Goal: Task Accomplishment & Management: Manage account settings

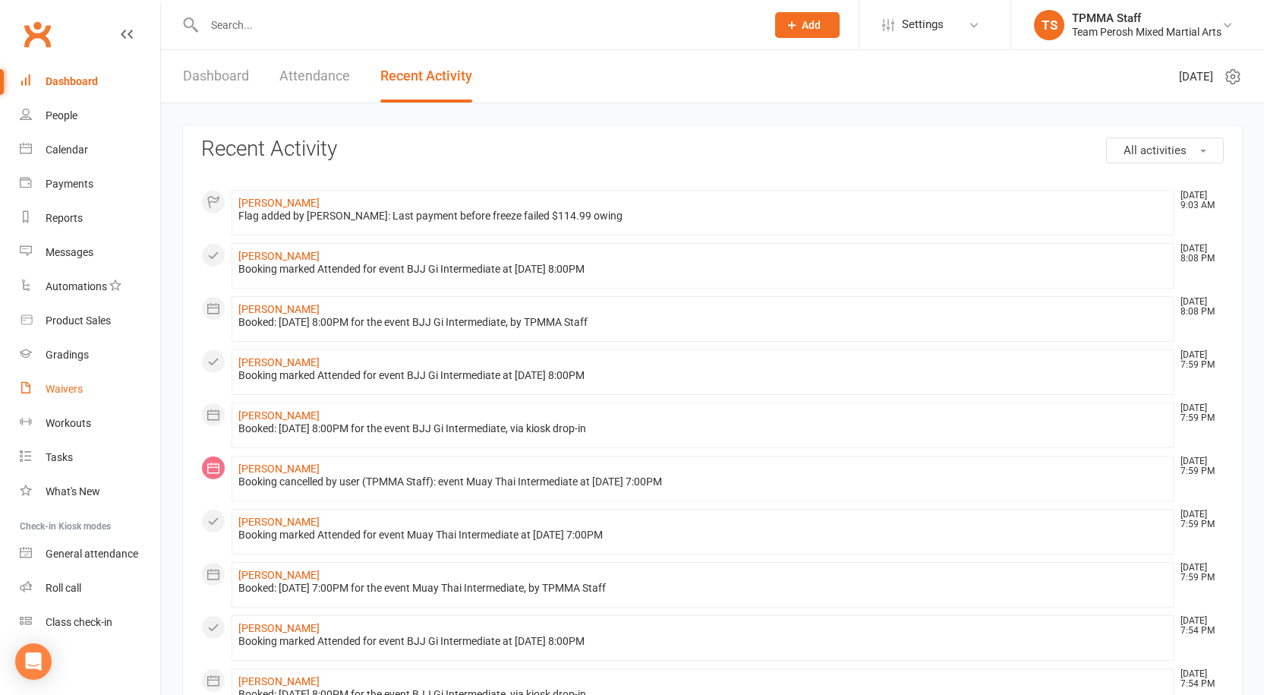
click at [68, 397] on link "Waivers" at bounding box center [90, 389] width 140 height 34
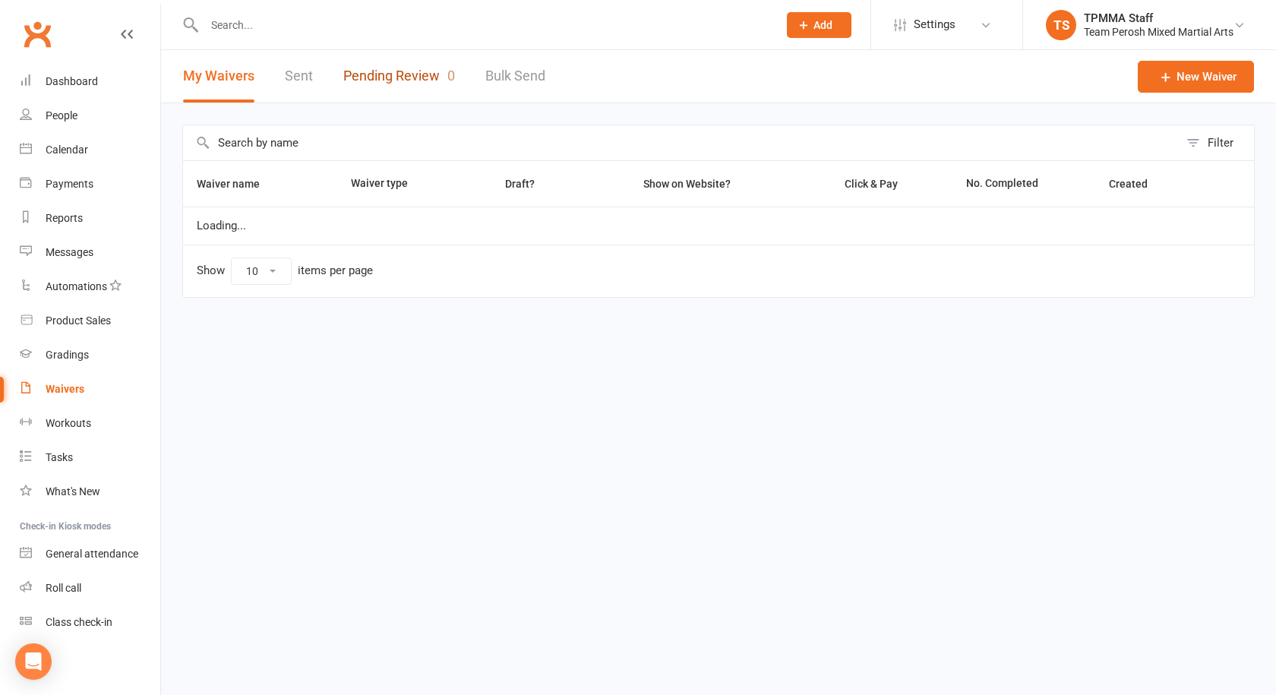
click at [391, 77] on link "Pending Review 0" at bounding box center [399, 76] width 112 height 52
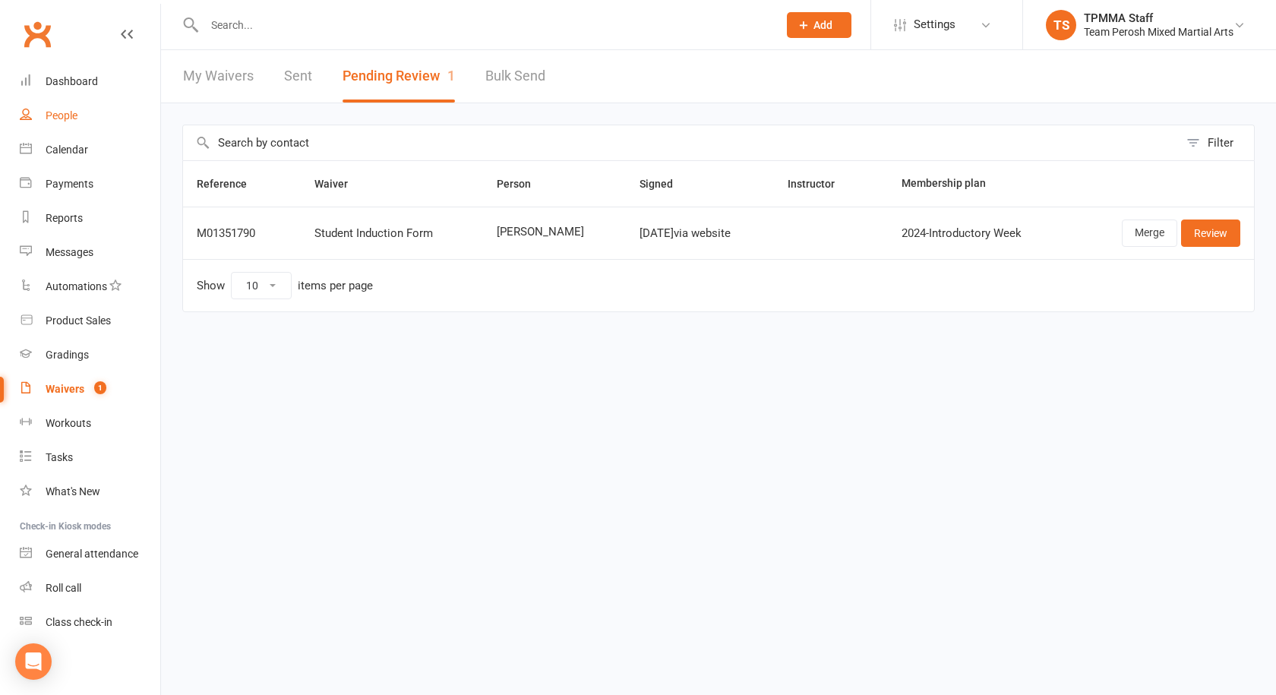
click at [49, 114] on div "People" at bounding box center [62, 115] width 32 height 12
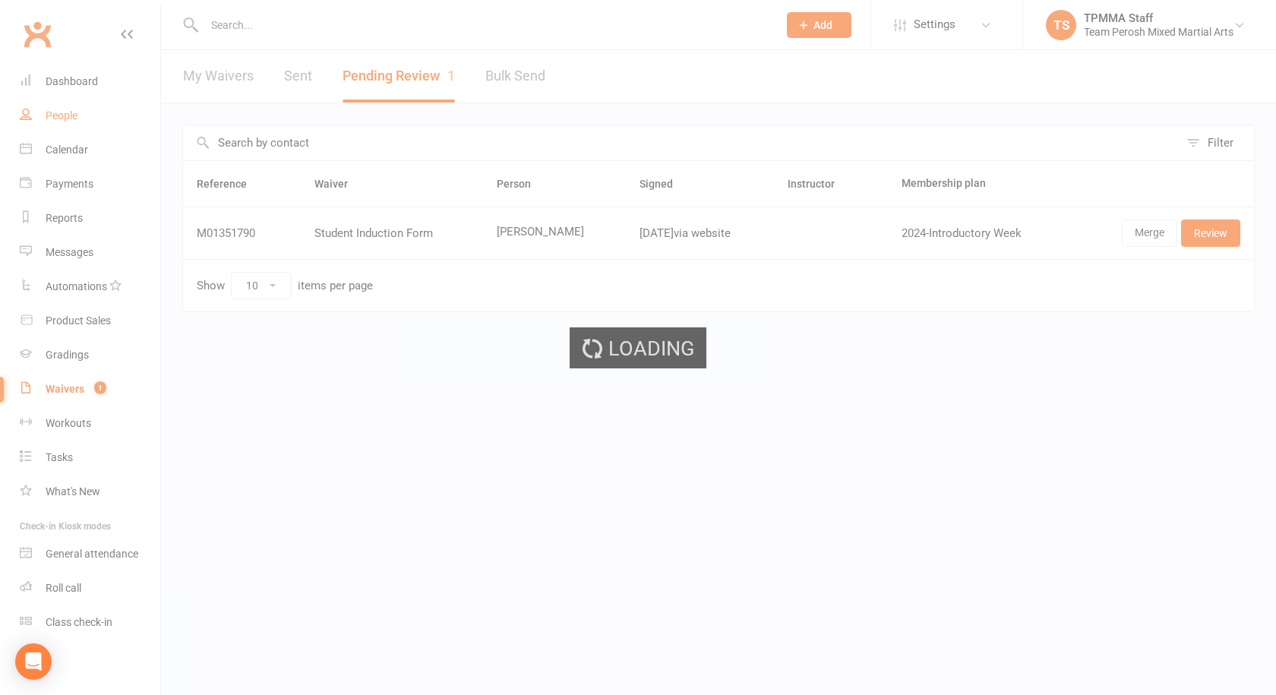
select select "active_trial"
select select "100"
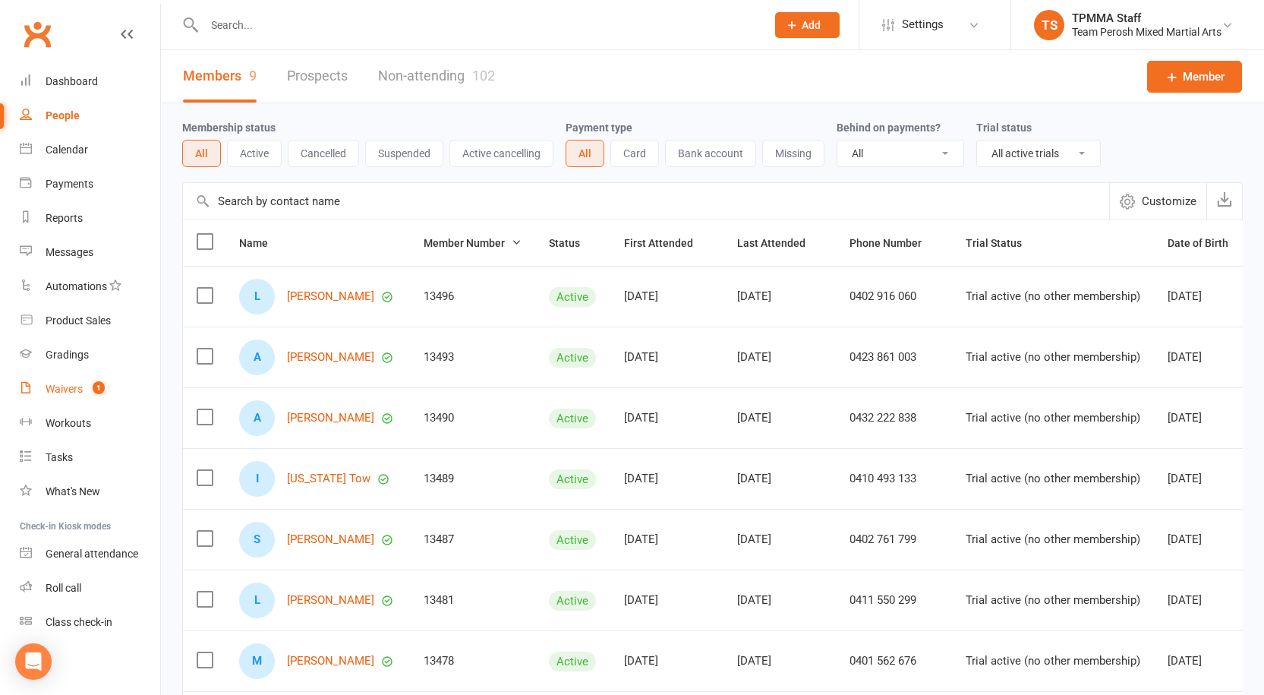
click at [72, 393] on div "Waivers" at bounding box center [64, 389] width 37 height 12
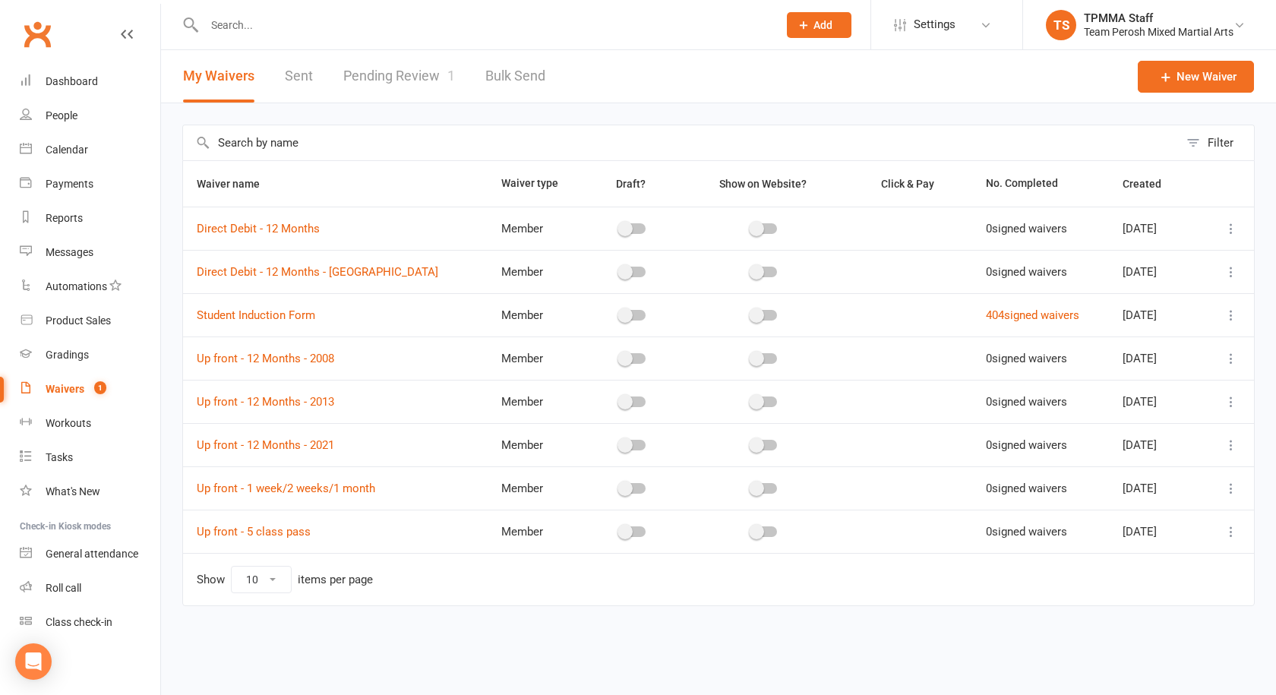
click at [386, 86] on link "Pending Review 1" at bounding box center [399, 76] width 112 height 52
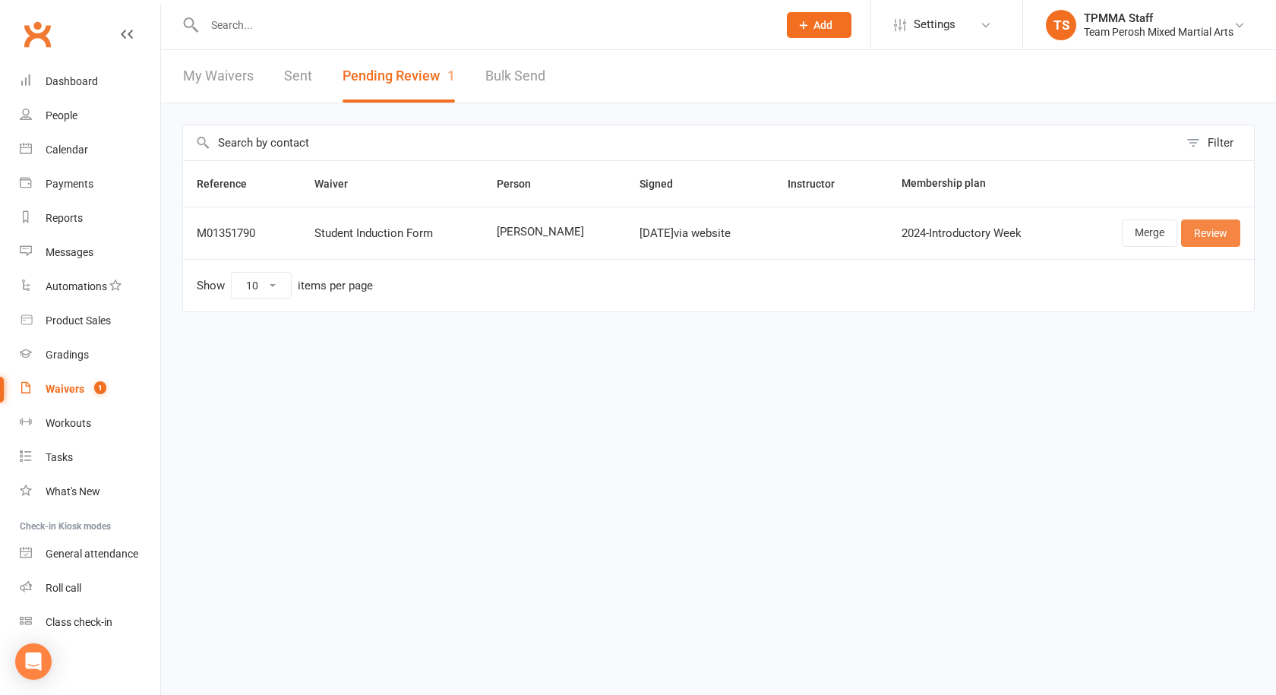
click at [1224, 231] on link "Review" at bounding box center [1210, 232] width 59 height 27
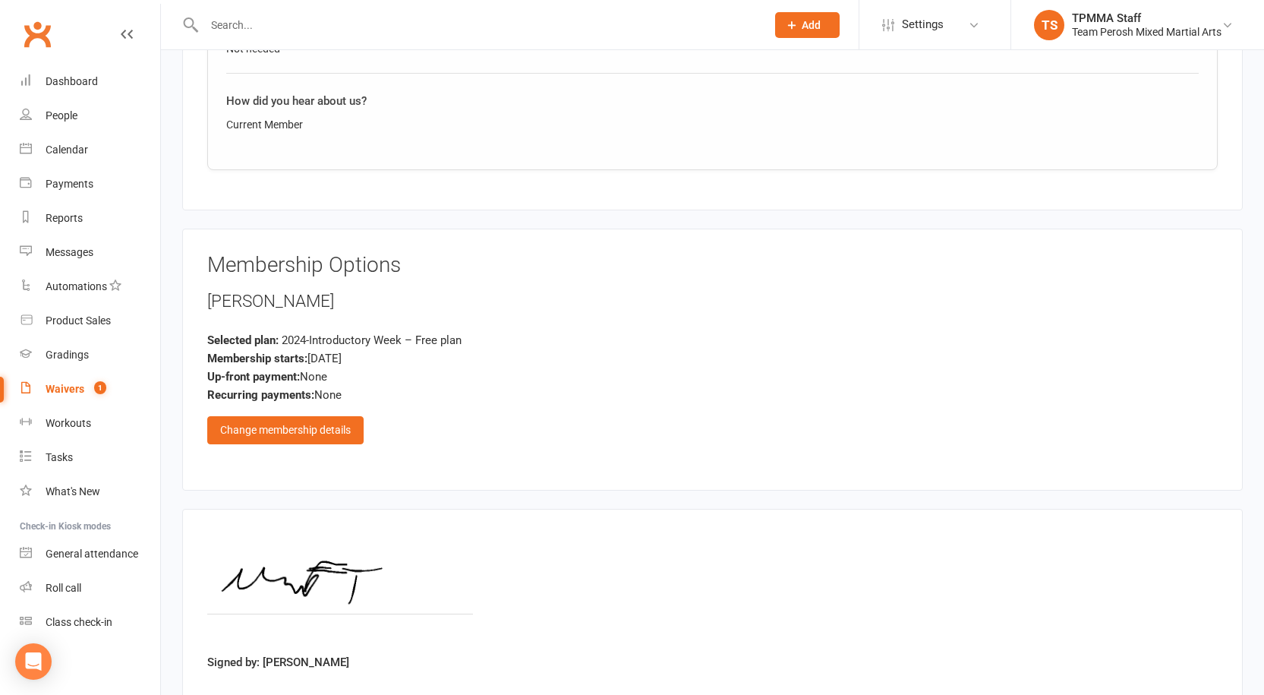
scroll to position [1013, 0]
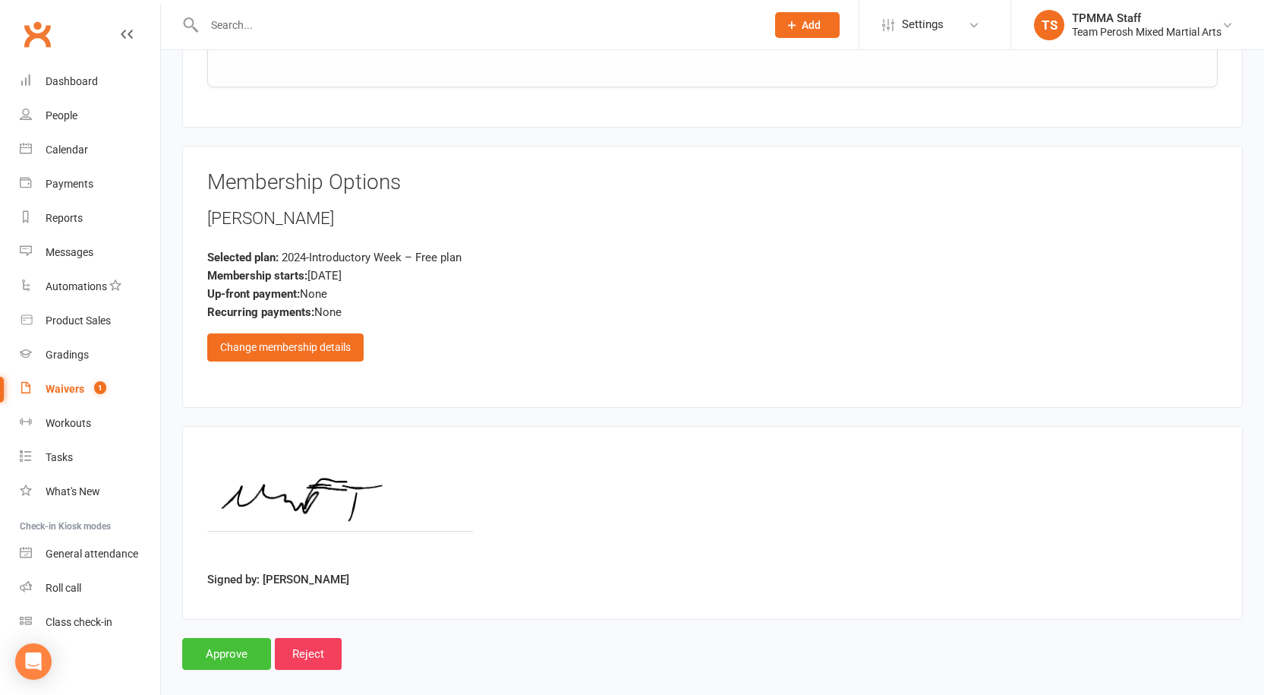
click at [210, 645] on input "Approve" at bounding box center [226, 654] width 89 height 32
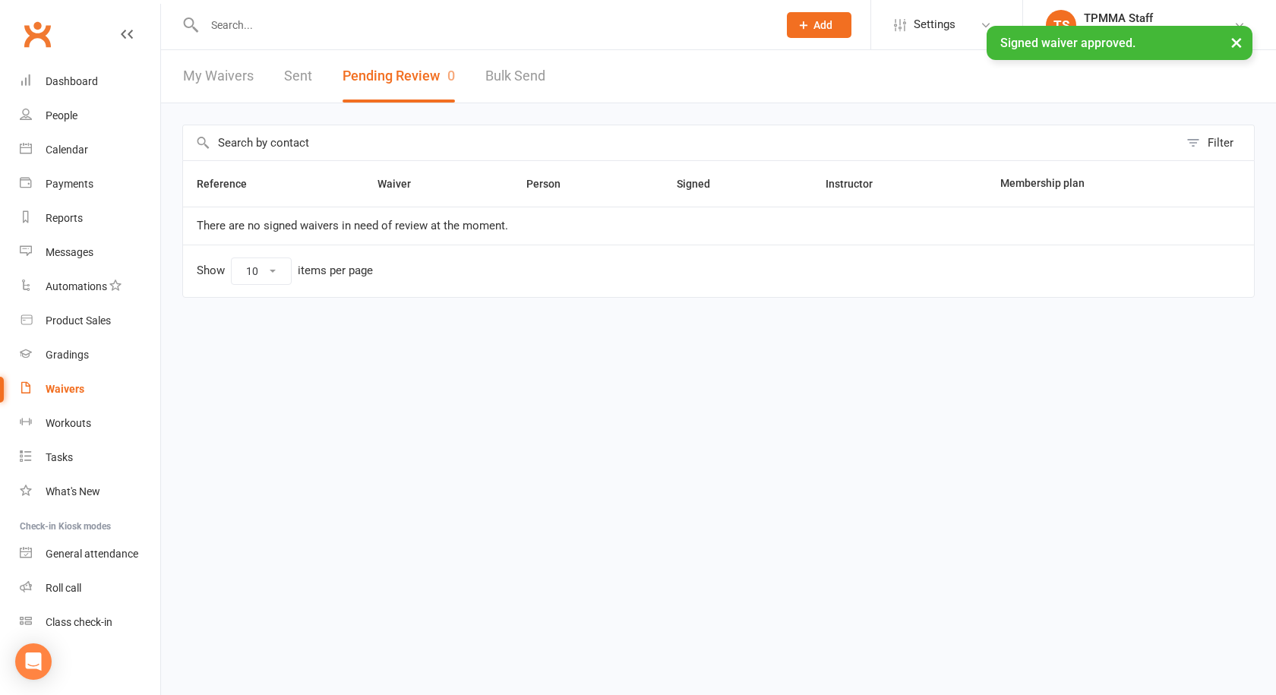
click at [251, 20] on input "text" at bounding box center [483, 24] width 567 height 21
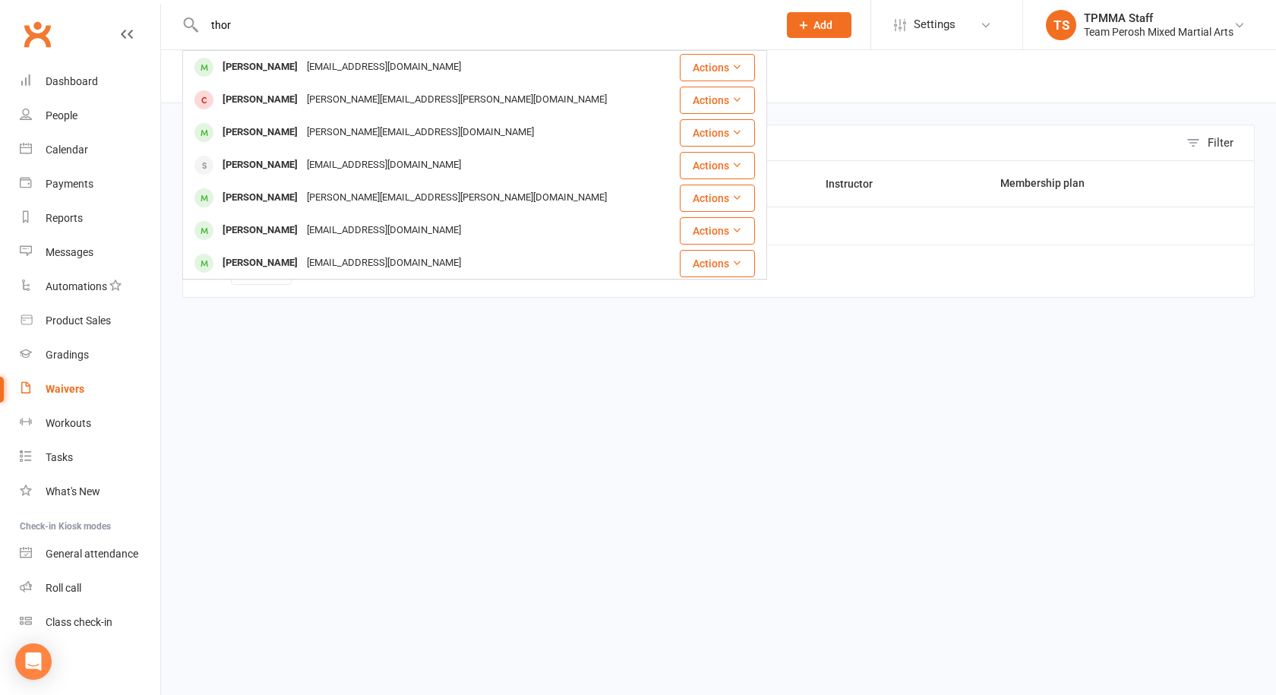
drag, startPoint x: 315, startPoint y: 31, endPoint x: 110, endPoint y: 16, distance: 205.6
click at [110, 4] on header "thor Matt Thornton matt_thornton_5@hotmail.com Actions Thomas Colquhoun thomas.…" at bounding box center [638, 4] width 1276 height 0
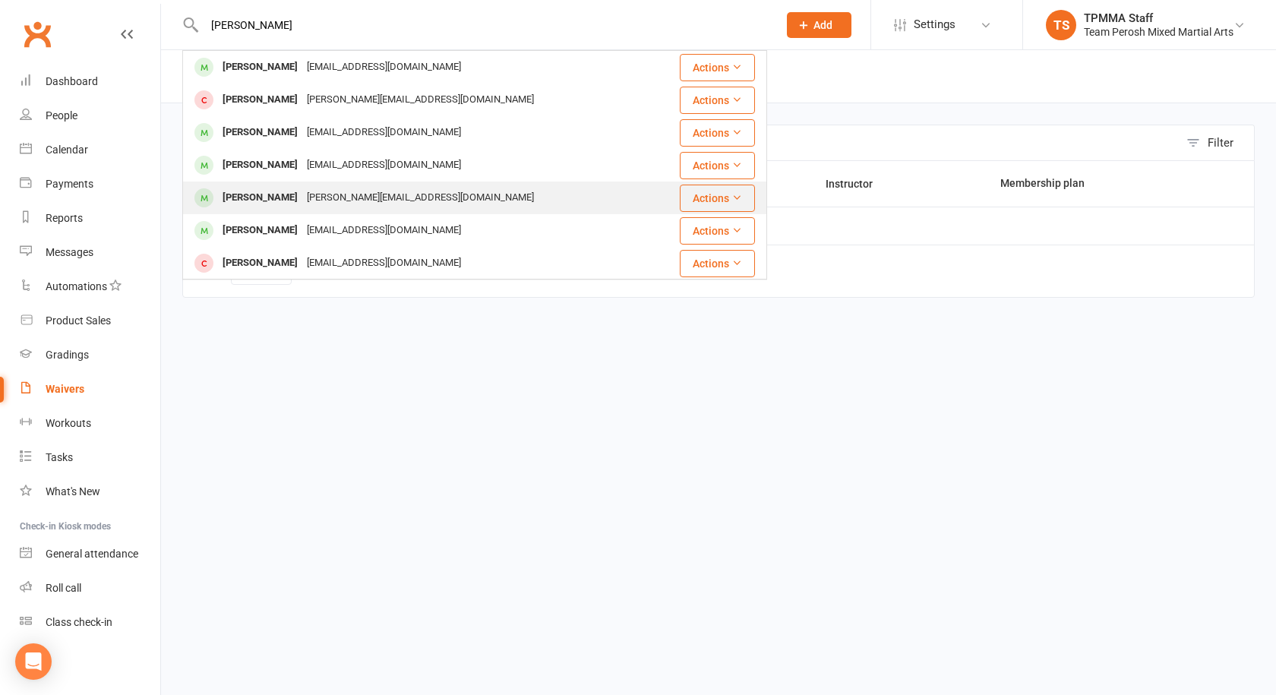
type input "marcus t"
click at [342, 200] on div "[PERSON_NAME][EMAIL_ADDRESS][DOMAIN_NAME]" at bounding box center [420, 198] width 236 height 22
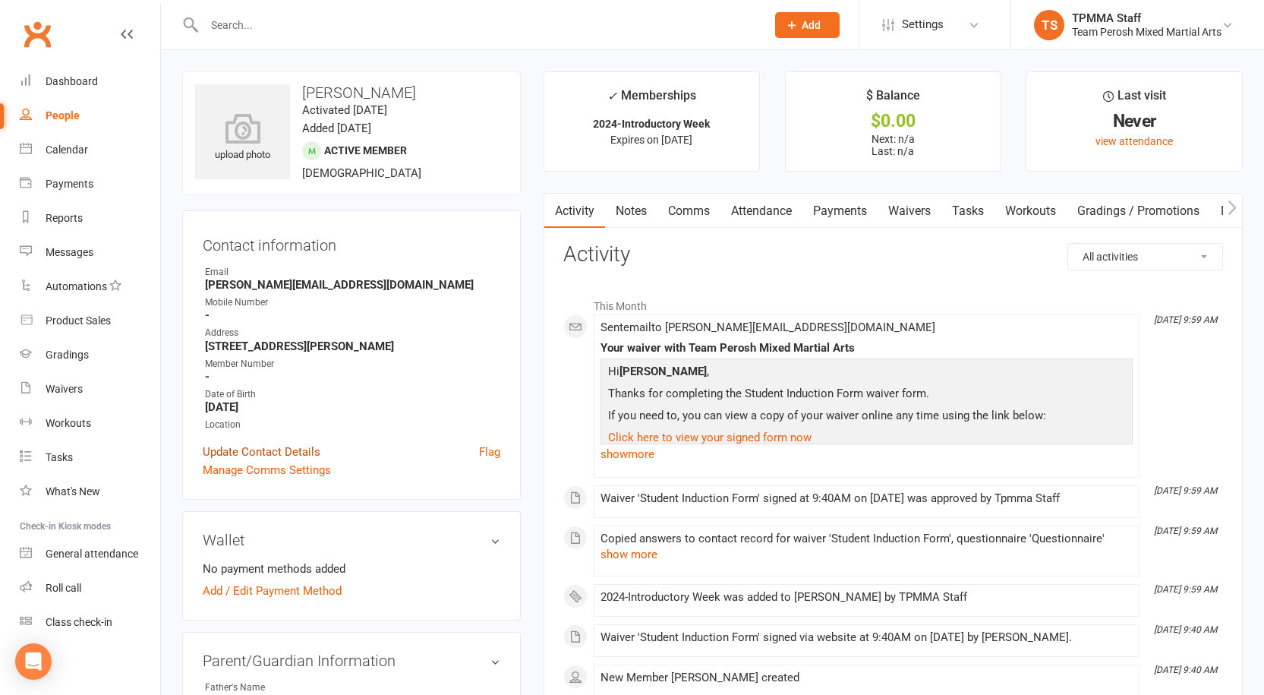
click at [290, 453] on link "Update Contact Details" at bounding box center [262, 452] width 118 height 18
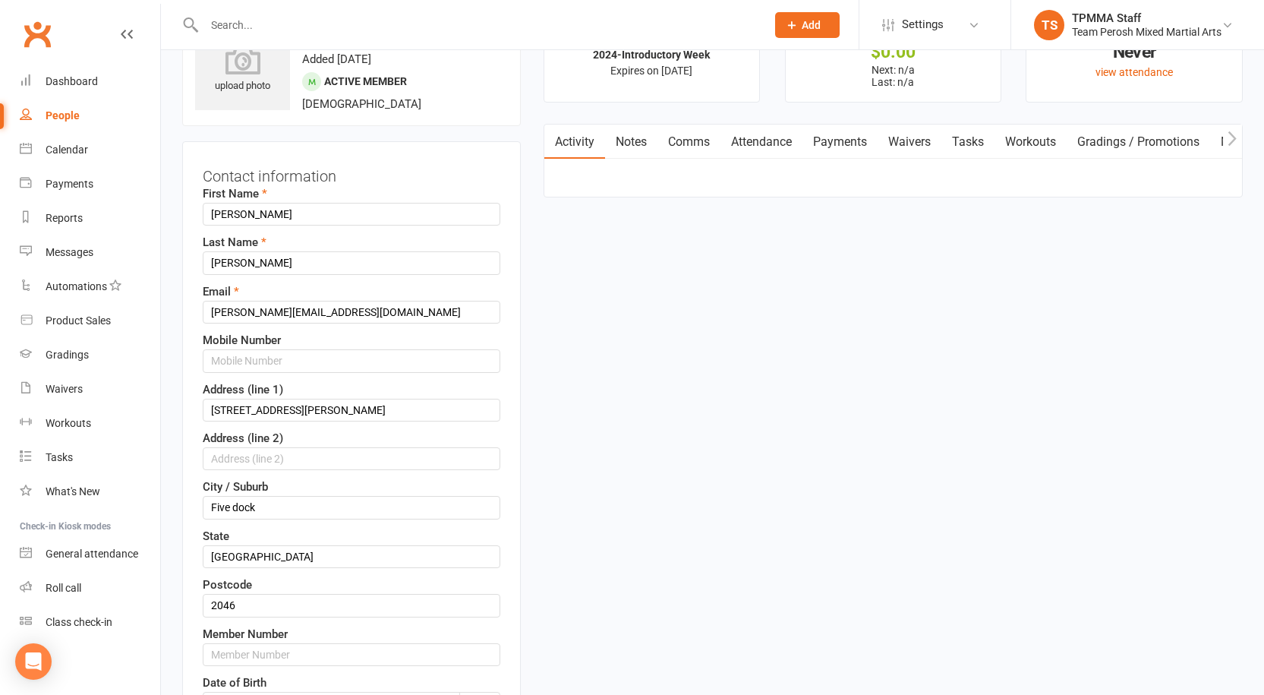
scroll to position [71, 0]
click at [294, 649] on input "text" at bounding box center [352, 652] width 298 height 23
click at [282, 644] on input "text" at bounding box center [352, 652] width 298 height 23
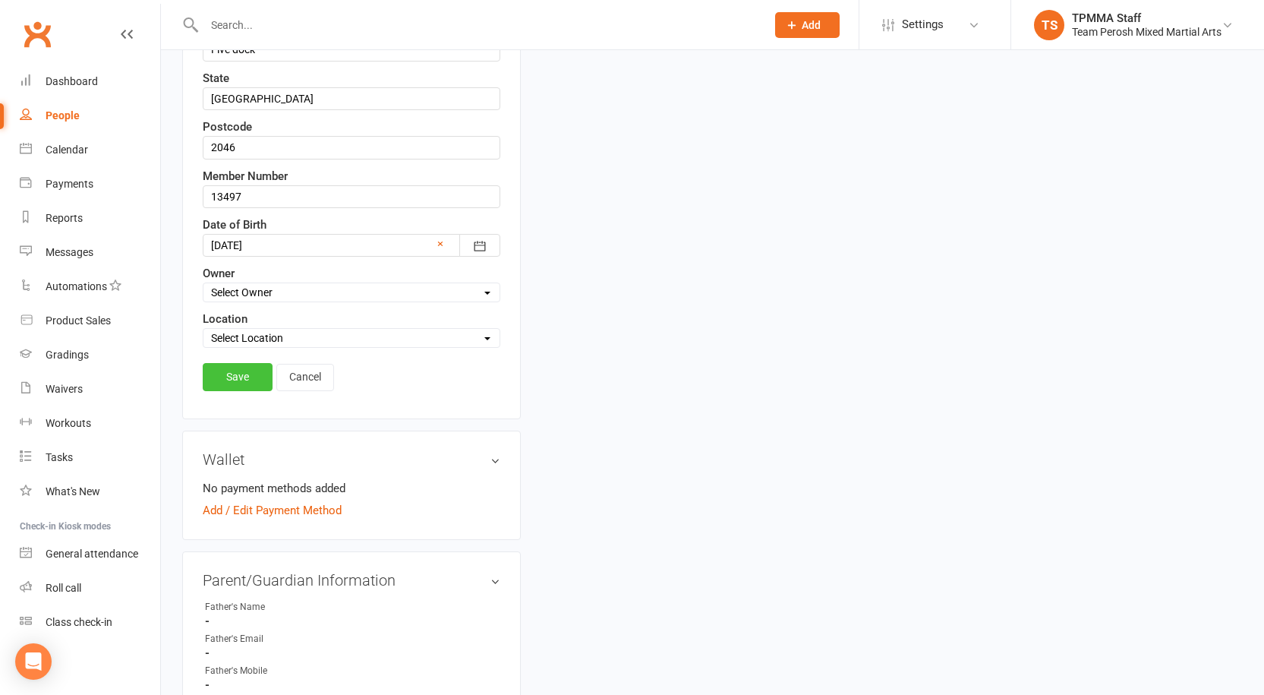
click at [256, 367] on link "Save" at bounding box center [238, 376] width 70 height 27
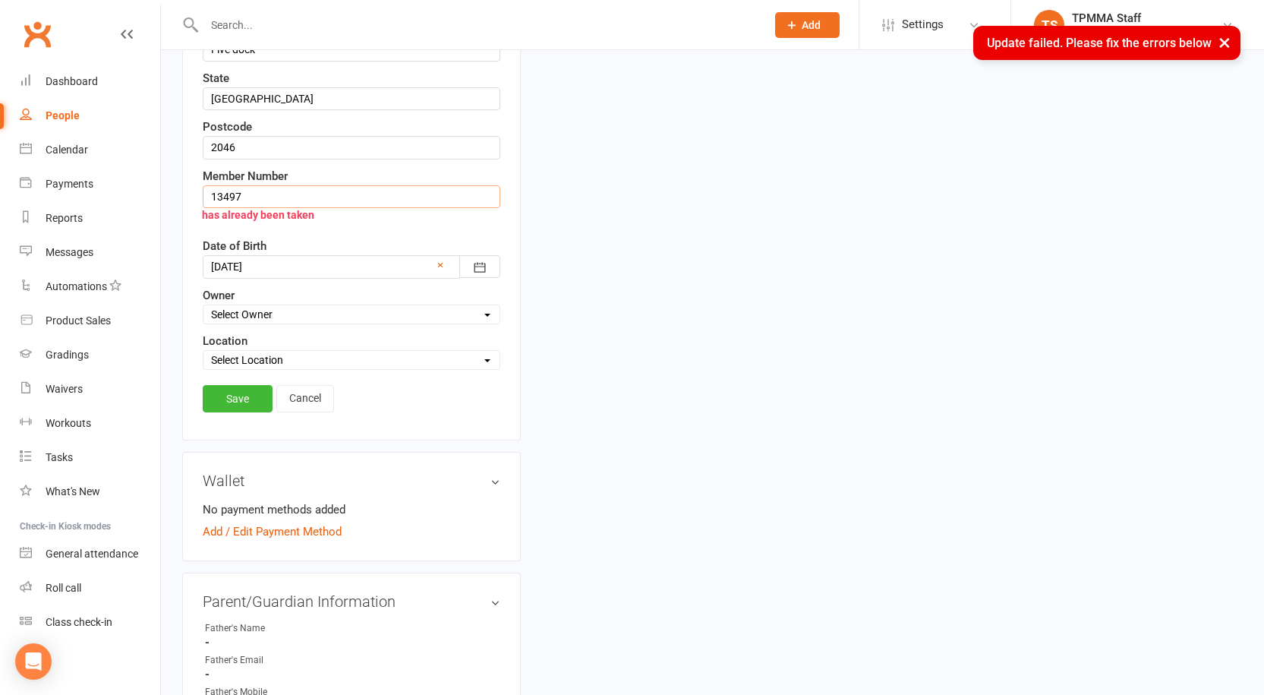
click at [324, 194] on input "13497" at bounding box center [352, 196] width 298 height 23
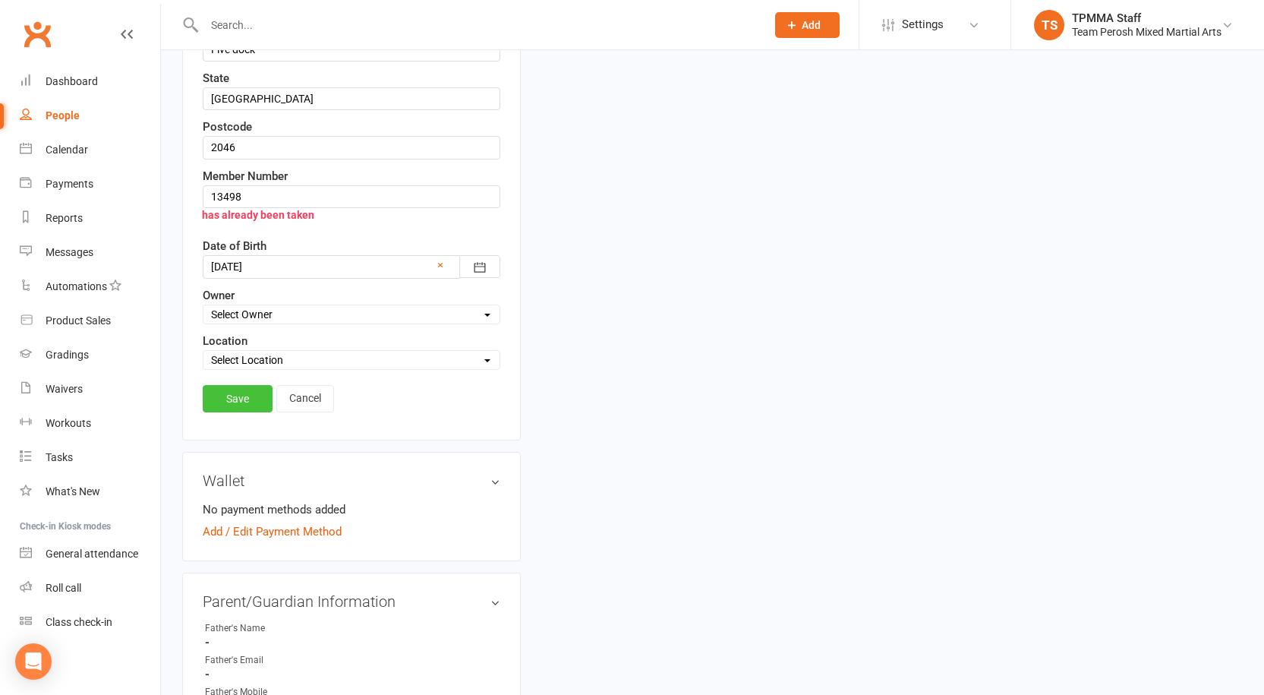
click at [251, 404] on link "Save" at bounding box center [238, 398] width 70 height 27
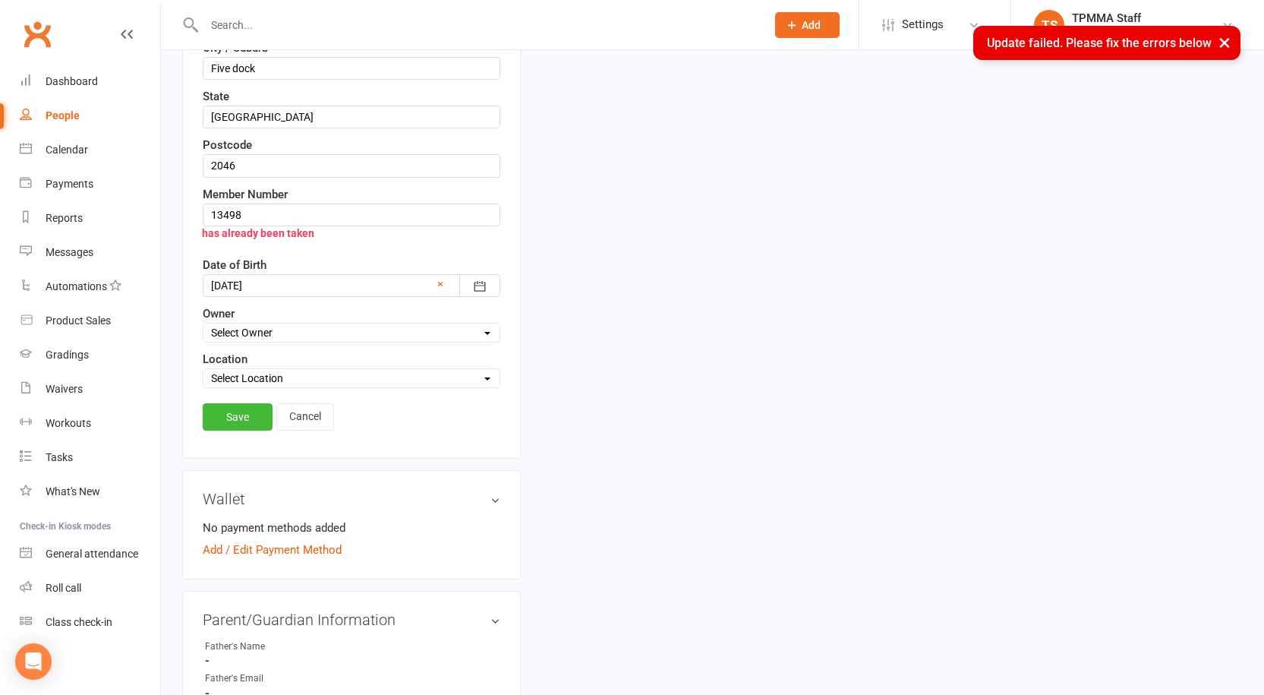
scroll to position [545, 0]
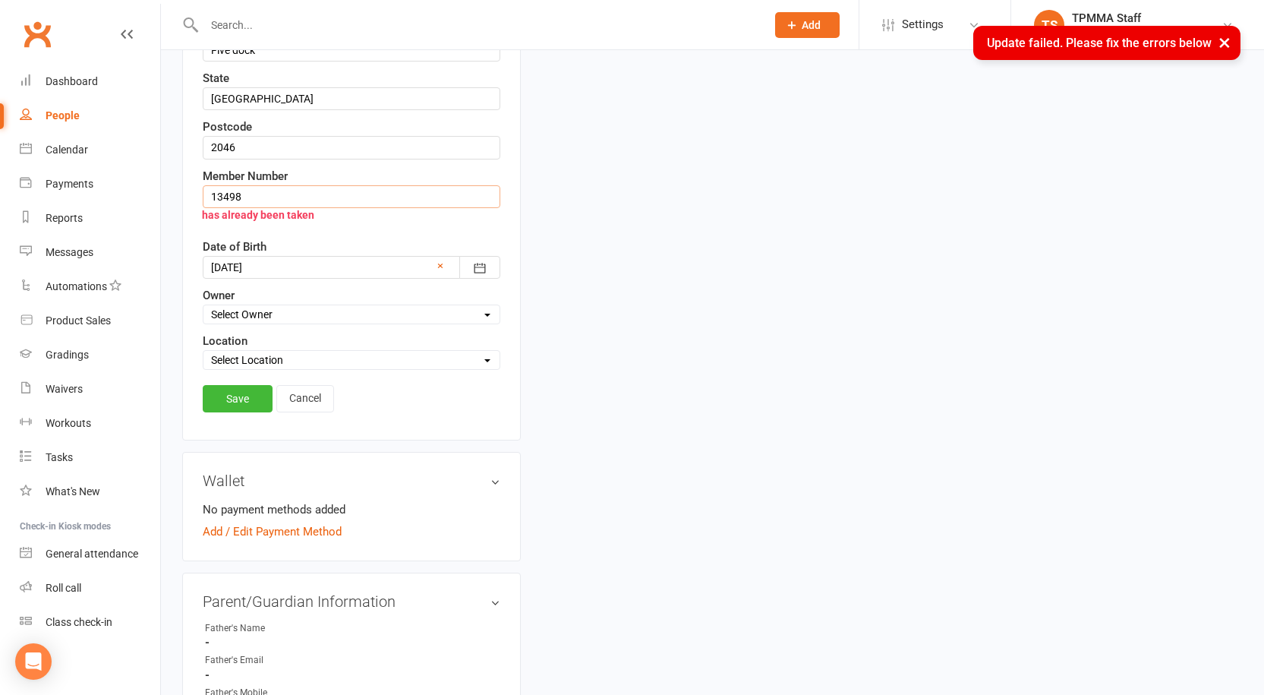
click at [306, 186] on input "13498" at bounding box center [352, 196] width 298 height 23
type input "13499"
click at [248, 403] on link "Save" at bounding box center [238, 398] width 70 height 27
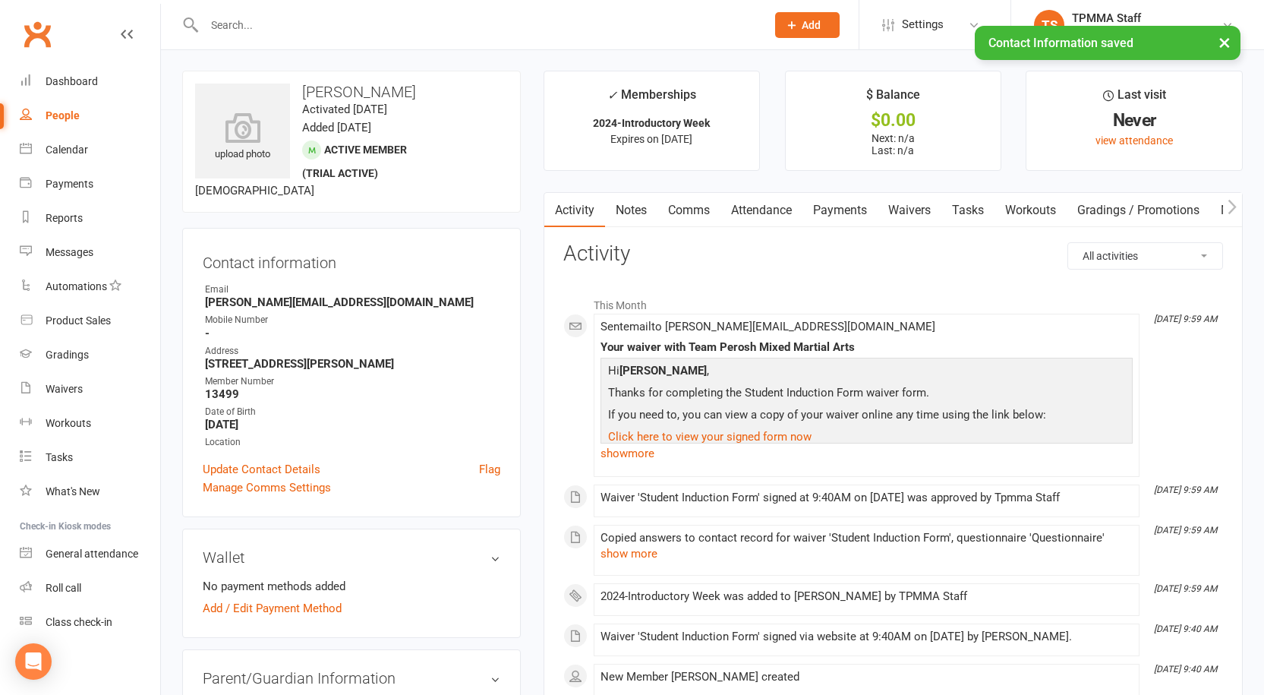
scroll to position [0, 0]
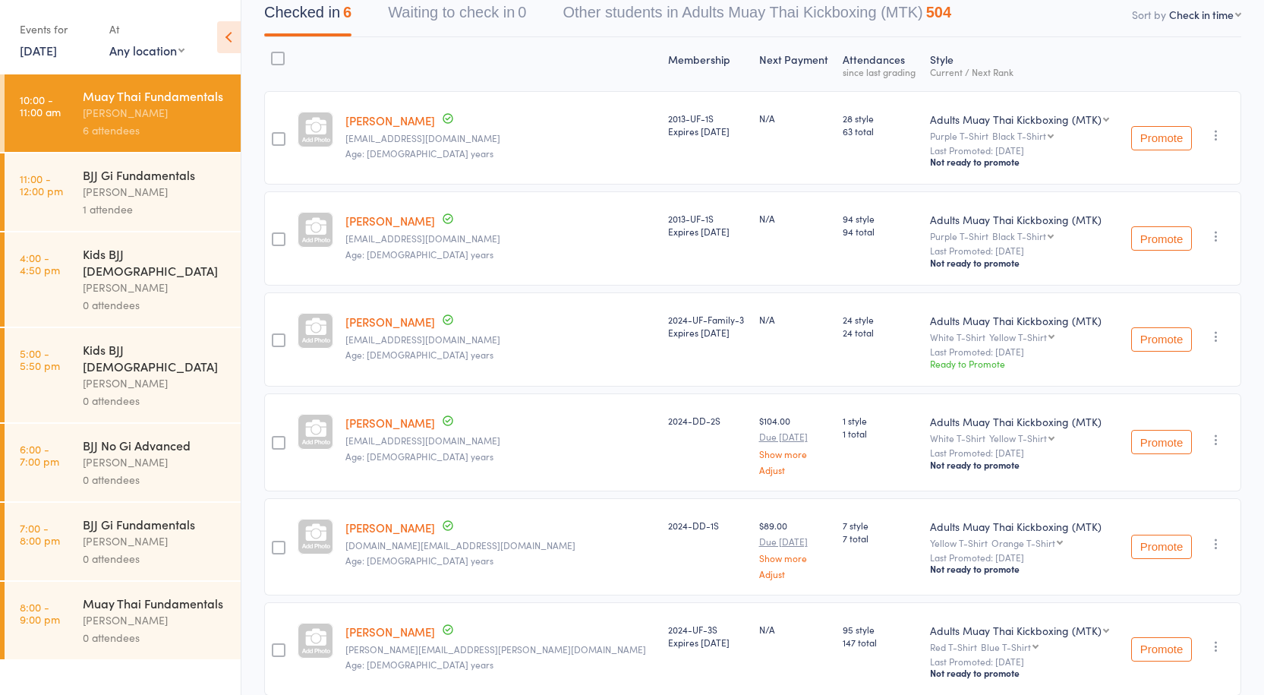
scroll to position [71, 0]
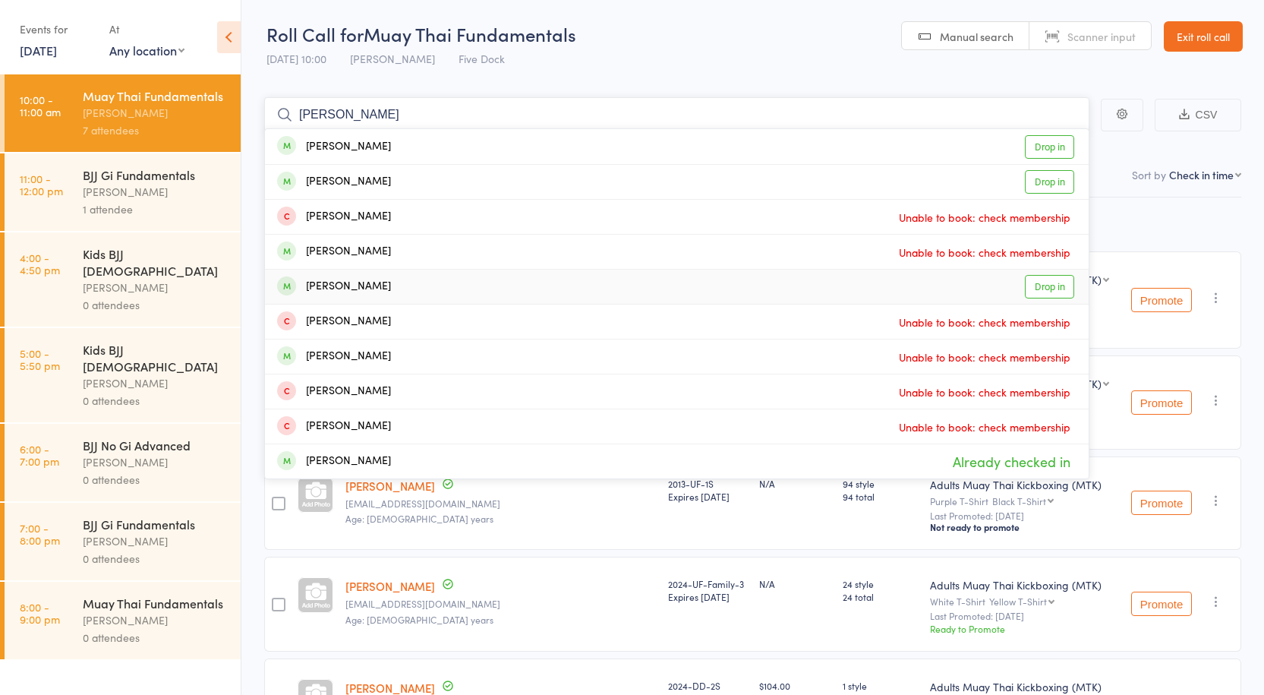
type input "marcus th"
click at [413, 287] on div "Markus Thoegersen Drop in" at bounding box center [677, 287] width 824 height 34
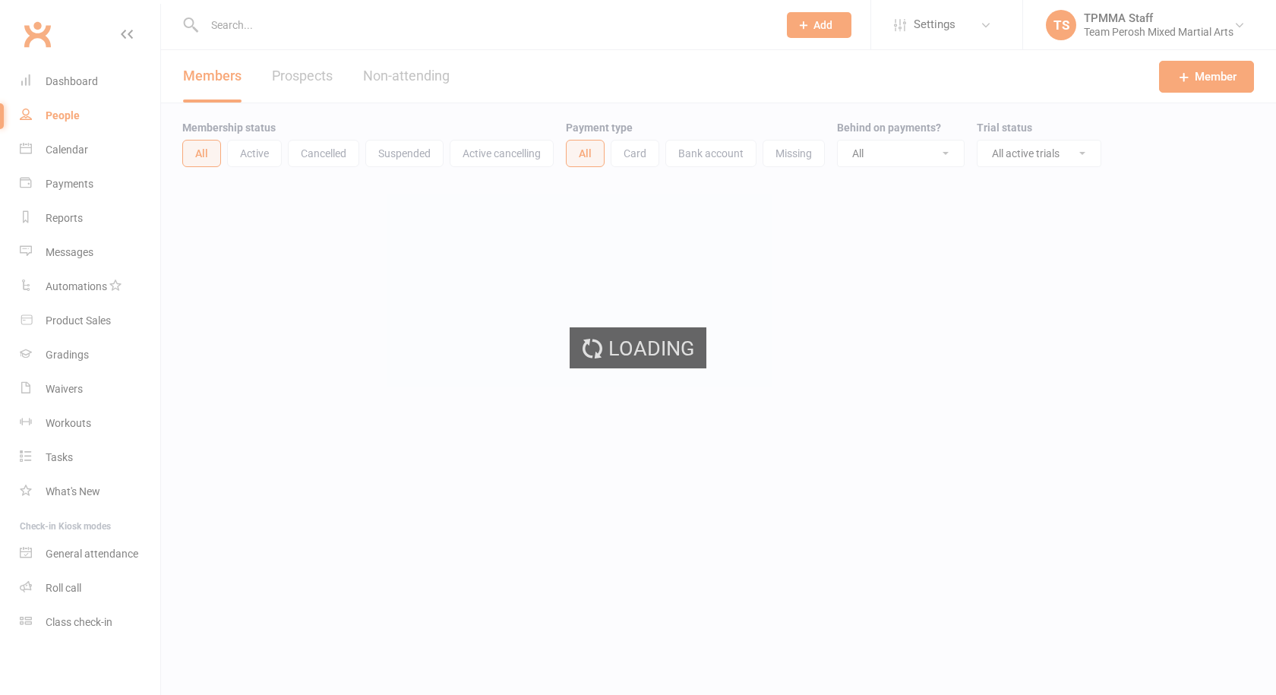
select select "active_trial"
select select "100"
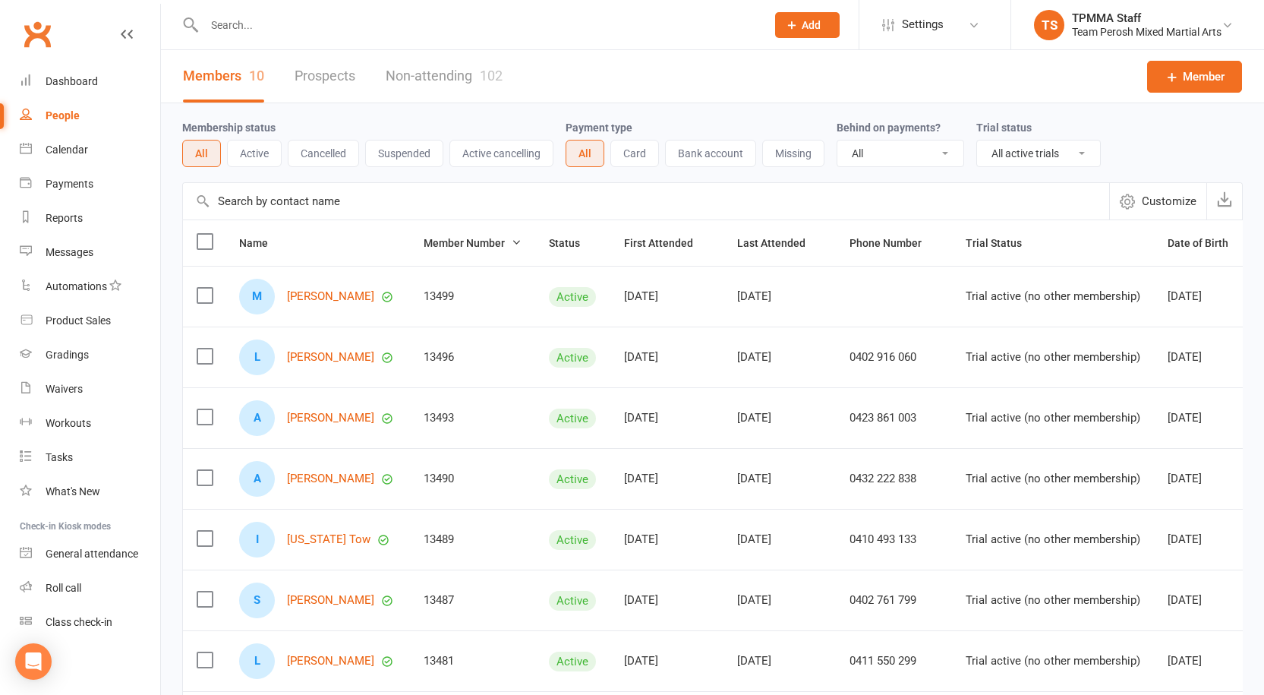
click at [244, 27] on input "text" at bounding box center [478, 24] width 556 height 21
paste input "Callum Fitzimmons"
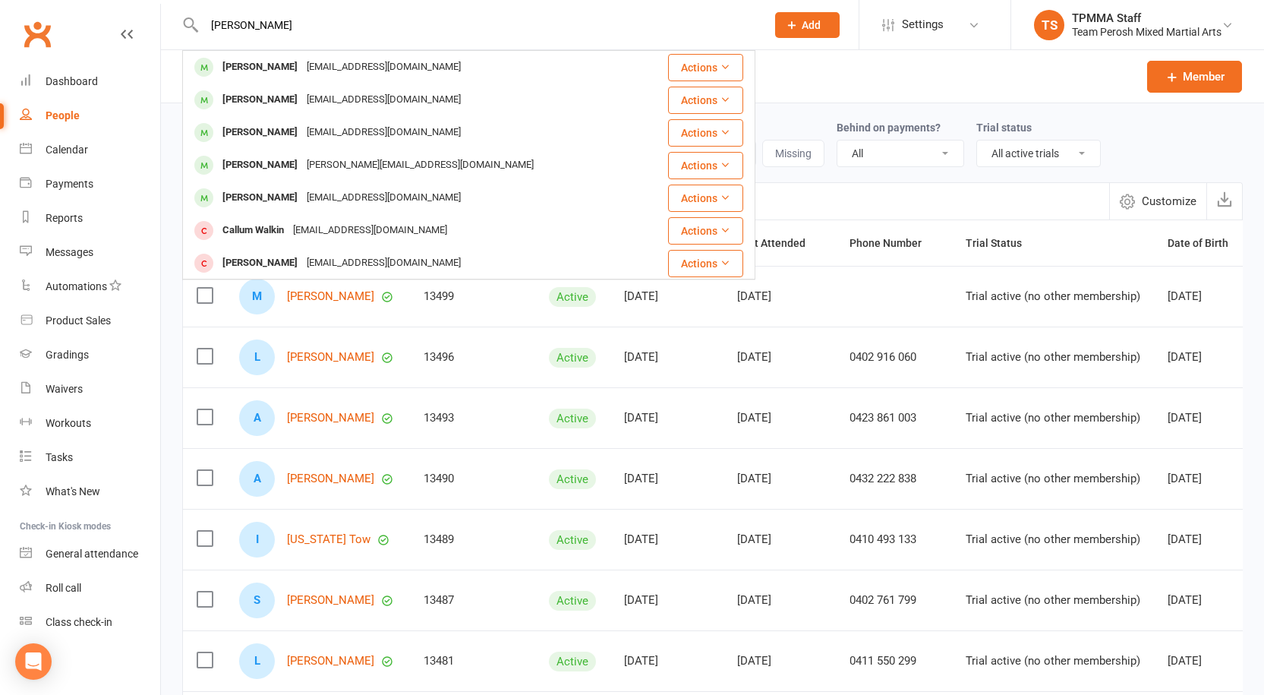
type input "Callum Fitzimmons"
drag, startPoint x: 265, startPoint y: 67, endPoint x: 264, endPoint y: 48, distance: 19.0
click at [268, 71] on div "Callum Fitzsimons" at bounding box center [260, 67] width 84 height 22
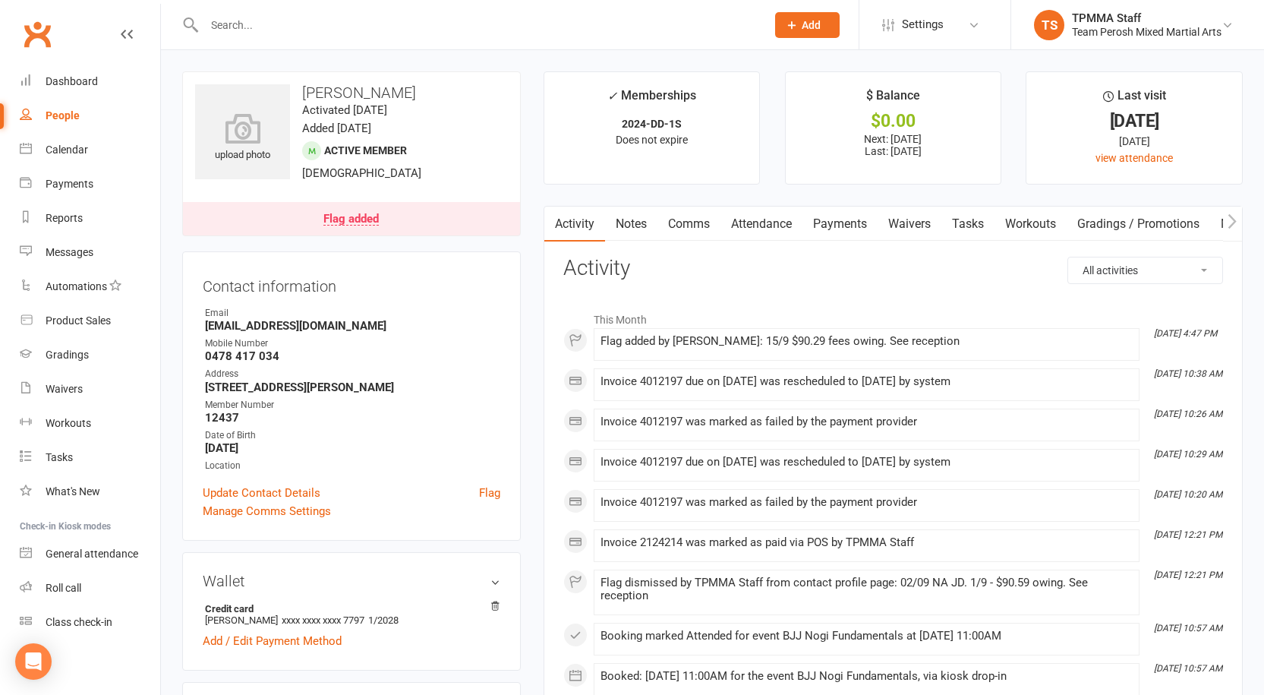
click at [370, 217] on div "Flag added" at bounding box center [350, 219] width 55 height 12
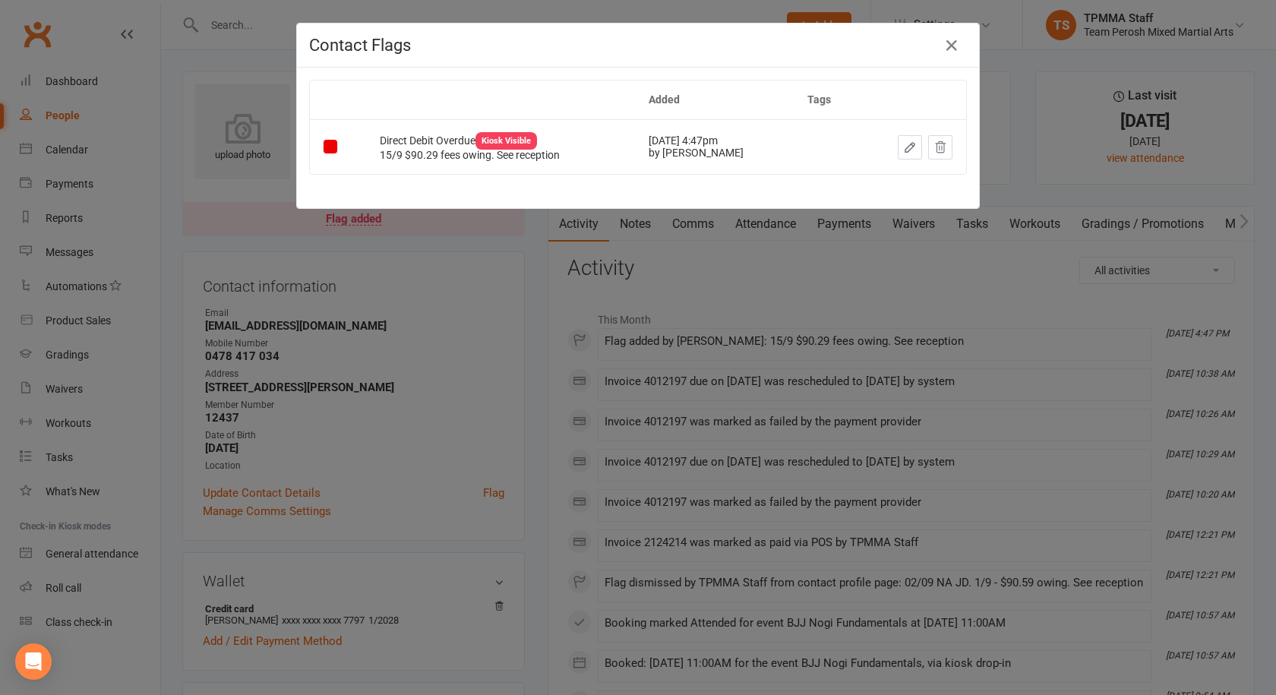
click at [901, 144] on div "Dismiss this flag" at bounding box center [885, 147] width 77 height 16
click at [905, 152] on icon "button" at bounding box center [909, 147] width 9 height 9
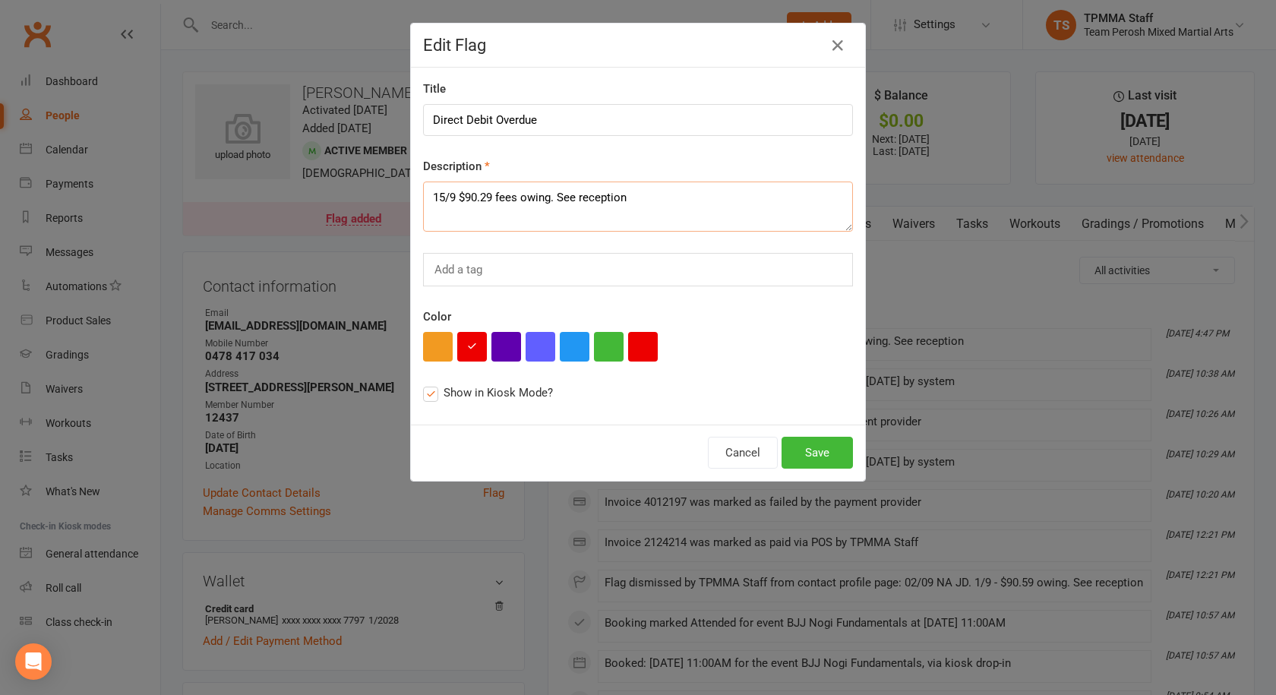
drag, startPoint x: 427, startPoint y: 194, endPoint x: 471, endPoint y: 202, distance: 44.1
click at [428, 194] on textarea "15/9 $90.29 fees owing. See reception" at bounding box center [638, 206] width 430 height 50
paste textarea "16/09 VM JD."
type textarea "16/09 VM JD. 15/9 $90.29 fees owing. See reception"
click at [811, 448] on button "Save" at bounding box center [816, 453] width 71 height 32
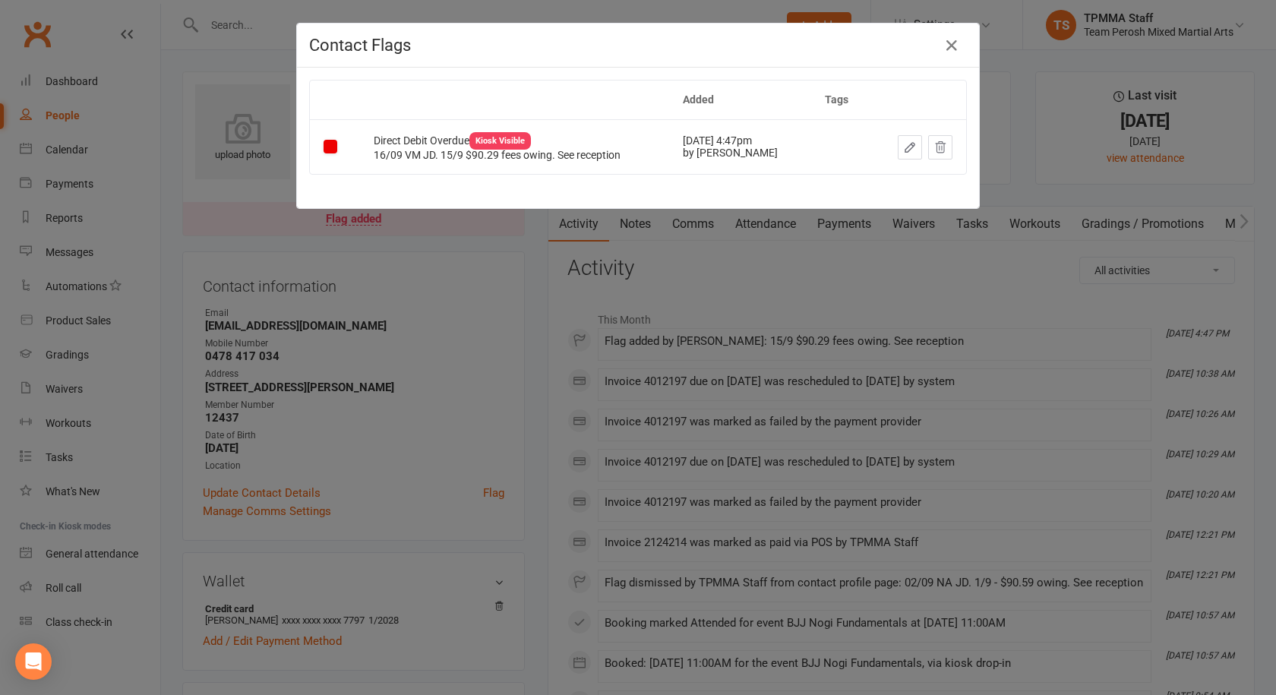
click at [468, 280] on div "Contact Flags Added Tags Direct Debit Overdue Kiosk Visible 16/09 VM JD. 15/9 $…" at bounding box center [638, 347] width 1276 height 695
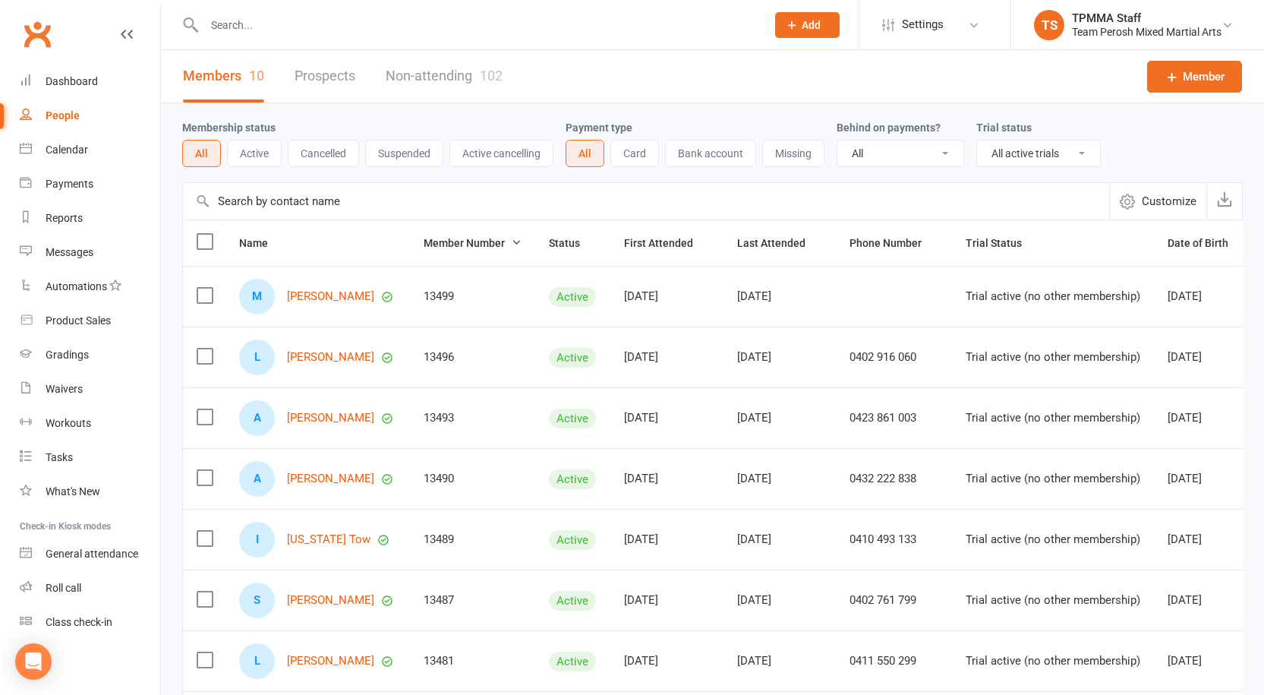
select select "active_trial"
select select "100"
click at [258, 23] on input "text" at bounding box center [478, 24] width 556 height 21
paste input "[PERSON_NAME]"
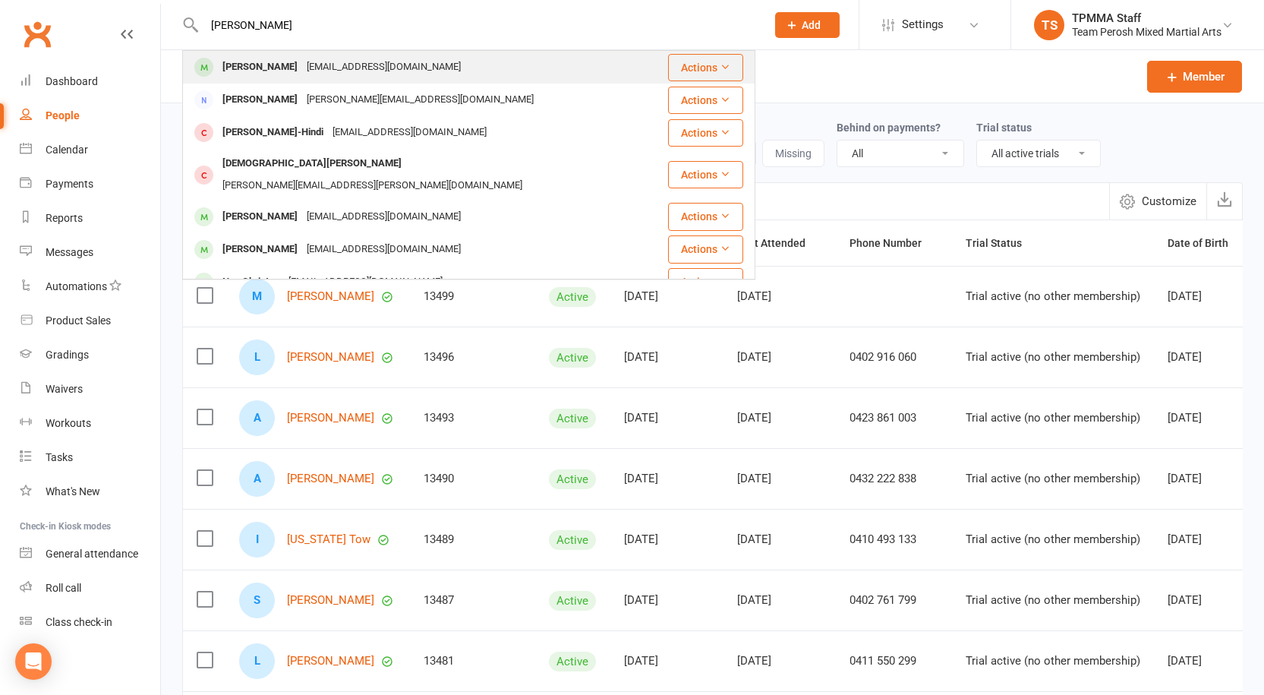
type input "Chris Habib"
click at [302, 66] on div "chrishabib24@gmail.com" at bounding box center [383, 67] width 163 height 22
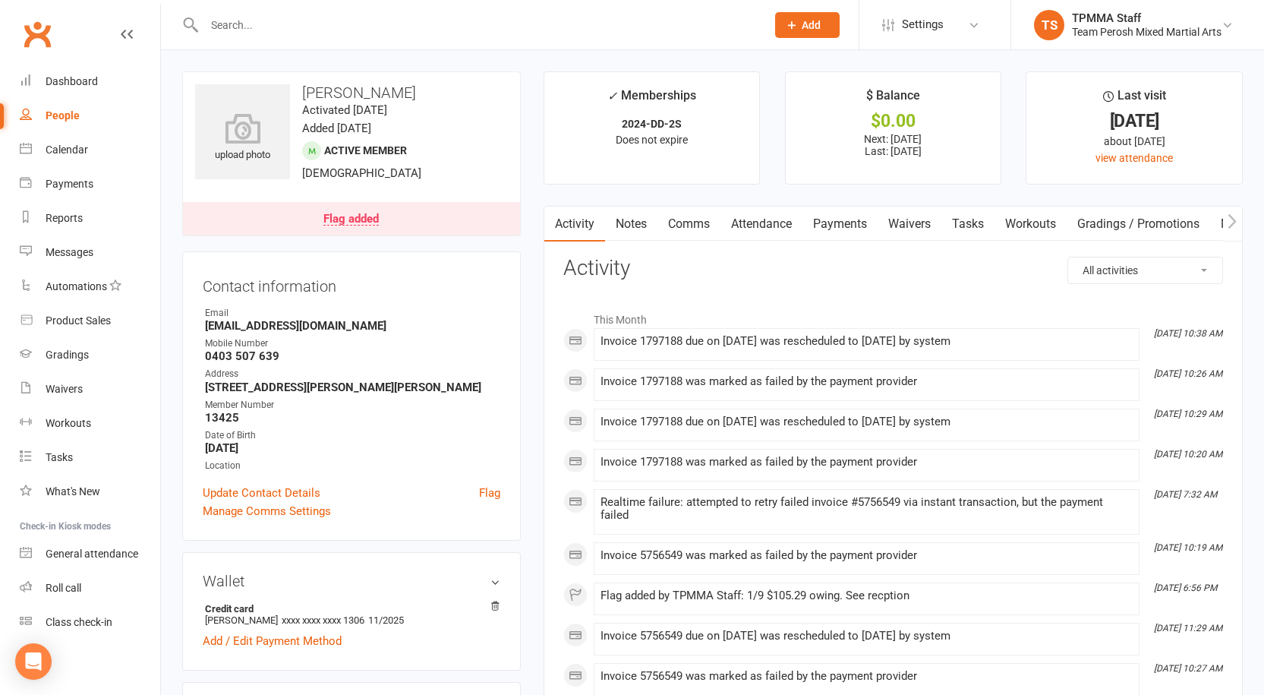
click at [343, 215] on div "Flag added" at bounding box center [350, 219] width 55 height 12
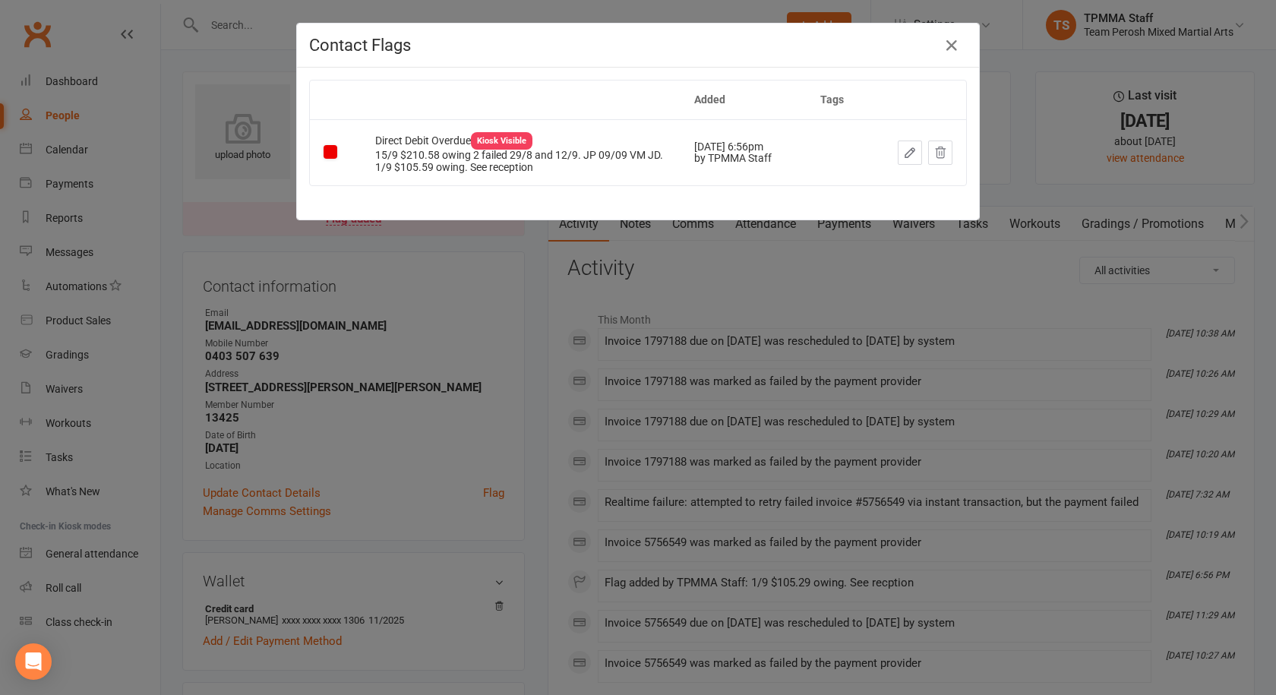
click at [905, 155] on icon "button" at bounding box center [909, 152] width 9 height 9
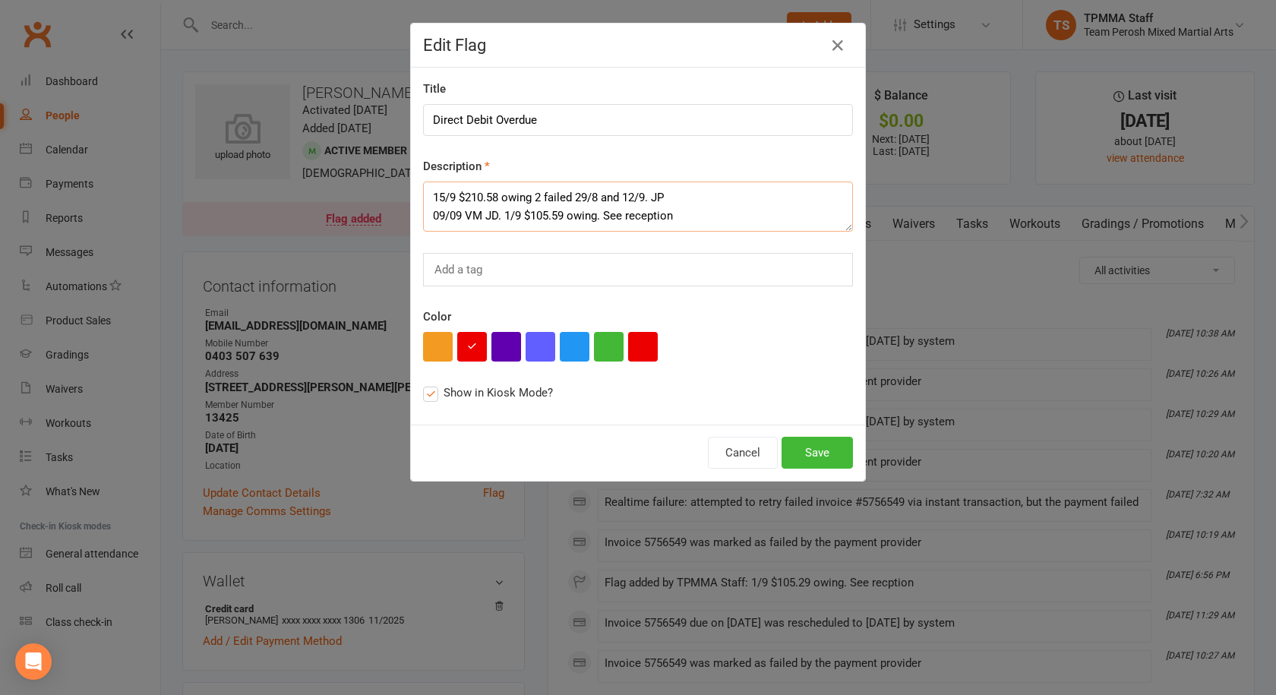
drag, startPoint x: 441, startPoint y: 214, endPoint x: 497, endPoint y: 217, distance: 55.5
click at [497, 217] on textarea "15/9 $210.58 owing 2 failed 29/8 and 12/9. JP 09/09 VM JD. 1/9 $105.59 owing. S…" at bounding box center [638, 206] width 430 height 50
click at [427, 200] on textarea "15/9 $210.58 owing 2 failed 29/8 and 12/9. JP 09/09 VM JD. 1/9 $105.59 owing. S…" at bounding box center [638, 206] width 430 height 50
paste textarea "/09 VM JD."
drag, startPoint x: 499, startPoint y: 197, endPoint x: 405, endPoint y: 187, distance: 94.7
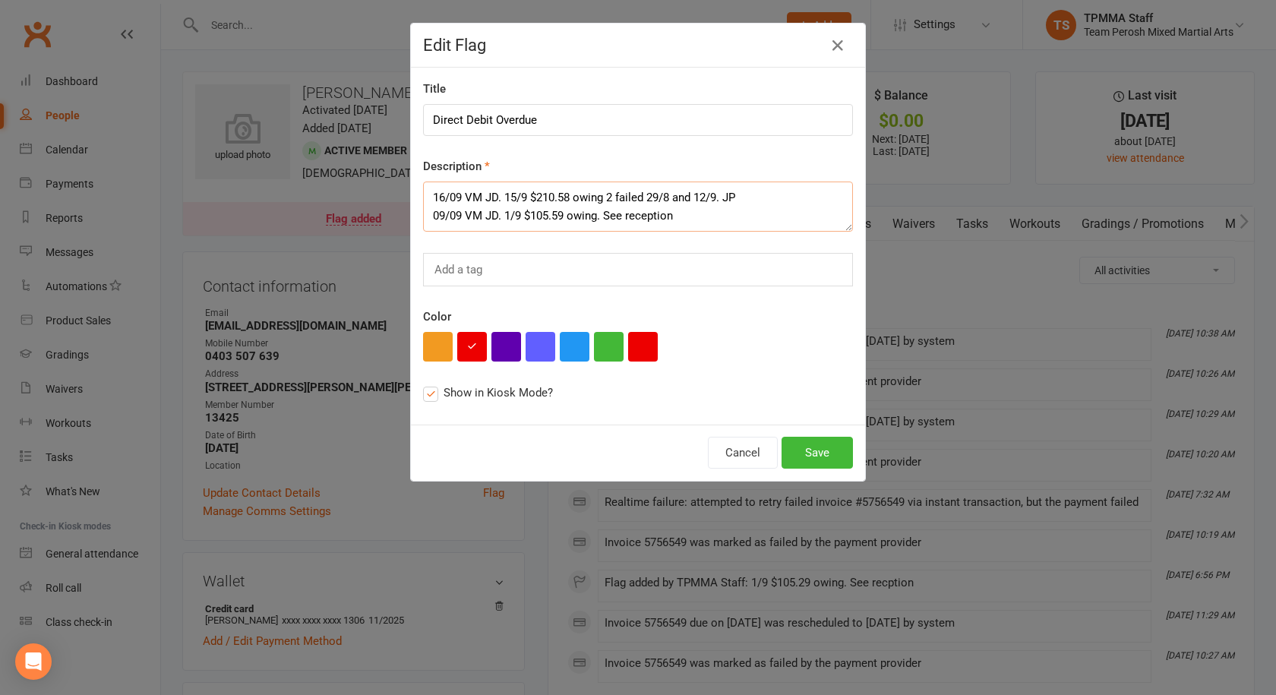
click at [411, 187] on div "Title Direct Debit Overdue Description 16/09 VM JD. 15/9 $210.58 owing 2 failed…" at bounding box center [638, 246] width 454 height 357
type textarea "16/09 VM JD. 15/9 $210.58 owing 2 failed 29/8 and 12/9. JP 09/09 VM JD. 1/9 $10…"
click at [818, 459] on button "Save" at bounding box center [816, 453] width 71 height 32
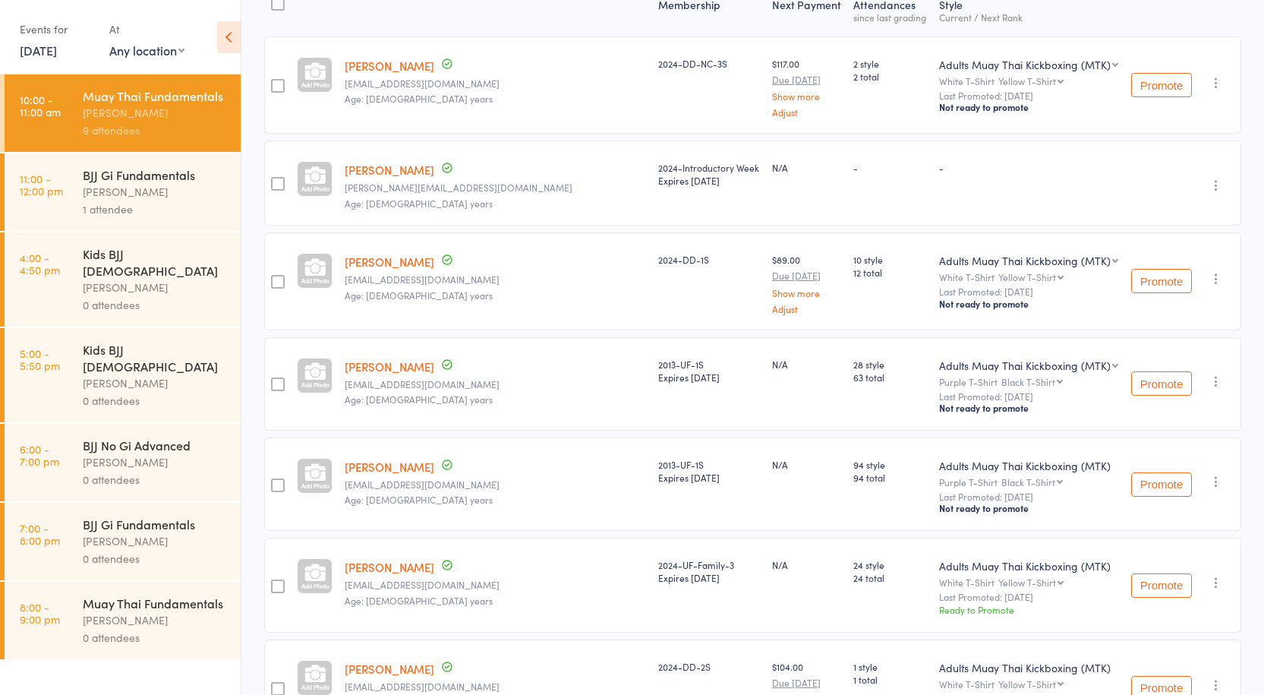
scroll to position [228, 0]
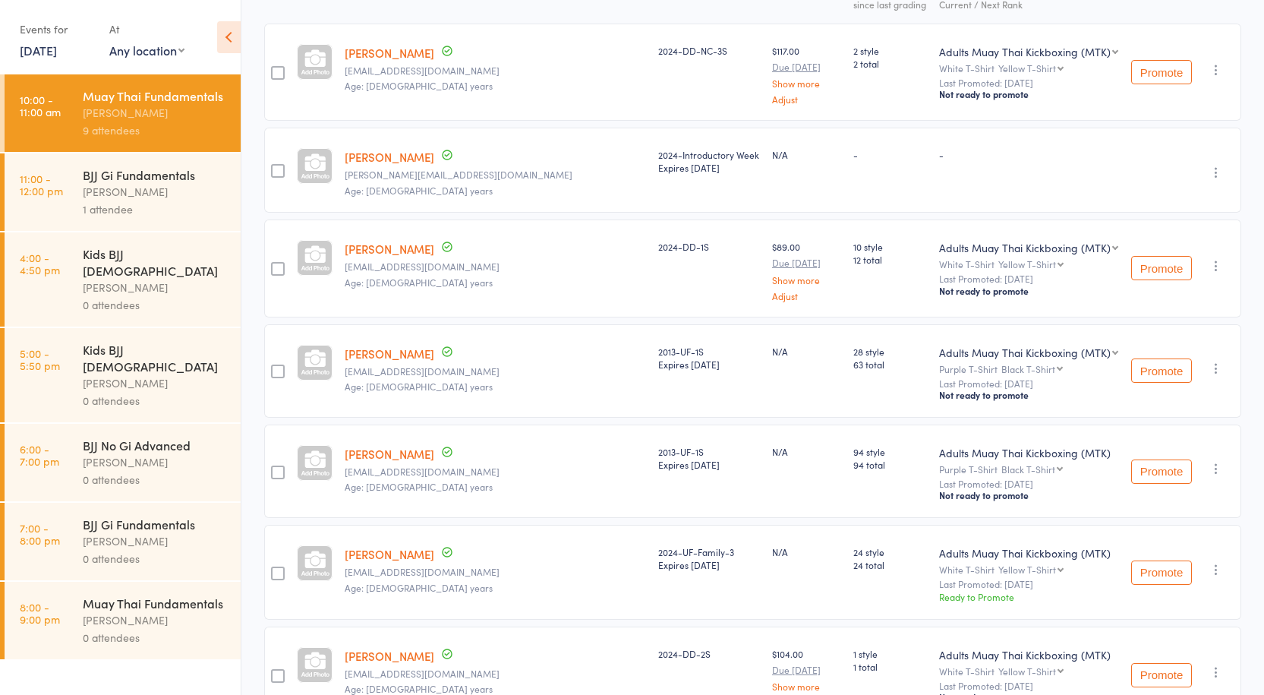
click at [431, 160] on link "[PERSON_NAME]" at bounding box center [390, 157] width 90 height 16
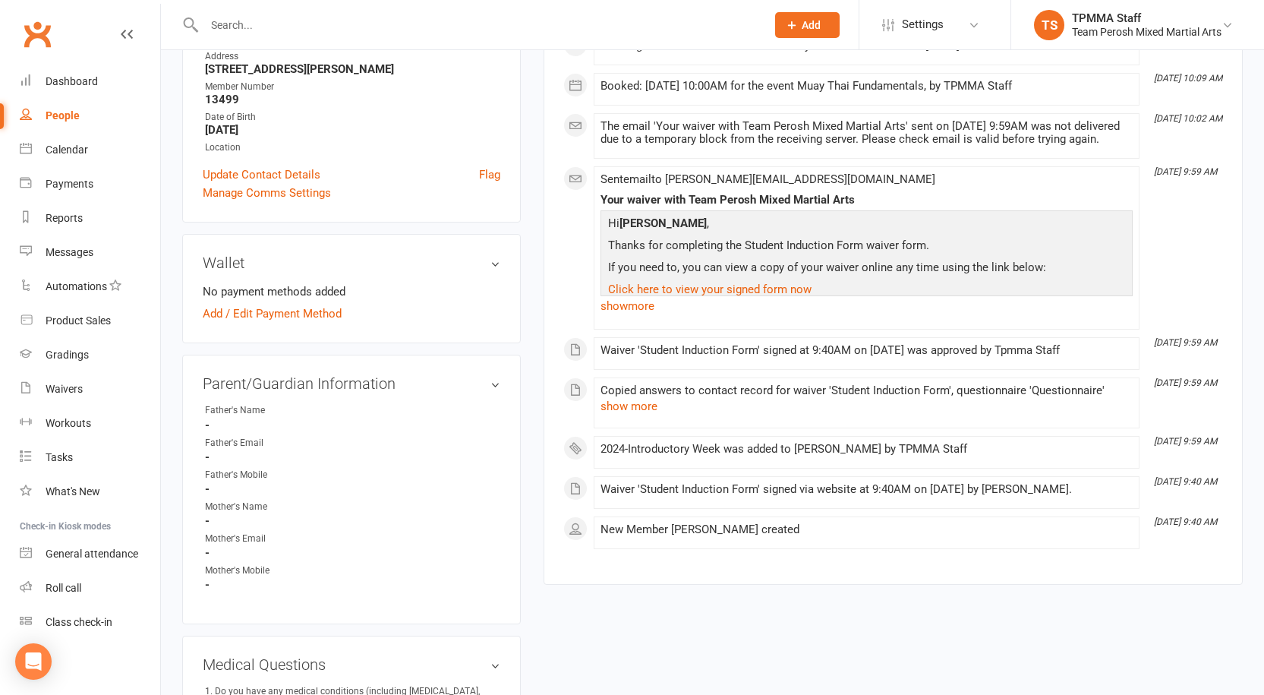
scroll to position [304, 0]
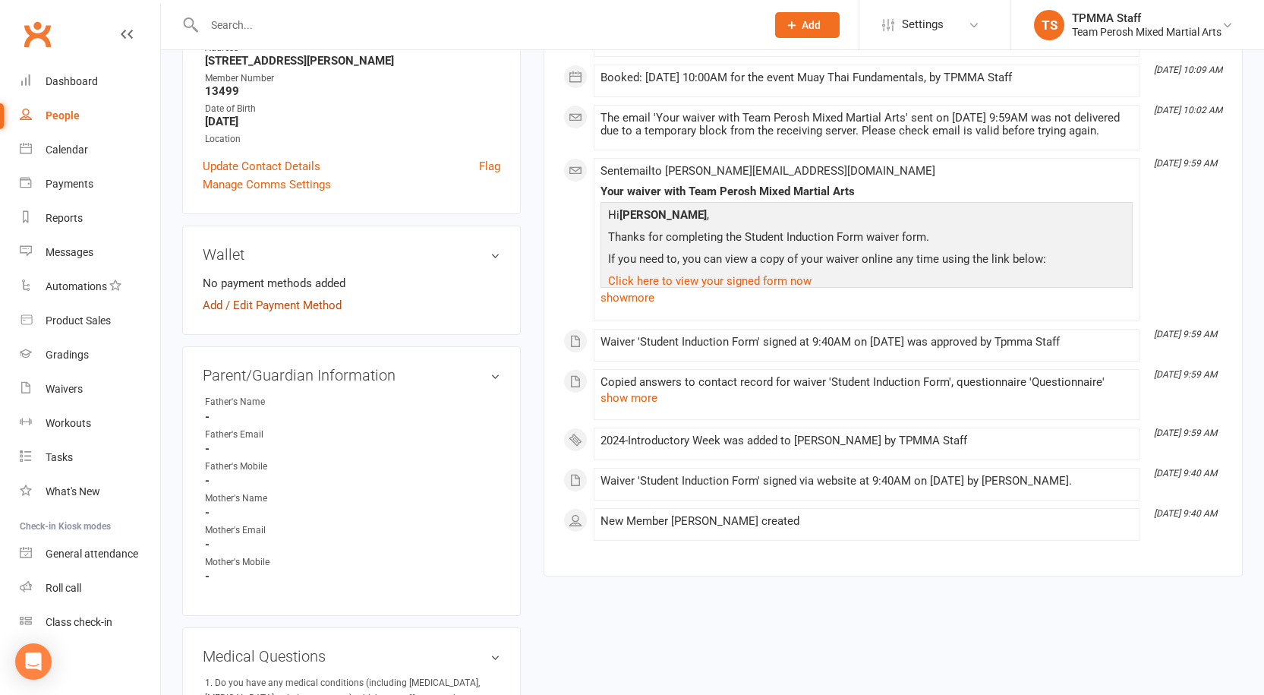
click at [275, 307] on link "Add / Edit Payment Method" at bounding box center [272, 305] width 139 height 18
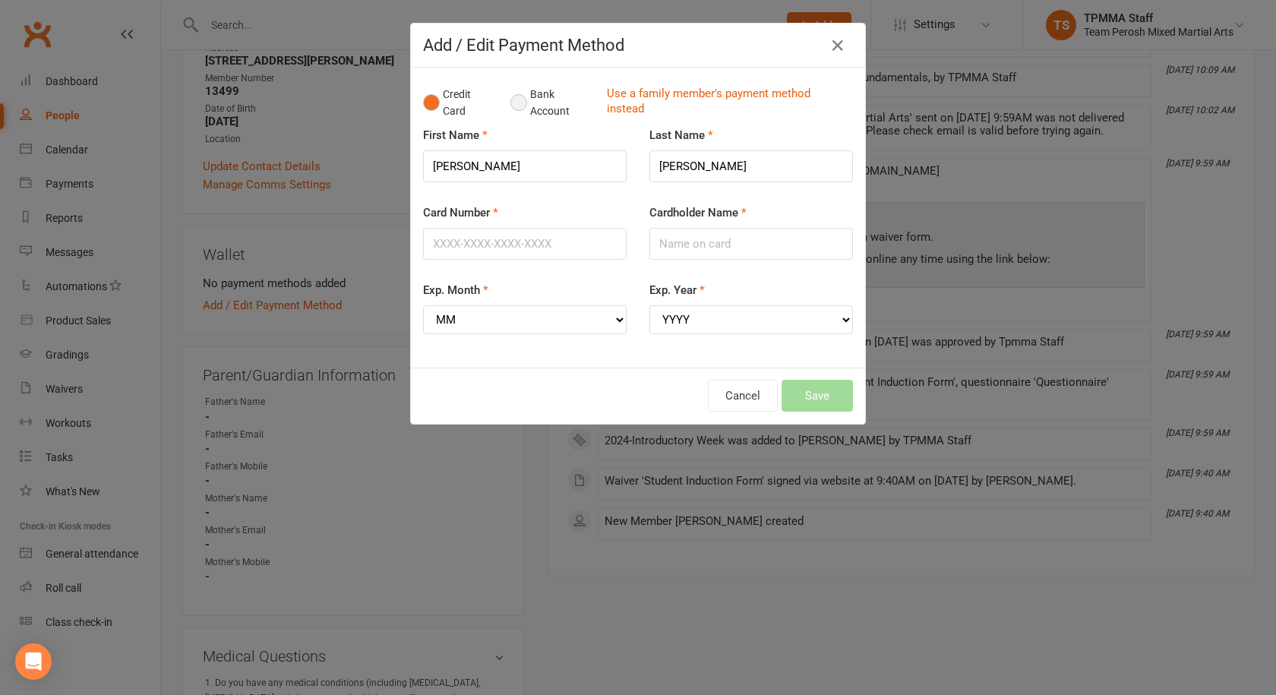
click at [512, 104] on button "Bank Account" at bounding box center [552, 103] width 84 height 46
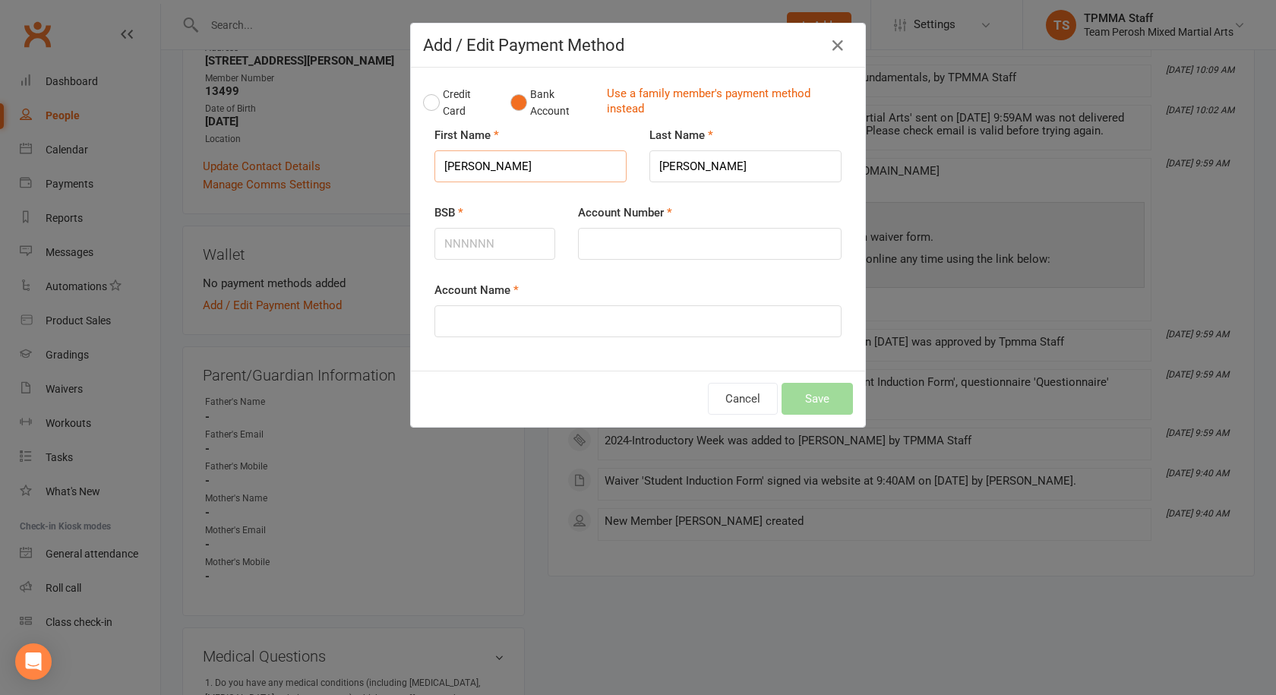
drag, startPoint x: 494, startPoint y: 168, endPoint x: 440, endPoint y: 166, distance: 54.0
click at [440, 166] on input "[PERSON_NAME]" at bounding box center [530, 166] width 192 height 32
click at [493, 314] on input "Account Name" at bounding box center [637, 321] width 407 height 32
paste input "Markus"
drag, startPoint x: 722, startPoint y: 169, endPoint x: 646, endPoint y: 160, distance: 76.5
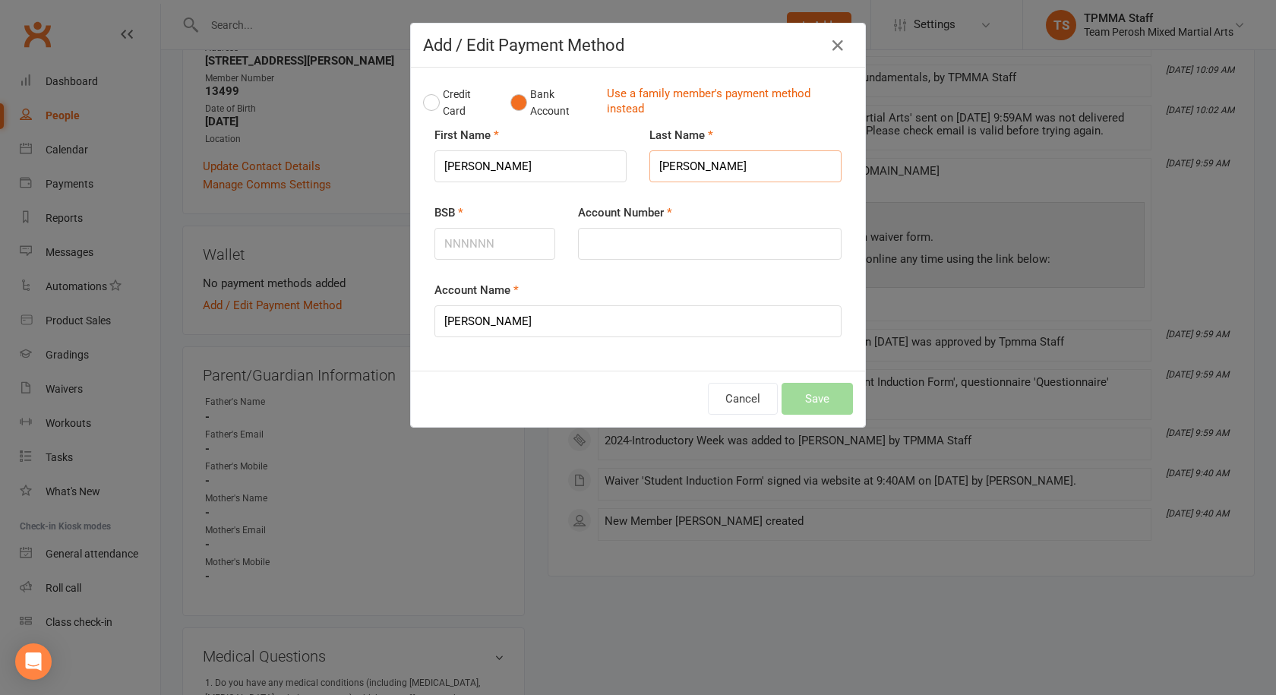
click at [649, 160] on input "Thoegersen" at bounding box center [745, 166] width 192 height 32
click at [522, 317] on input "Markus" at bounding box center [637, 321] width 407 height 32
paste input "Thoegersen"
type input "[PERSON_NAME]"
click at [591, 245] on input "Account Number" at bounding box center [709, 244] width 263 height 32
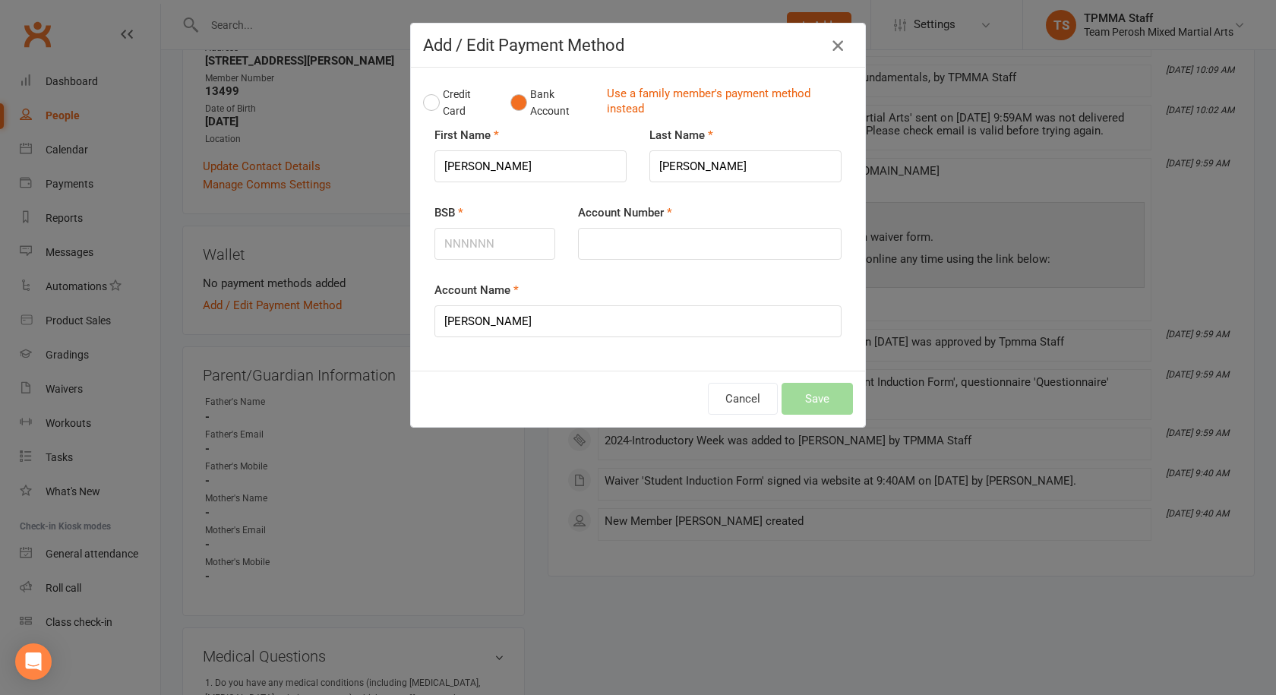
click at [834, 40] on icon "button" at bounding box center [837, 45] width 18 height 18
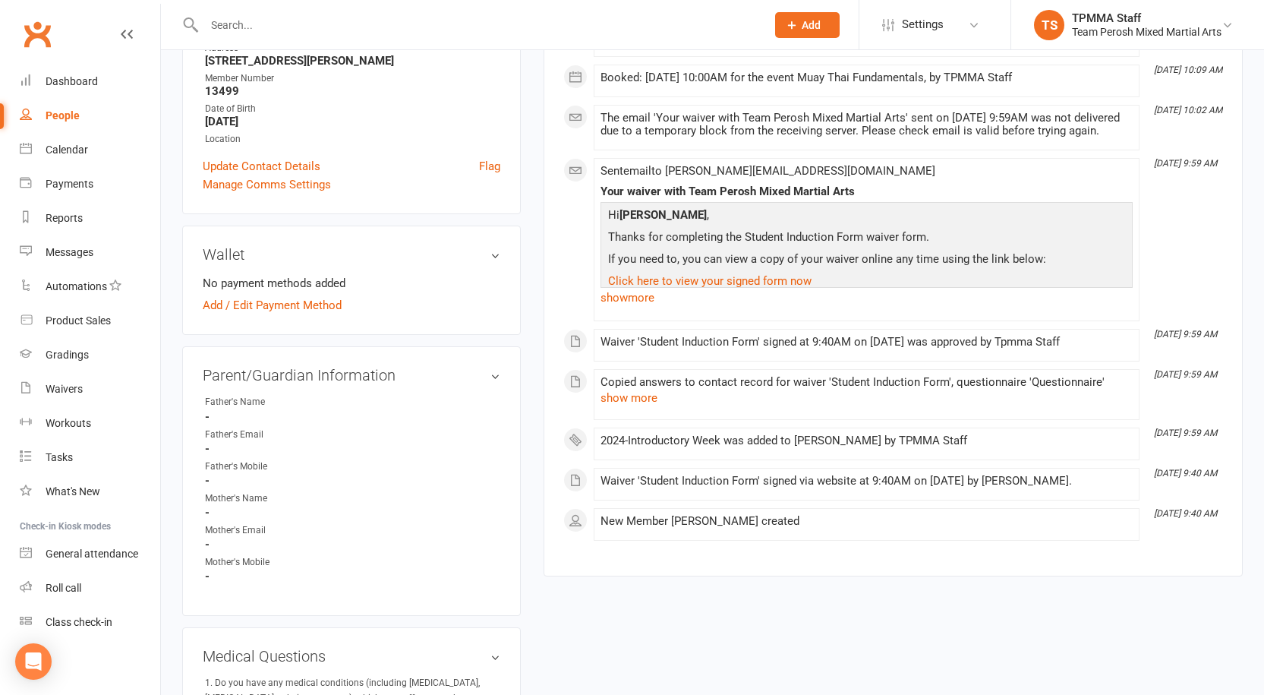
click at [701, 553] on div "This Month Sep 16, 10:09 AM Booking marked Attended for event Muay Thai Fundame…" at bounding box center [893, 271] width 660 height 564
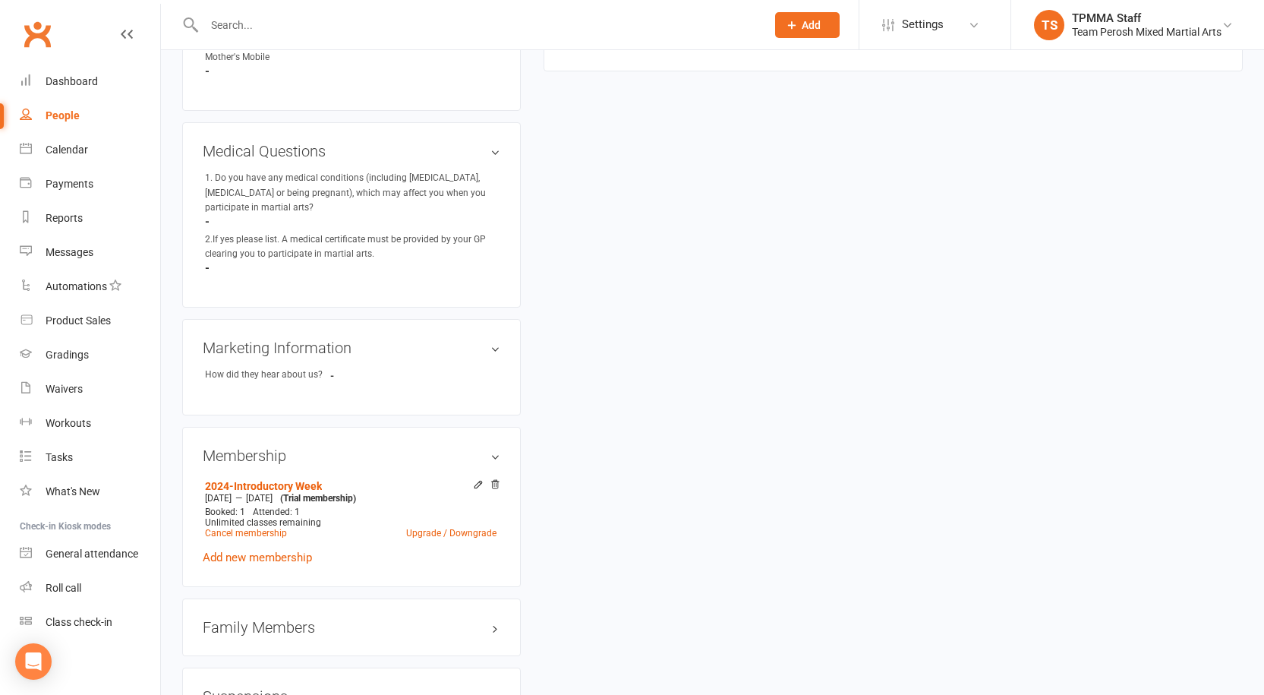
scroll to position [835, 0]
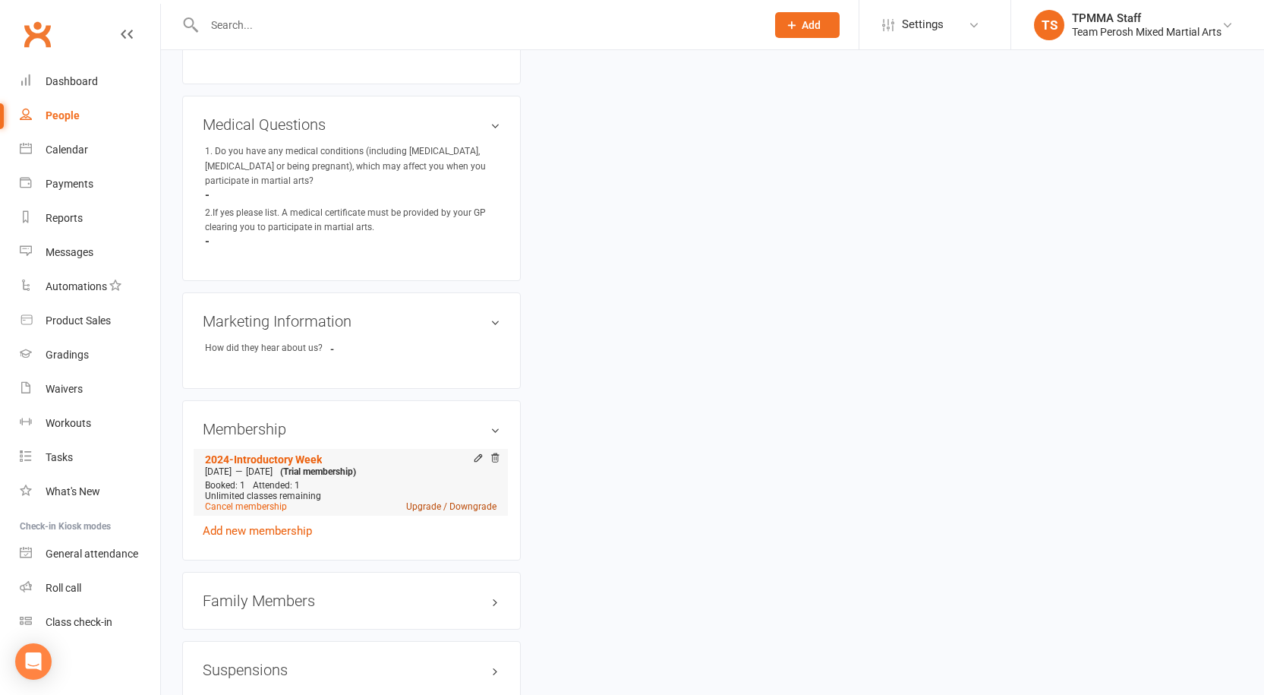
click at [426, 501] on link "Upgrade / Downgrade" at bounding box center [451, 506] width 90 height 11
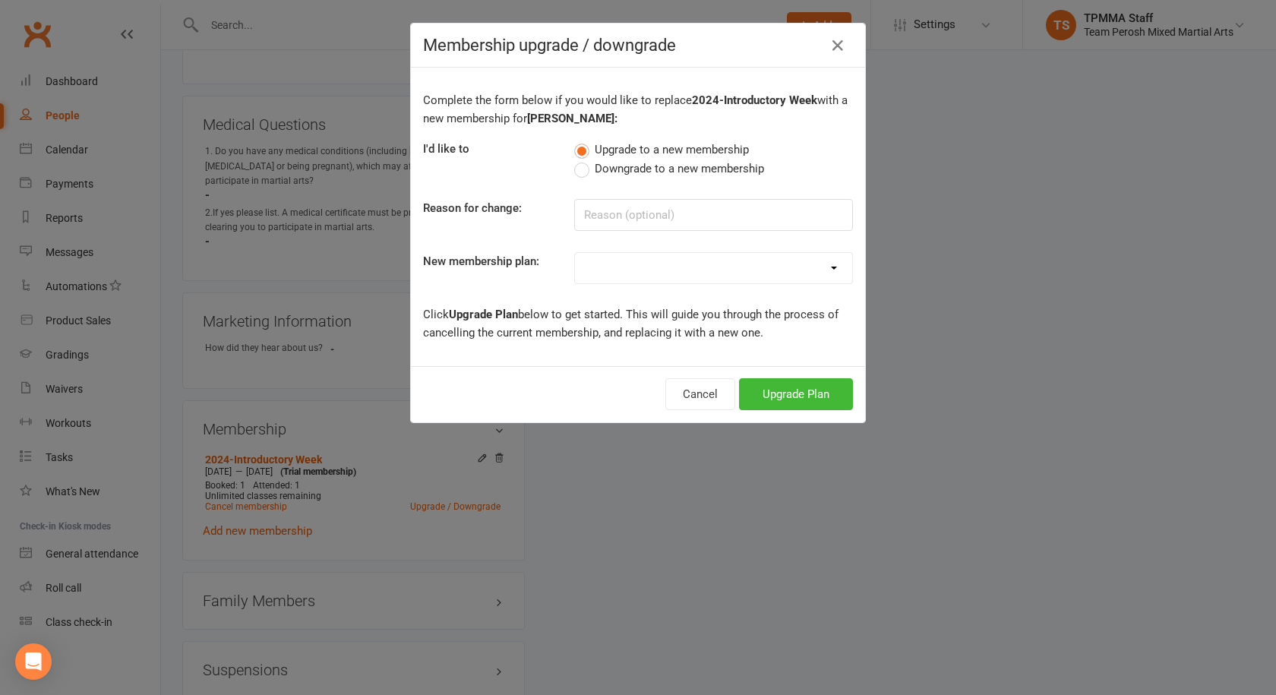
click at [669, 262] on select "2008-DD-1S 2008-DD-2S 2008-UF-1S 2013-DD-Adult-1S 2013-DD-Adult-2S 2024-DD-1S 2…" at bounding box center [713, 268] width 277 height 30
select select "5"
click at [575, 253] on select "2008-DD-1S 2008-DD-2S 2008-UF-1S 2013-DD-Adult-1S 2013-DD-Adult-2S 2024-DD-1S 2…" at bounding box center [713, 268] width 277 height 30
click at [793, 406] on button "Upgrade Plan" at bounding box center [796, 394] width 114 height 32
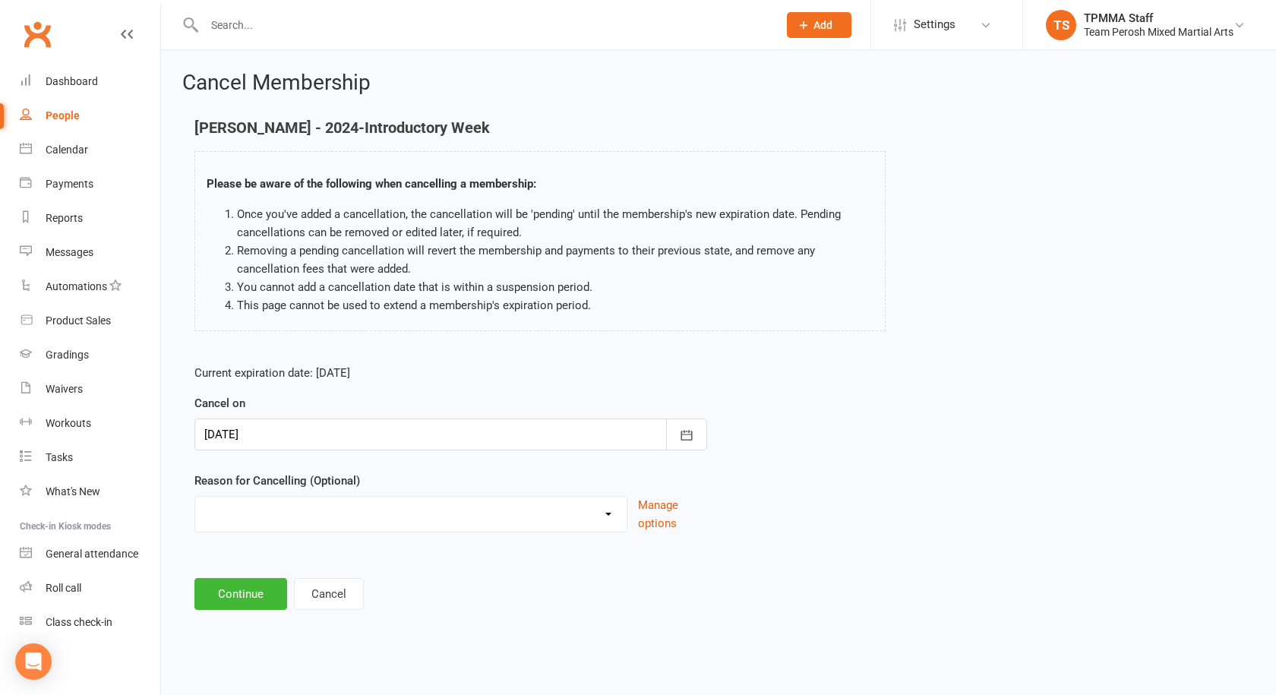
click at [589, 520] on select "Became a member Excessive failed payments Financial Inactive Inactive Casual In…" at bounding box center [410, 512] width 431 height 30
click at [870, 434] on div "Current expiration date: Oct 15 2025 Cancel on 16 Sep 2025 September 2025 Sun M…" at bounding box center [718, 452] width 1071 height 201
click at [370, 496] on div "Became a member Excessive failed payments Financial Inactive Inactive Casual In…" at bounding box center [410, 514] width 433 height 36
drag, startPoint x: 339, startPoint y: 519, endPoint x: 331, endPoint y: 509, distance: 11.9
click at [339, 519] on select "Became a member Excessive failed payments Financial Inactive Inactive Casual In…" at bounding box center [410, 512] width 431 height 30
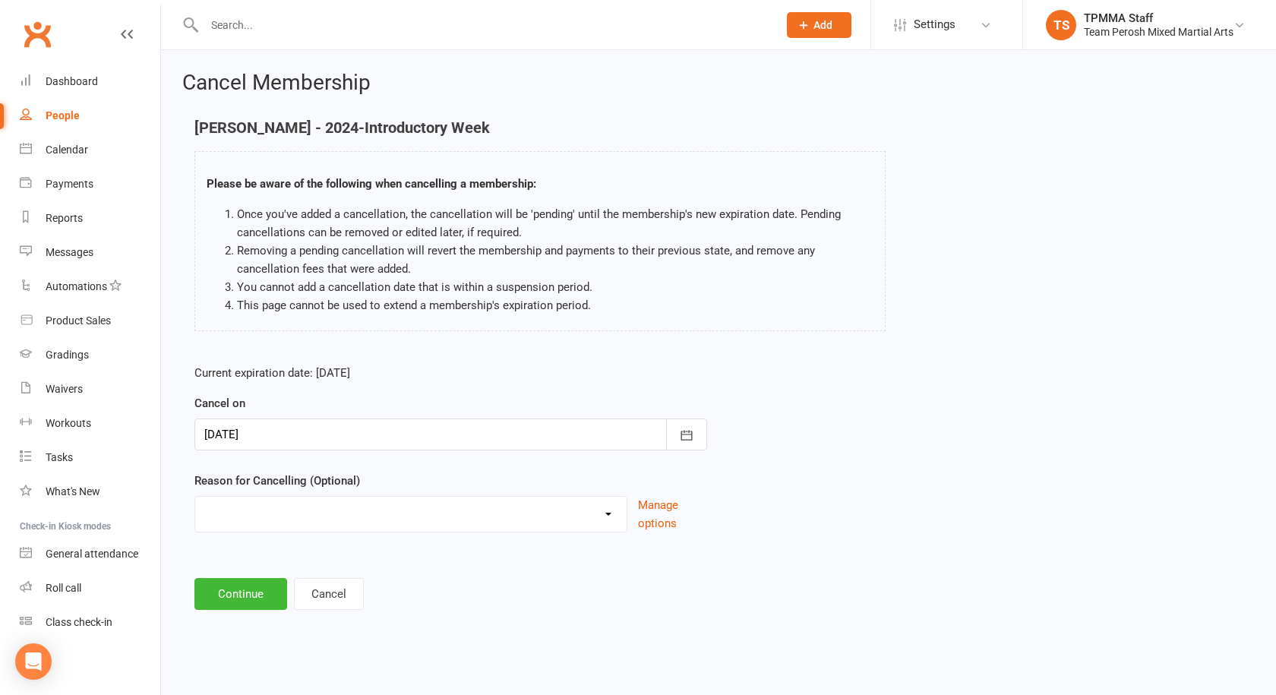
select select "9"
click at [195, 497] on select "Became a member Excessive failed payments Financial Inactive Inactive Casual In…" at bounding box center [410, 512] width 431 height 30
click at [250, 593] on button "Continue" at bounding box center [240, 594] width 93 height 32
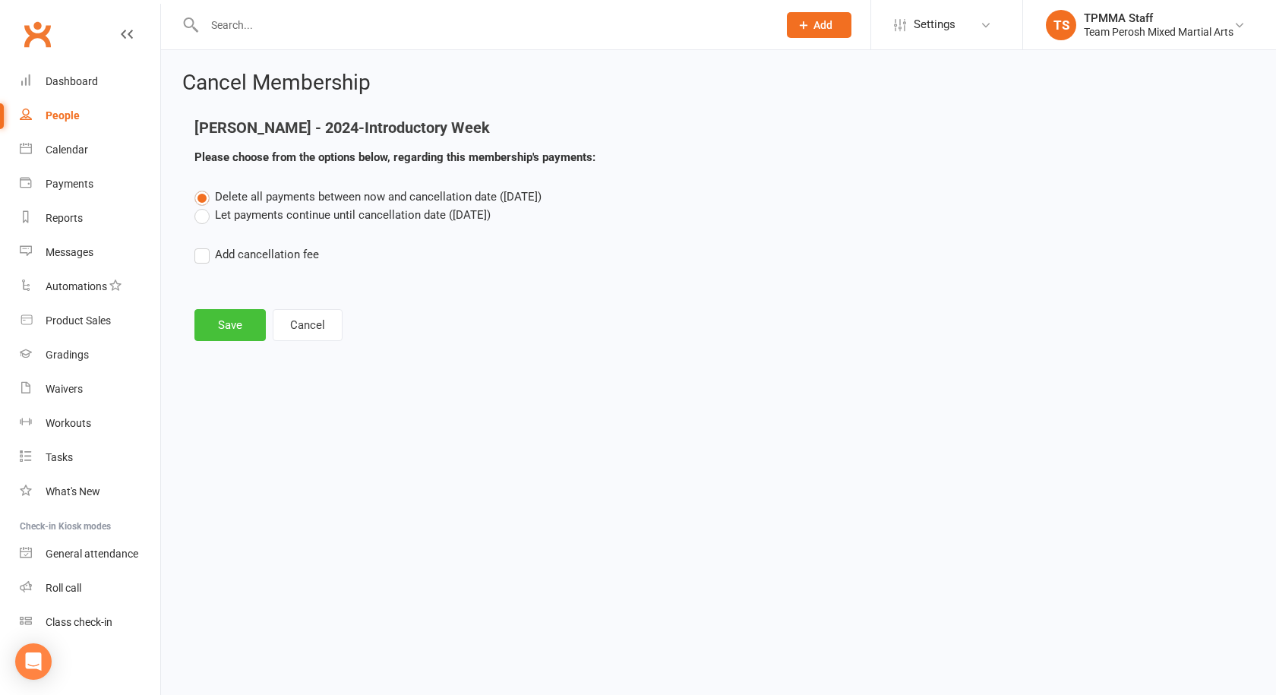
click at [247, 325] on button "Save" at bounding box center [229, 325] width 71 height 32
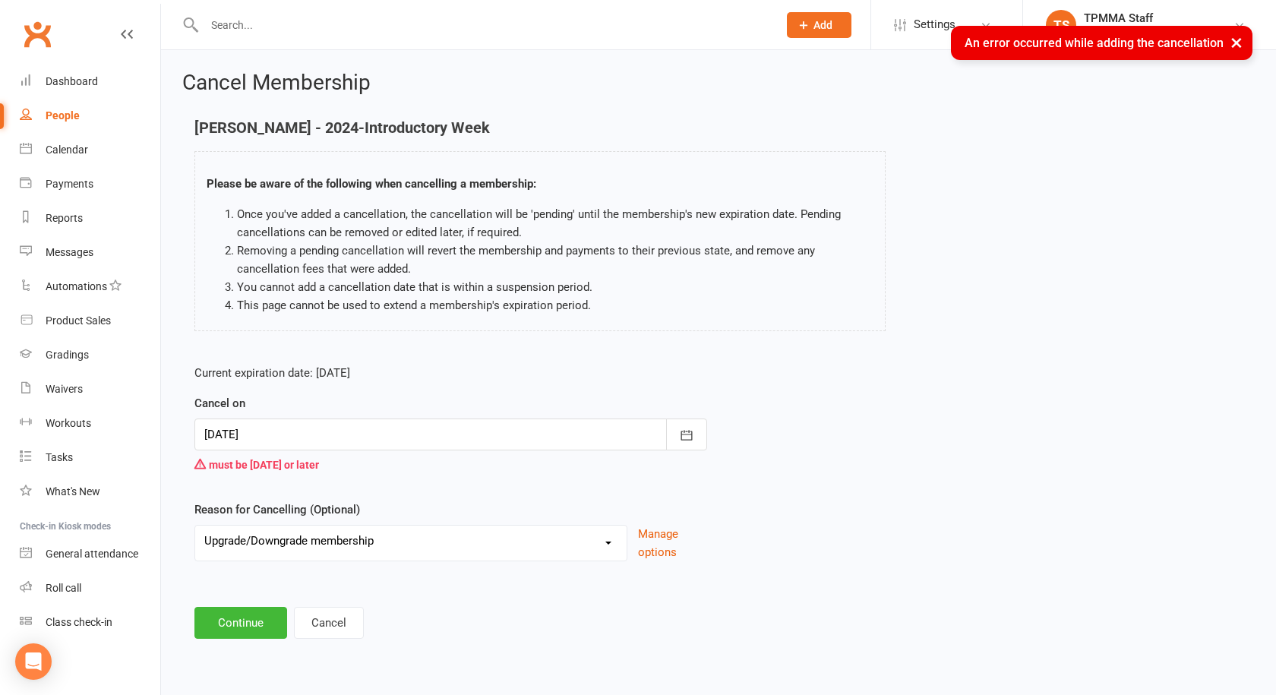
click at [422, 436] on div at bounding box center [450, 434] width 513 height 32
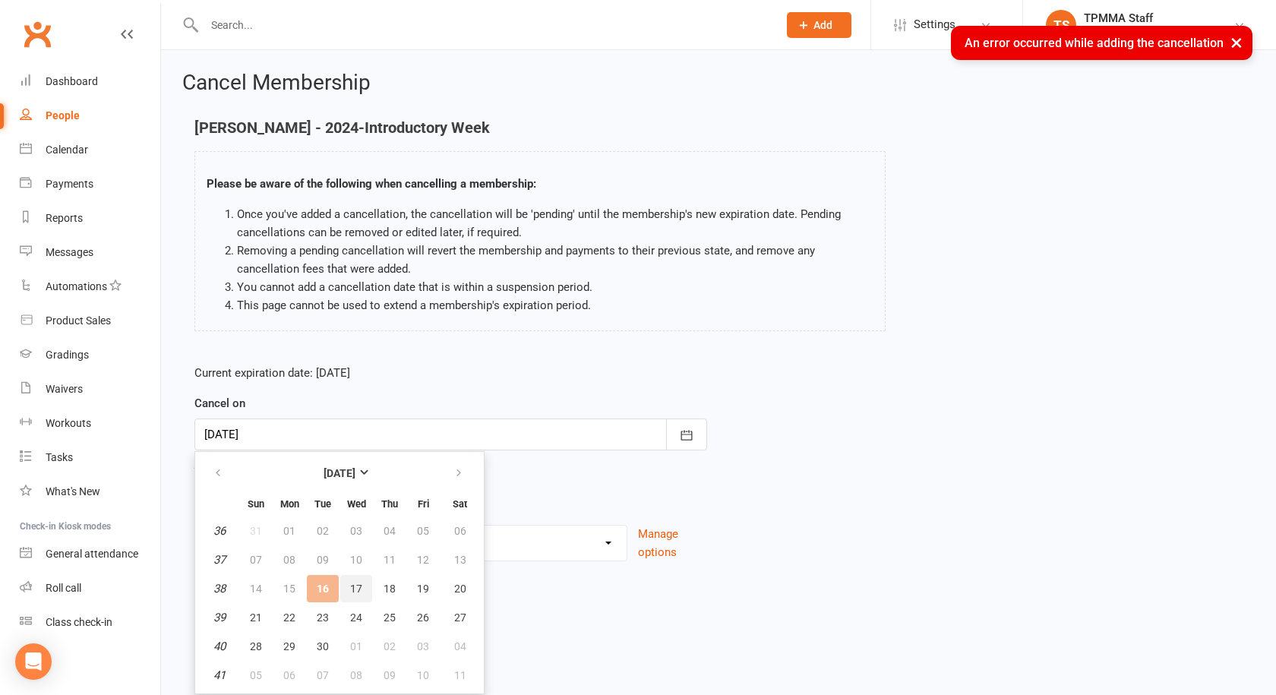
click at [355, 592] on span "17" at bounding box center [356, 588] width 12 height 12
type input "17 Sep 2025"
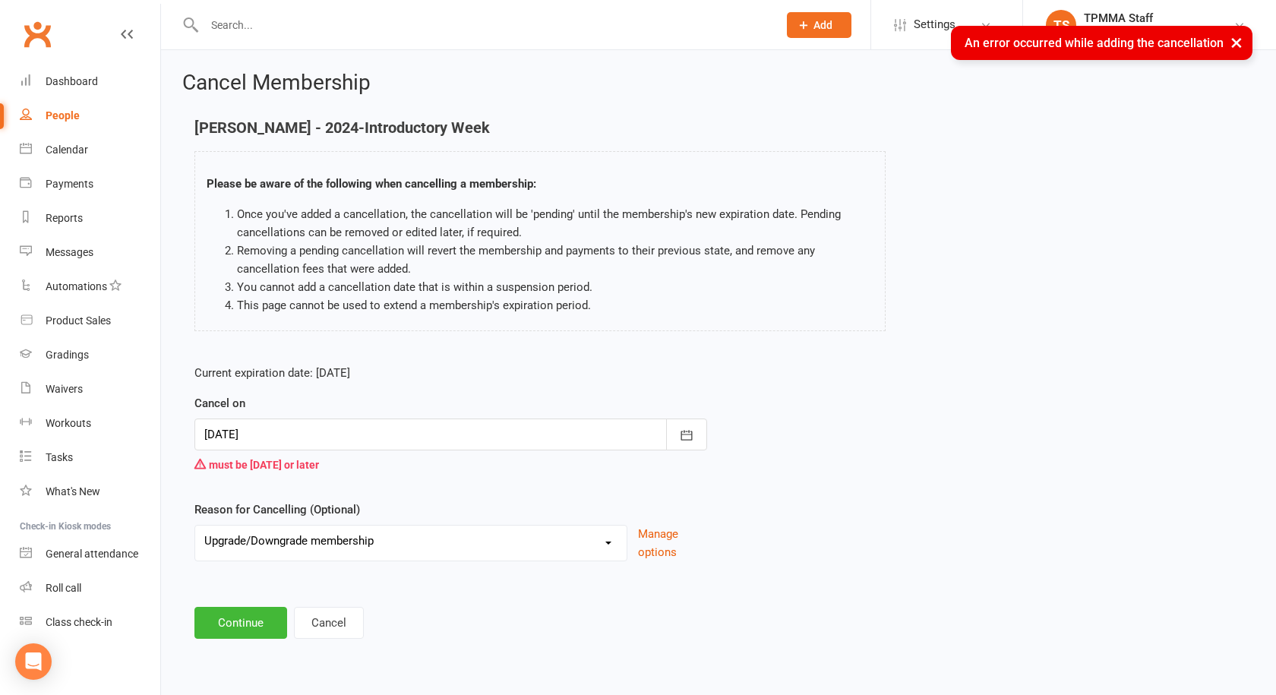
click at [800, 611] on footer "Continue Cancel" at bounding box center [718, 623] width 1048 height 32
click at [260, 624] on button "Continue" at bounding box center [240, 623] width 93 height 32
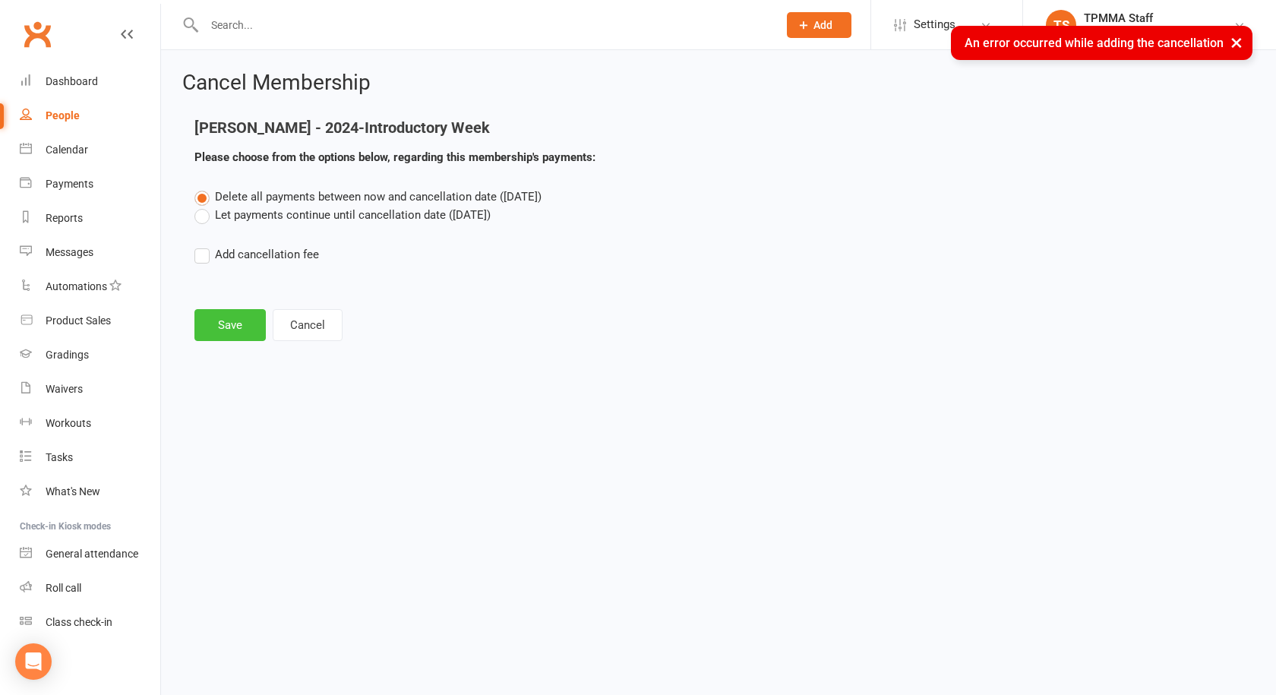
click at [248, 330] on button "Save" at bounding box center [229, 325] width 71 height 32
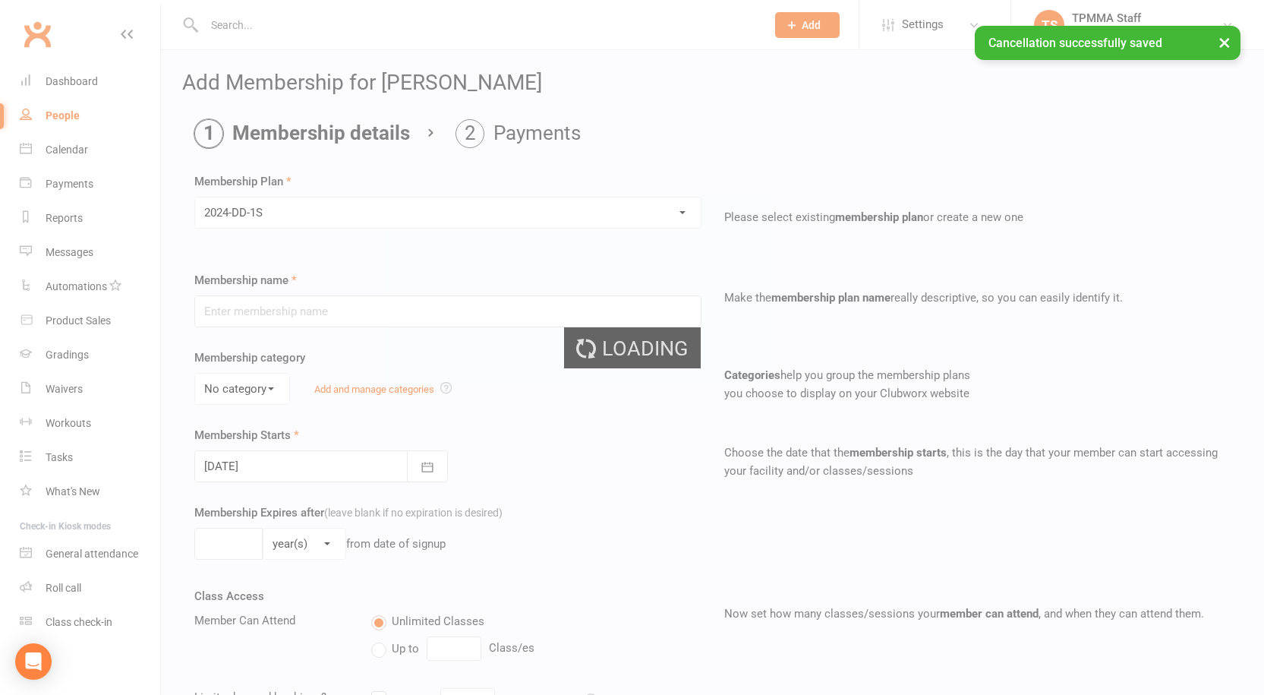
type input "2024-DD-1S"
select select "0"
type input "0"
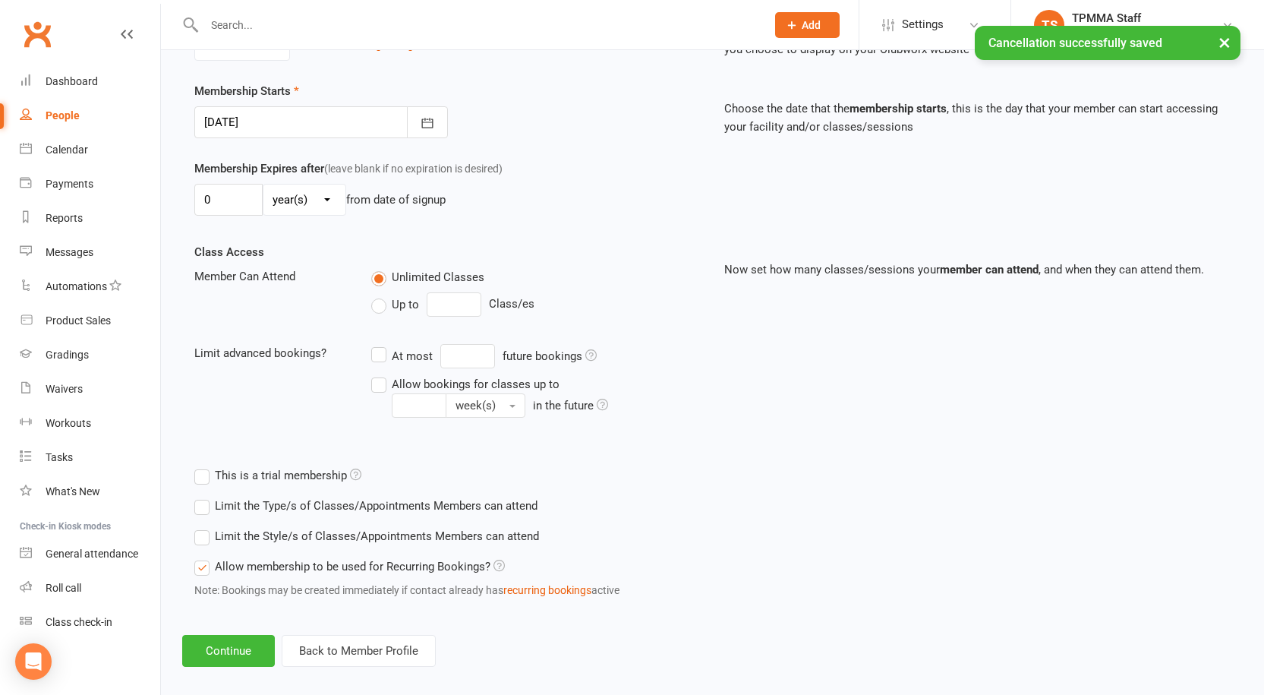
scroll to position [360, 0]
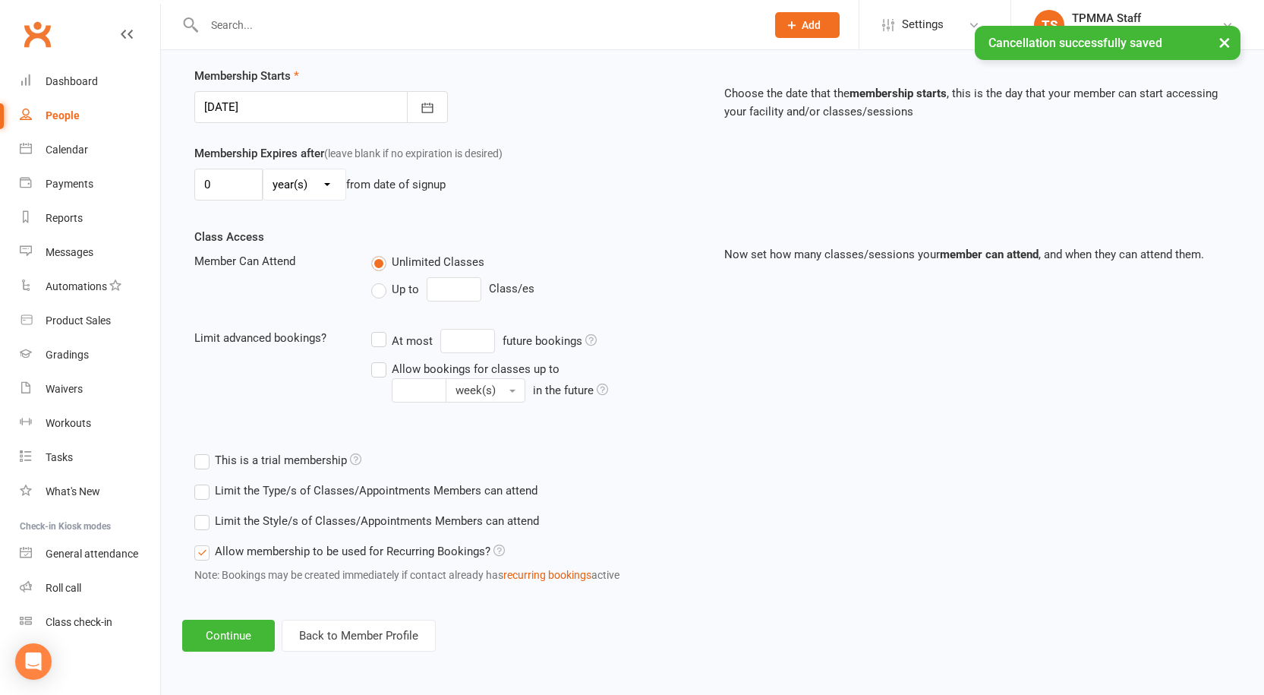
click at [201, 526] on label "Limit the Style/s of Classes/Appointments Members can attend" at bounding box center [366, 521] width 345 height 18
click at [201, 512] on input "Limit the Style/s of Classes/Appointments Members can attend" at bounding box center [199, 512] width 10 height 0
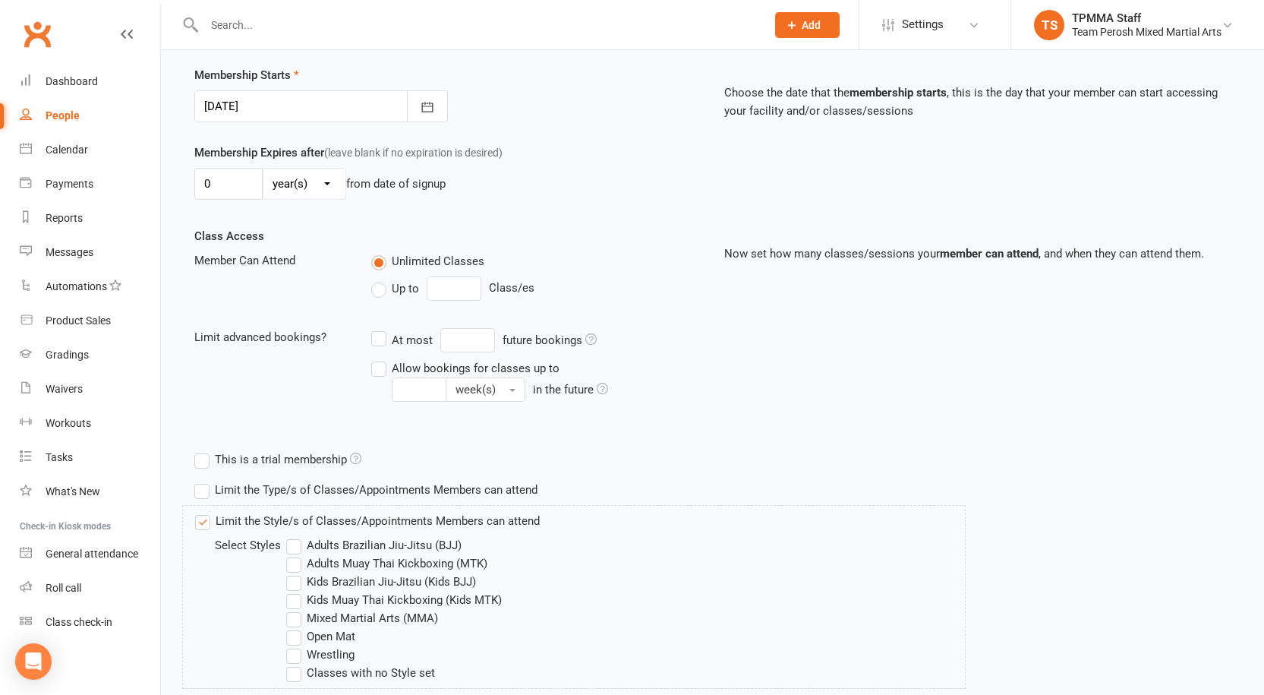
click at [298, 563] on label "Adults Muay Thai Kickboxing (MTK)" at bounding box center [386, 563] width 201 height 18
click at [296, 554] on input "Adults Muay Thai Kickboxing (MTK)" at bounding box center [291, 554] width 10 height 0
click at [298, 634] on label "Open Mat" at bounding box center [320, 636] width 69 height 18
click at [296, 627] on input "Open Mat" at bounding box center [291, 627] width 10 height 0
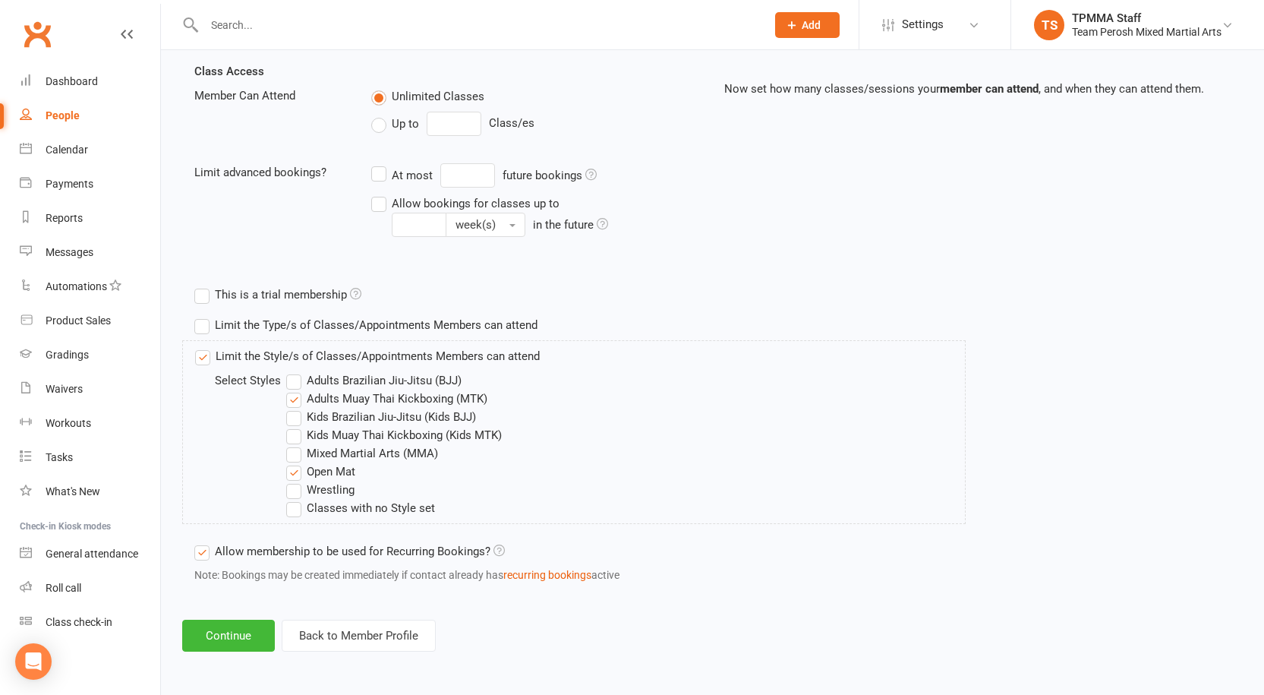
scroll to position [525, 0]
click at [225, 638] on button "Continue" at bounding box center [228, 636] width 93 height 32
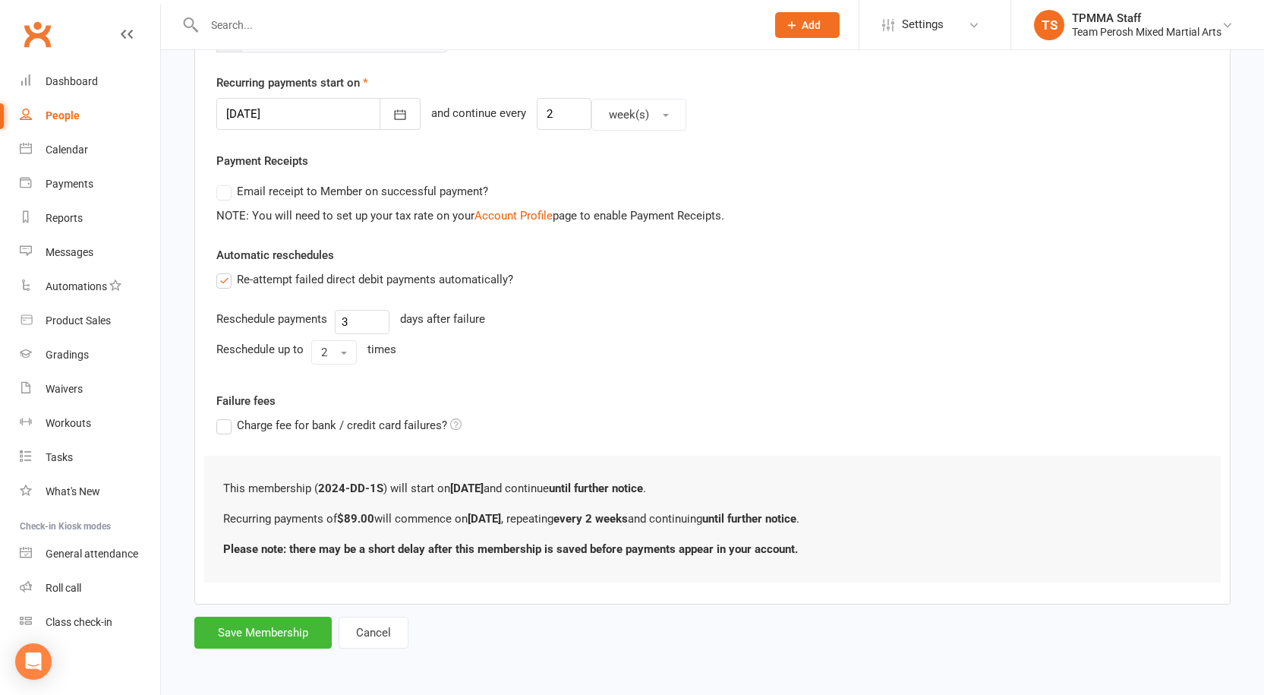
scroll to position [0, 0]
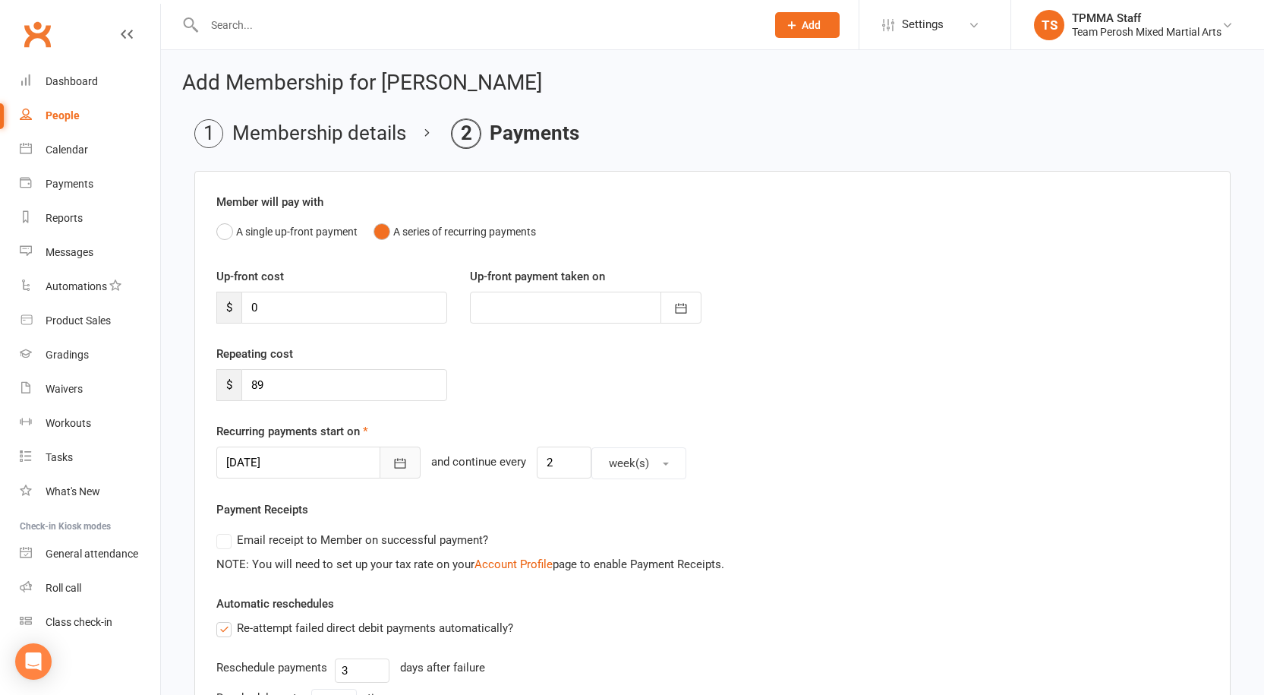
click at [395, 462] on icon "button" at bounding box center [400, 464] width 11 height 10
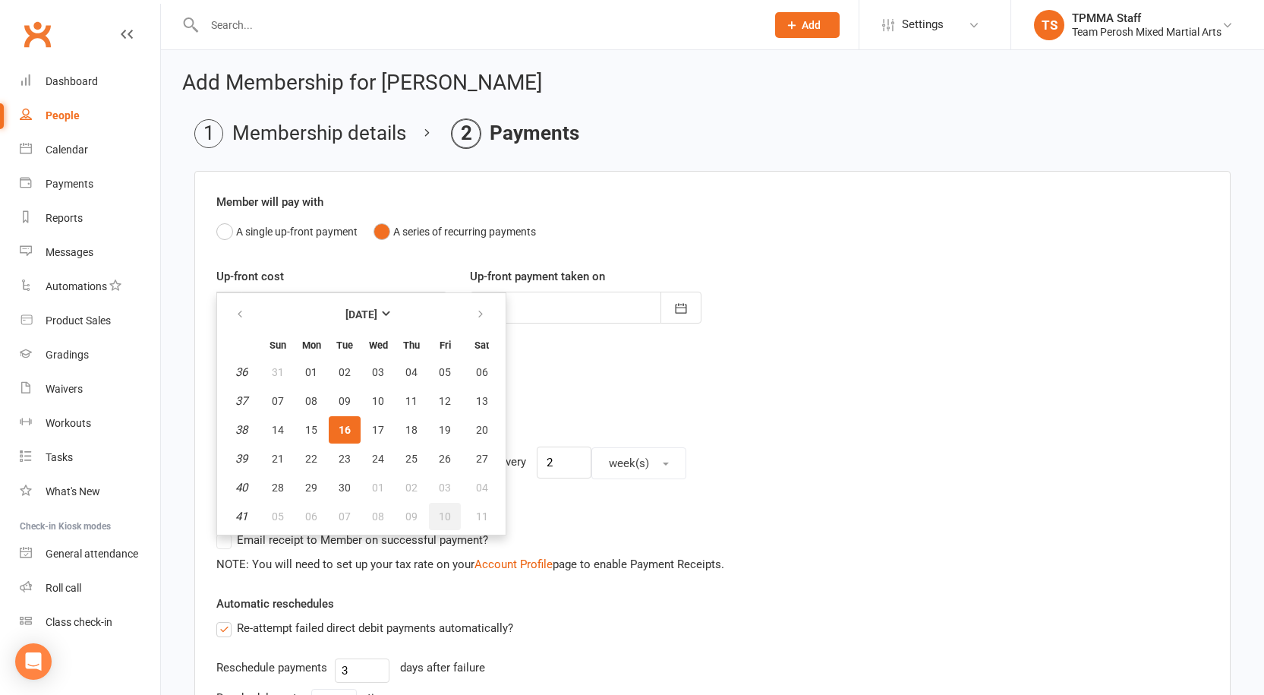
click at [453, 519] on button "10" at bounding box center [445, 516] width 32 height 27
type input "10 Oct 2025"
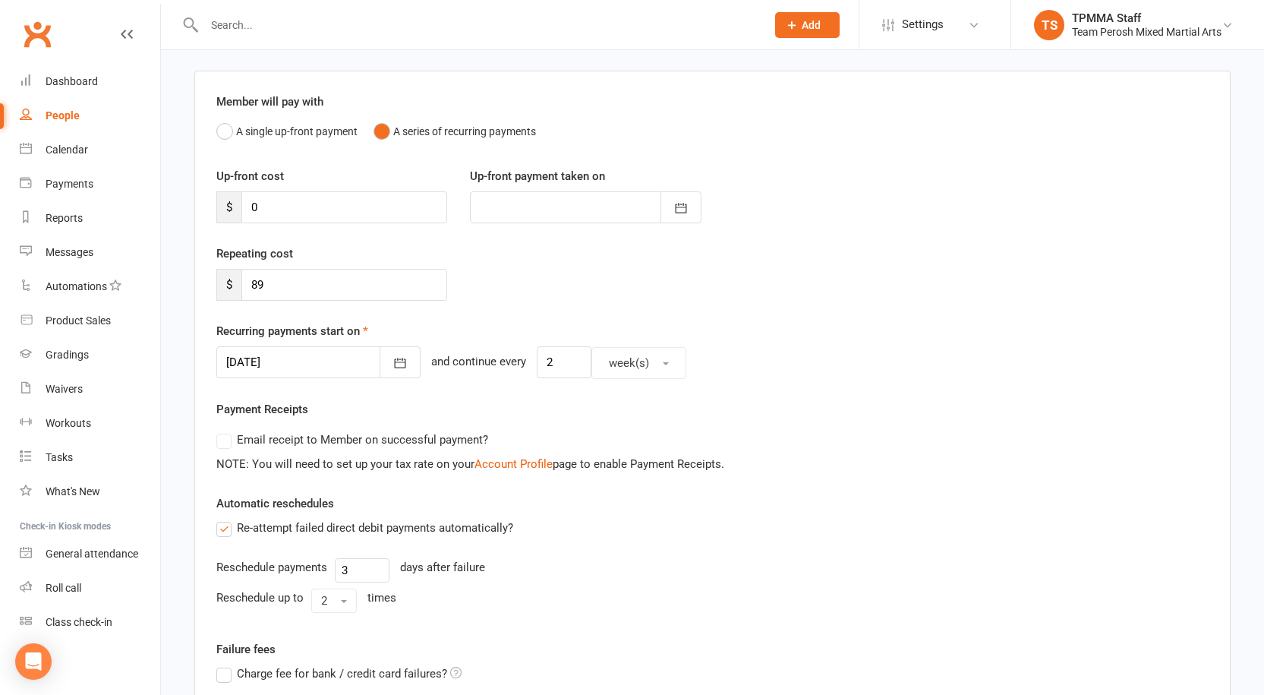
scroll to position [349, 0]
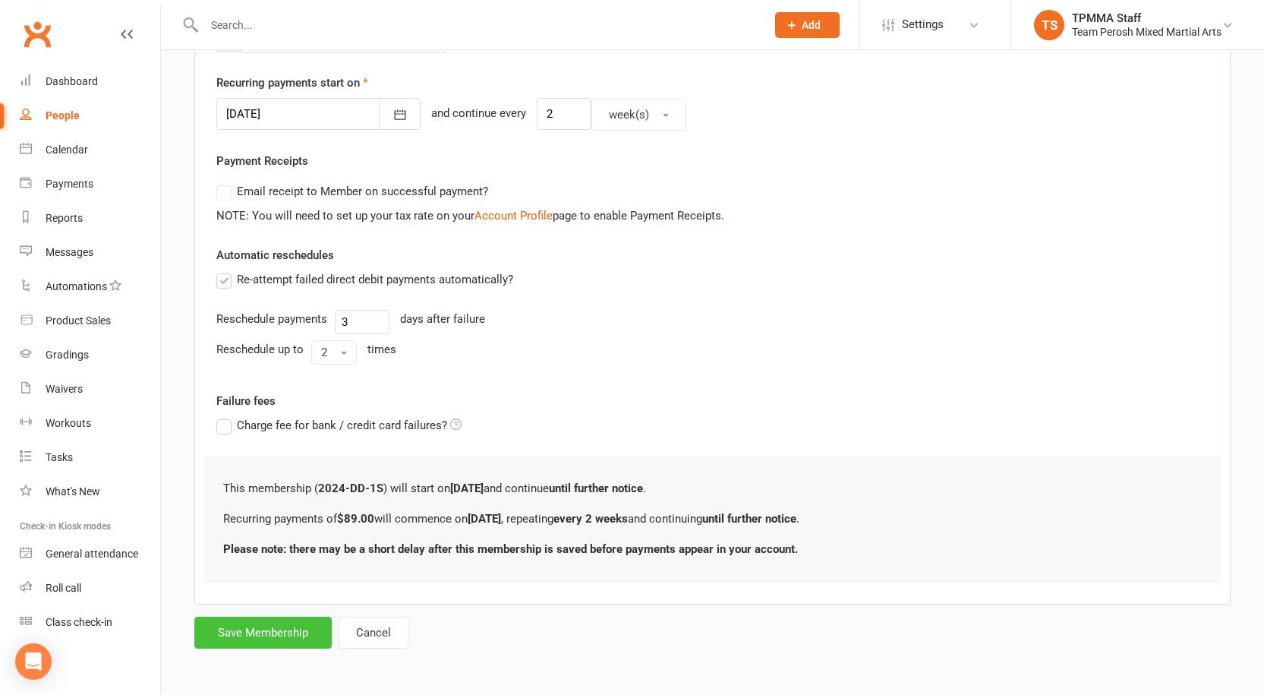
click at [304, 628] on button "Save Membership" at bounding box center [262, 633] width 137 height 32
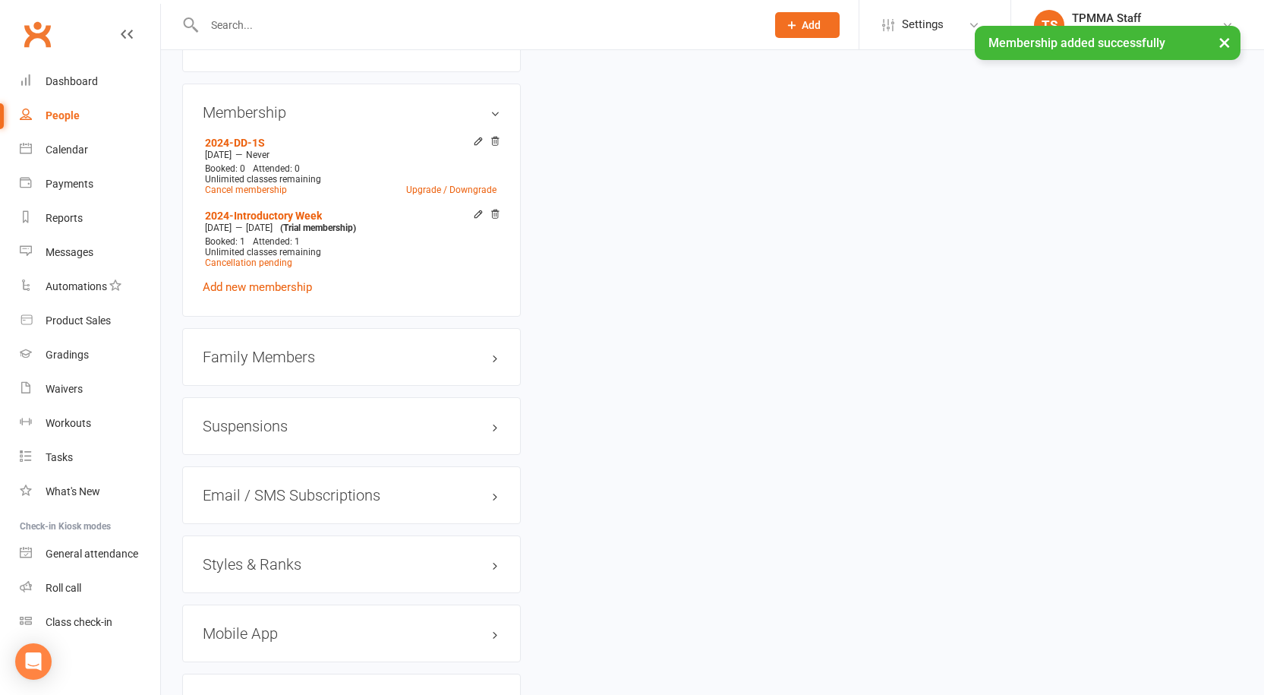
scroll to position [1215, 0]
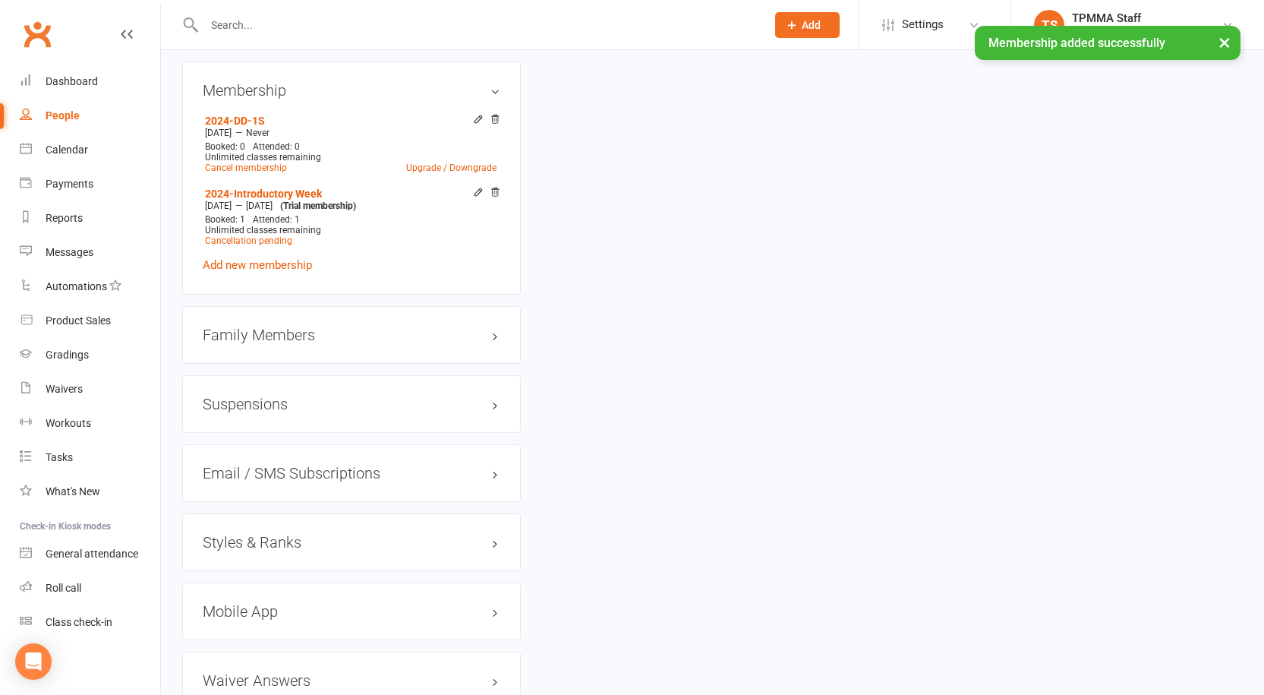
click at [260, 515] on div "Styles & Ranks" at bounding box center [351, 542] width 339 height 58
click at [267, 534] on h3 "Styles & Ranks" at bounding box center [352, 542] width 298 height 17
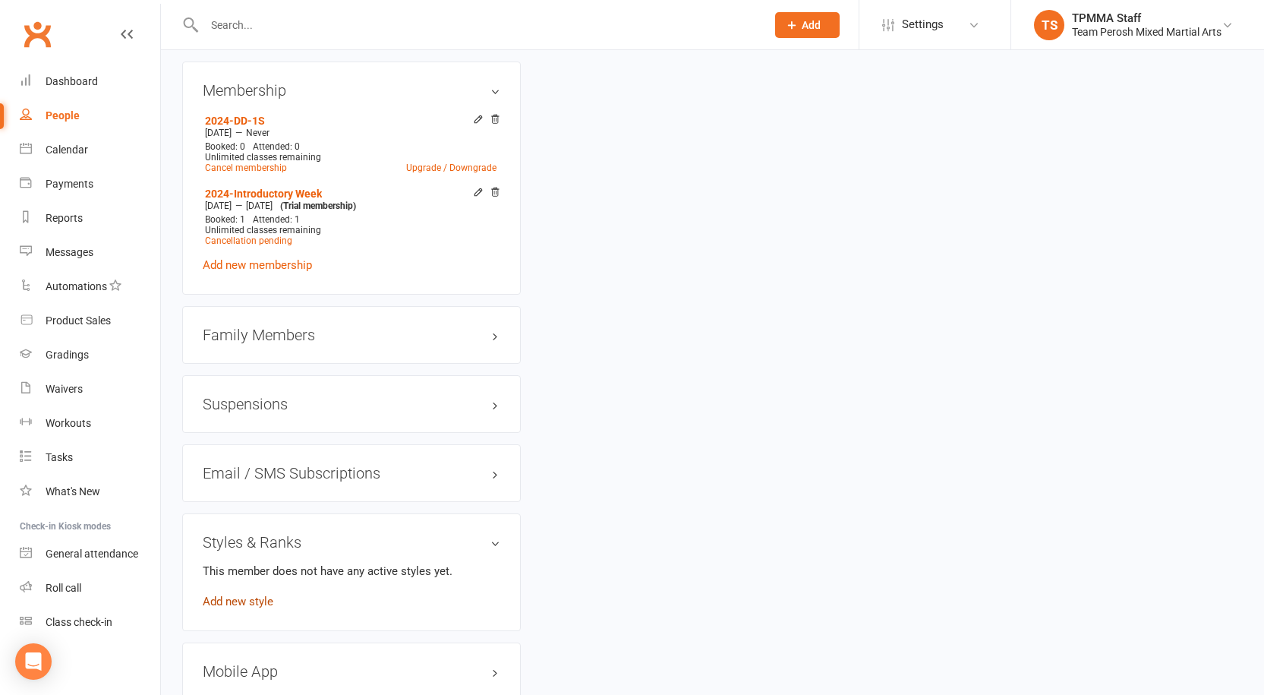
click at [246, 595] on link "Add new style" at bounding box center [238, 602] width 71 height 14
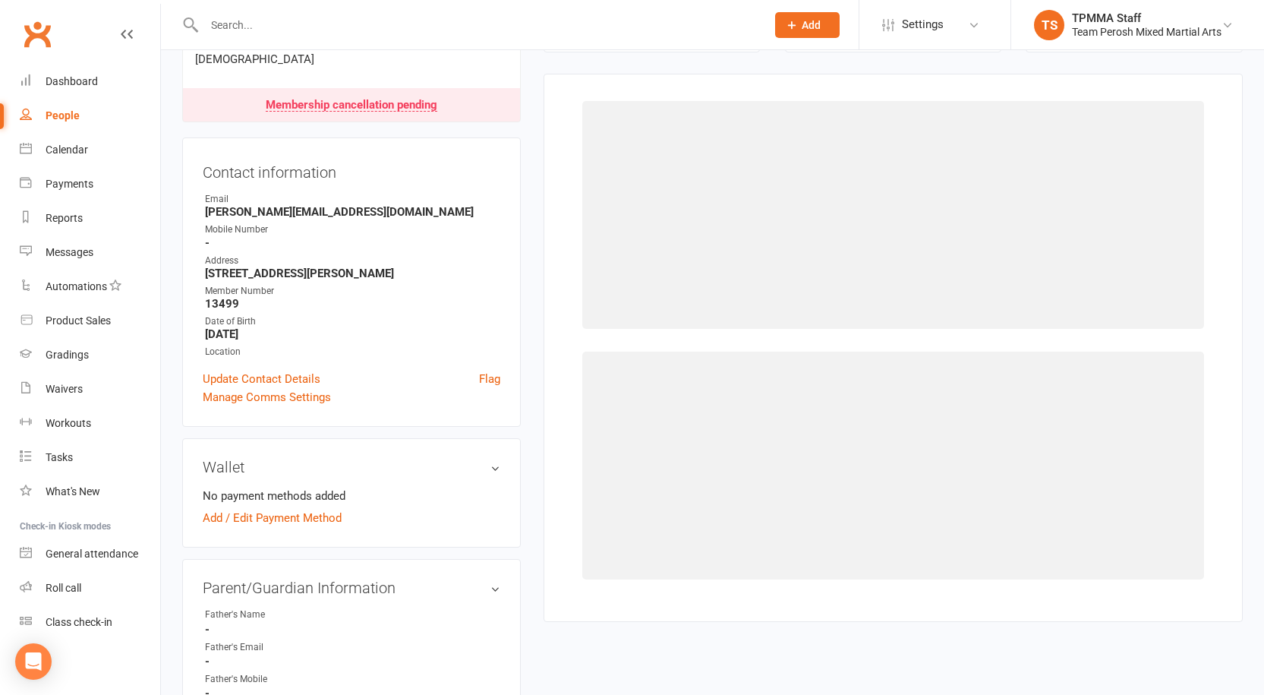
scroll to position [130, 0]
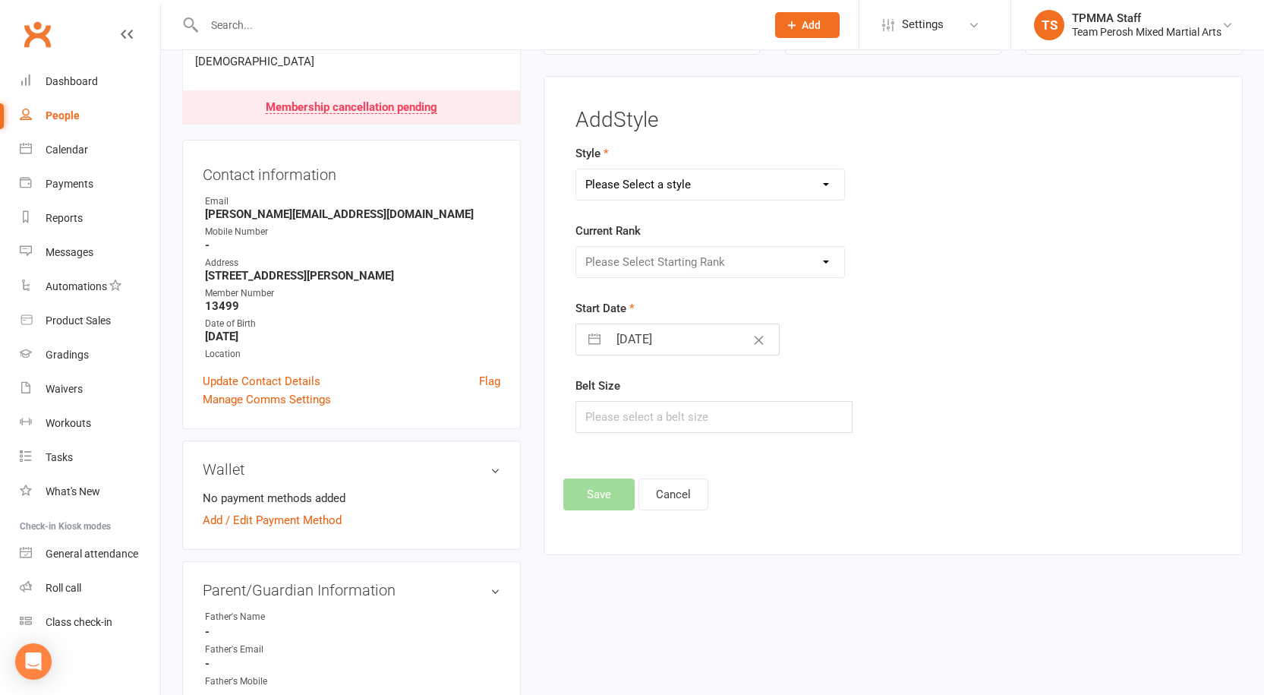
click at [712, 189] on select "Please Select a style Adults Brazilian Jiu-Jitsu (BJJ) Adults Muay Thai Kickbox…" at bounding box center [710, 184] width 268 height 30
select select "3313"
click at [576, 169] on select "Please Select a style Adults Brazilian Jiu-Jitsu (BJJ) Adults Muay Thai Kickbox…" at bounding box center [710, 184] width 268 height 30
click at [710, 268] on select "Please Select Starting Rank White T-Shirt Yellow T-Shirt Orange T-Shirt Red T-S…" at bounding box center [710, 262] width 268 height 30
select select "37658"
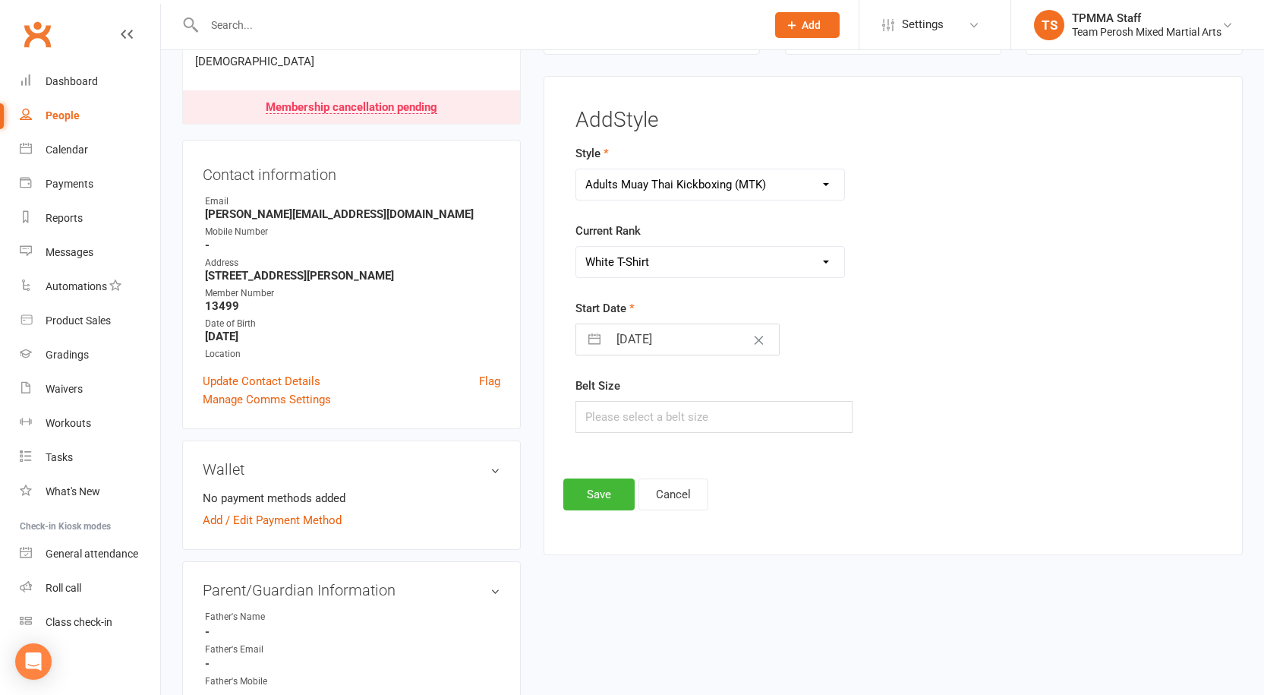
click at [576, 247] on select "Please Select Starting Rank White T-Shirt Yellow T-Shirt Orange T-Shirt Red T-S…" at bounding box center [710, 262] width 268 height 30
click at [653, 424] on input "text" at bounding box center [714, 417] width 277 height 32
type input "L"
click at [598, 497] on button "Save" at bounding box center [598, 494] width 71 height 32
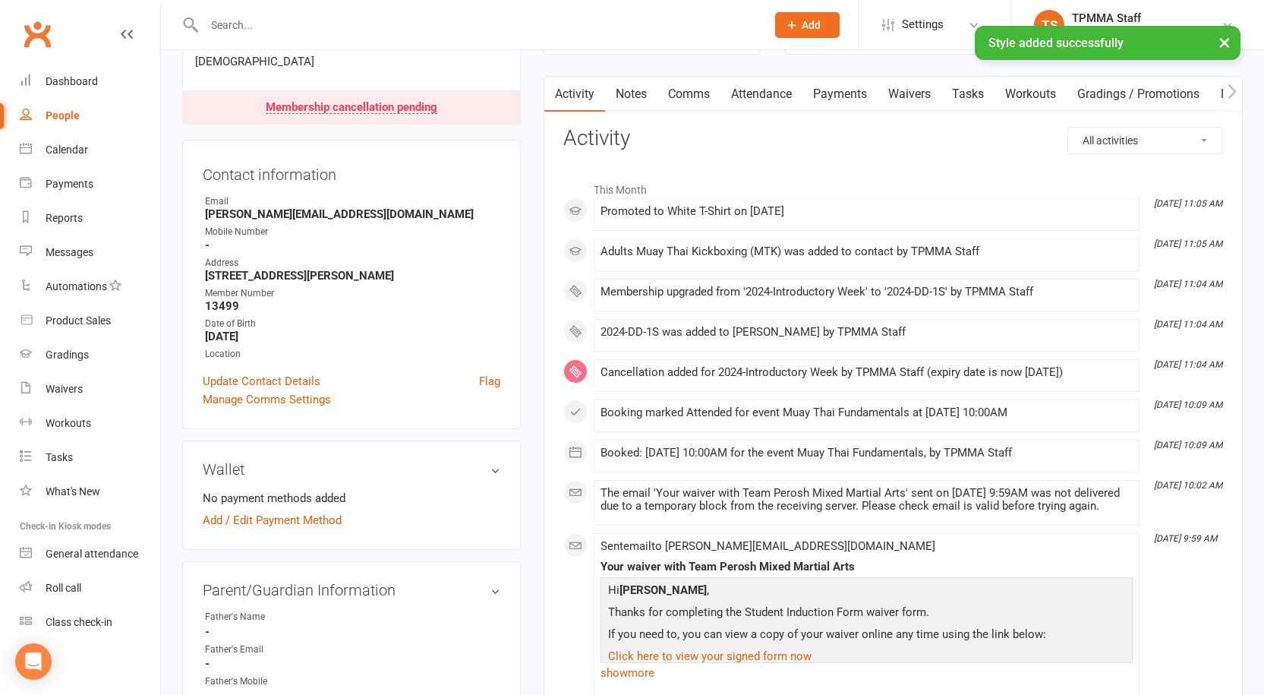
scroll to position [0, 0]
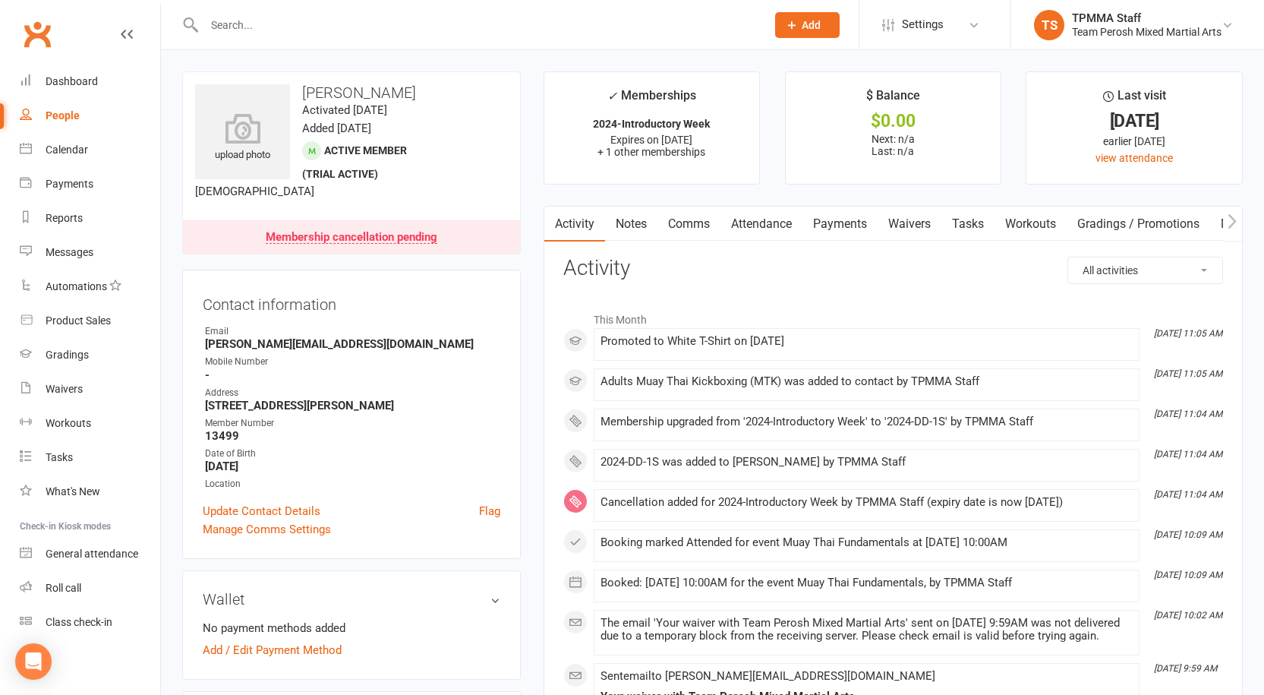
click at [387, 246] on link "Membership cancellation pending" at bounding box center [351, 236] width 337 height 33
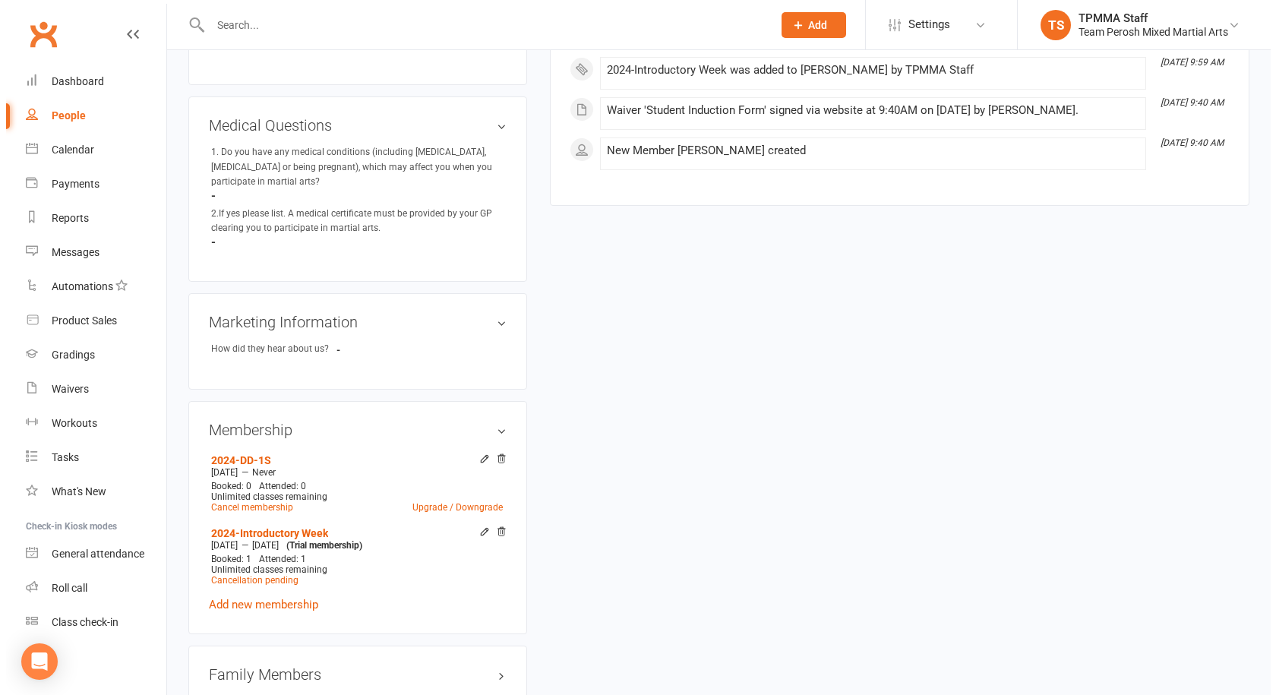
scroll to position [268, 0]
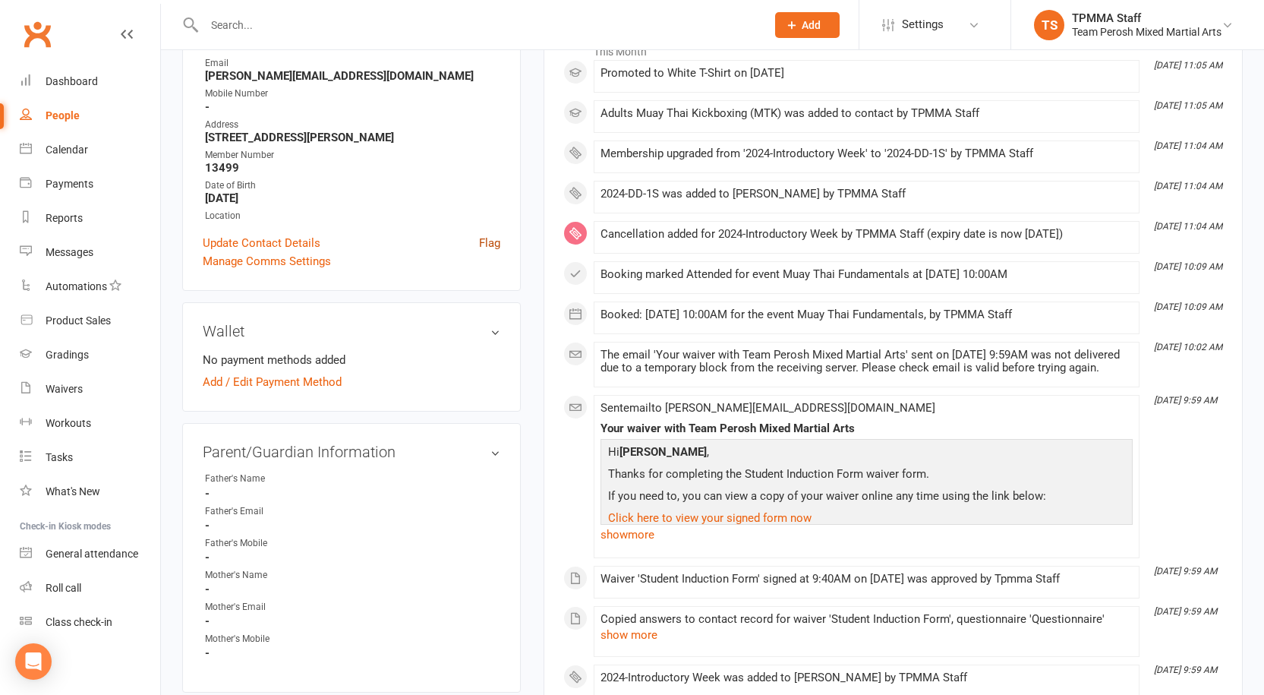
click at [497, 246] on link "Flag" at bounding box center [489, 243] width 21 height 18
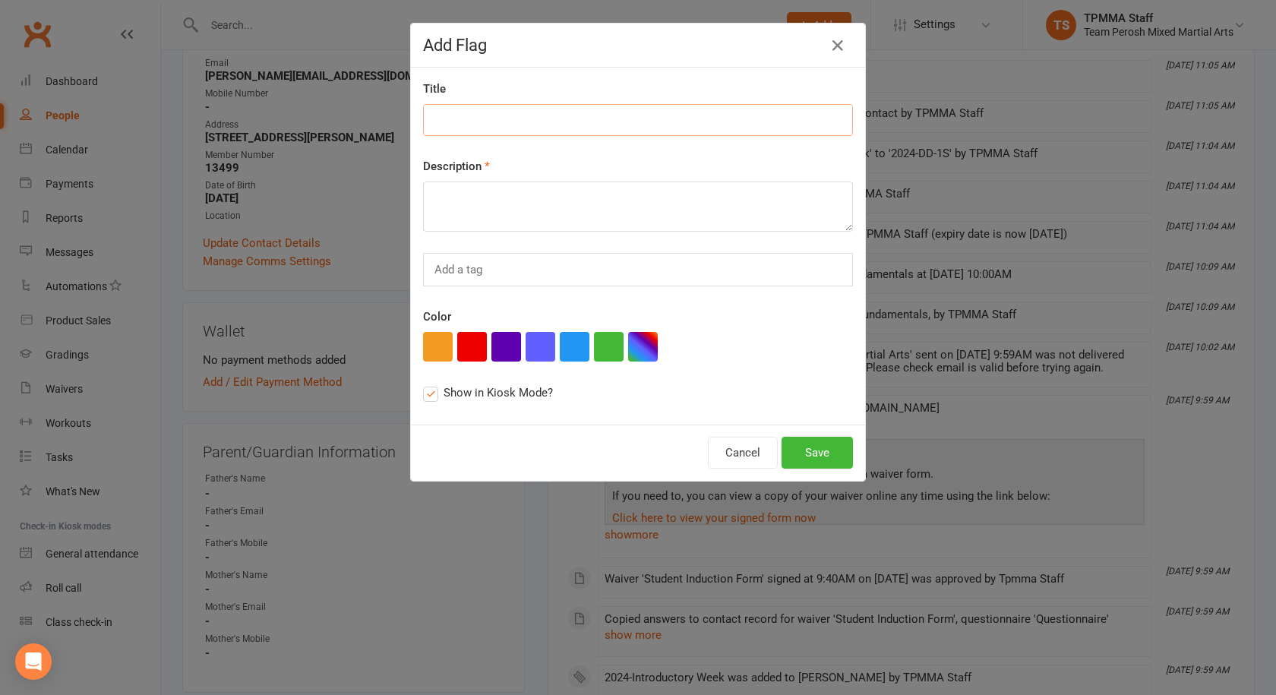
click at [472, 121] on input at bounding box center [638, 120] width 430 height 32
type input "W"
type input "Account"
click at [481, 215] on textarea at bounding box center [638, 206] width 430 height 50
type textarea "With Danish bank at the moment just waiting for Credit card or Aus bank"
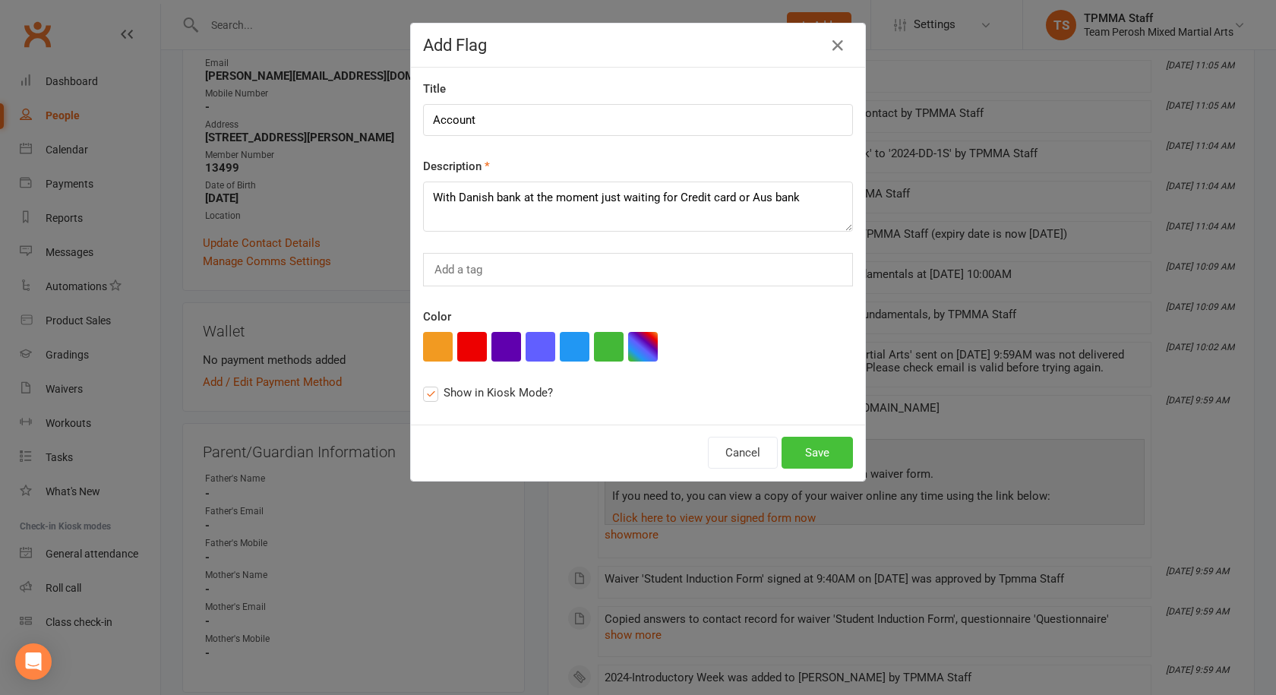
click at [825, 453] on button "Save" at bounding box center [816, 453] width 71 height 32
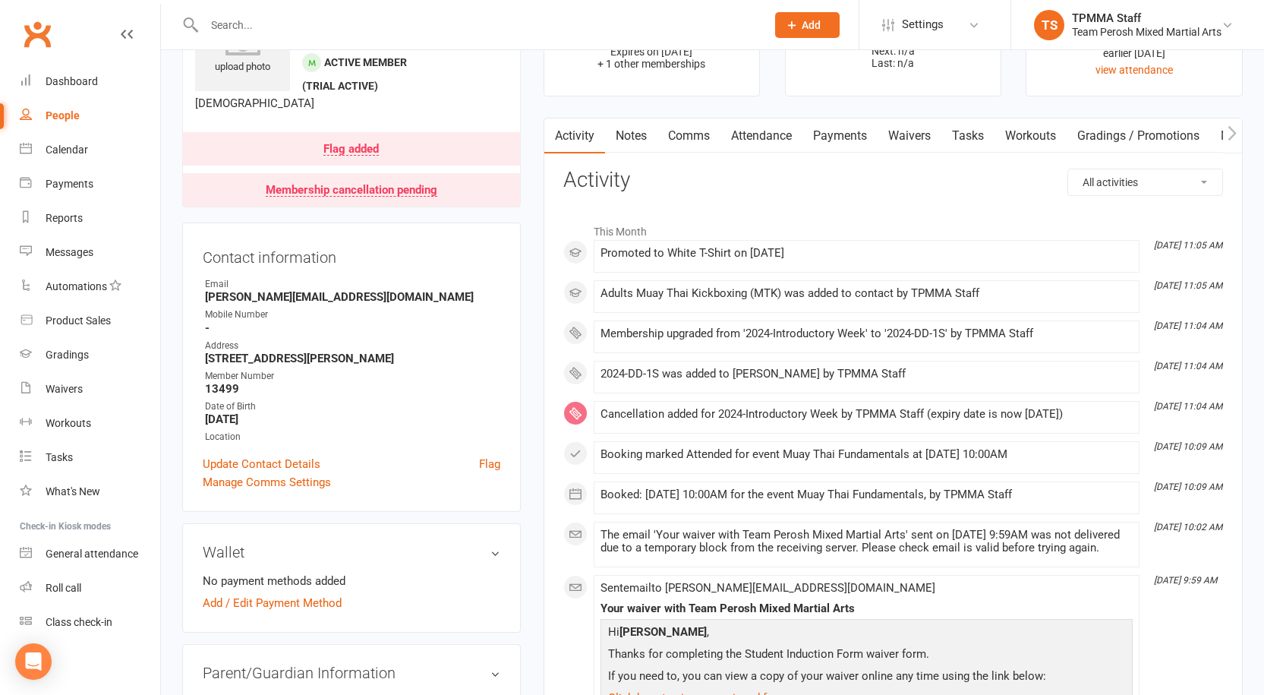
scroll to position [81, 0]
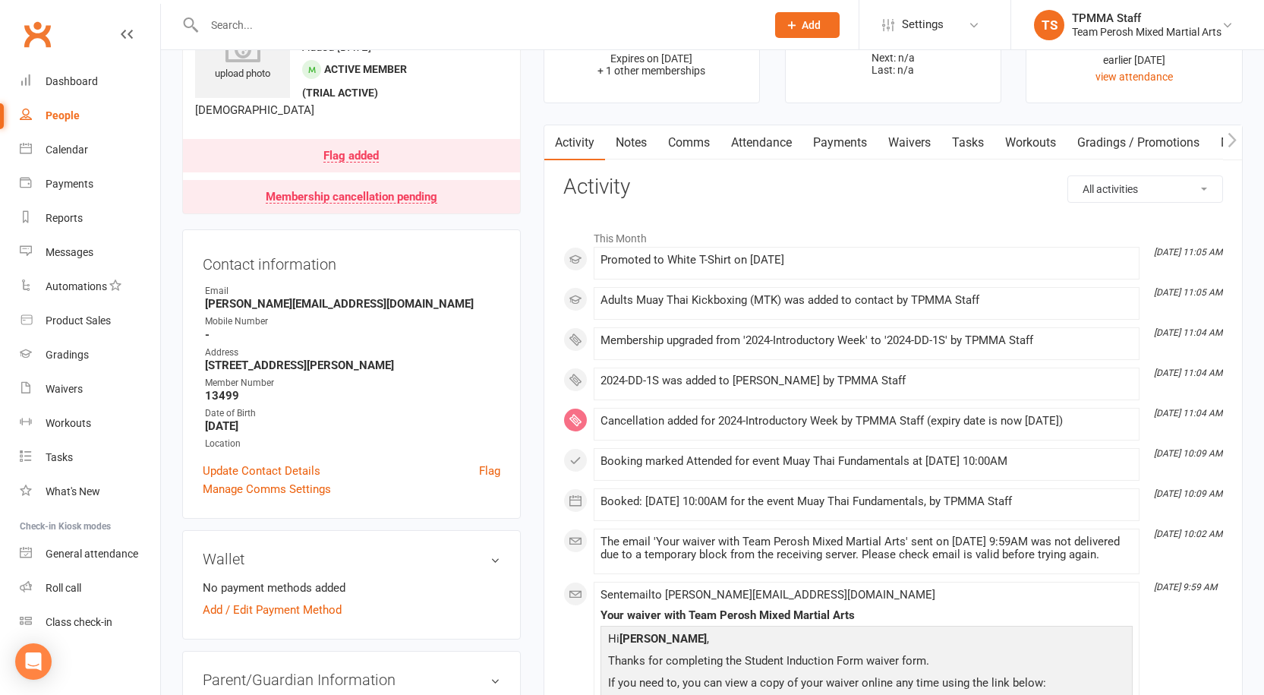
click at [301, 22] on input "text" at bounding box center [478, 24] width 556 height 21
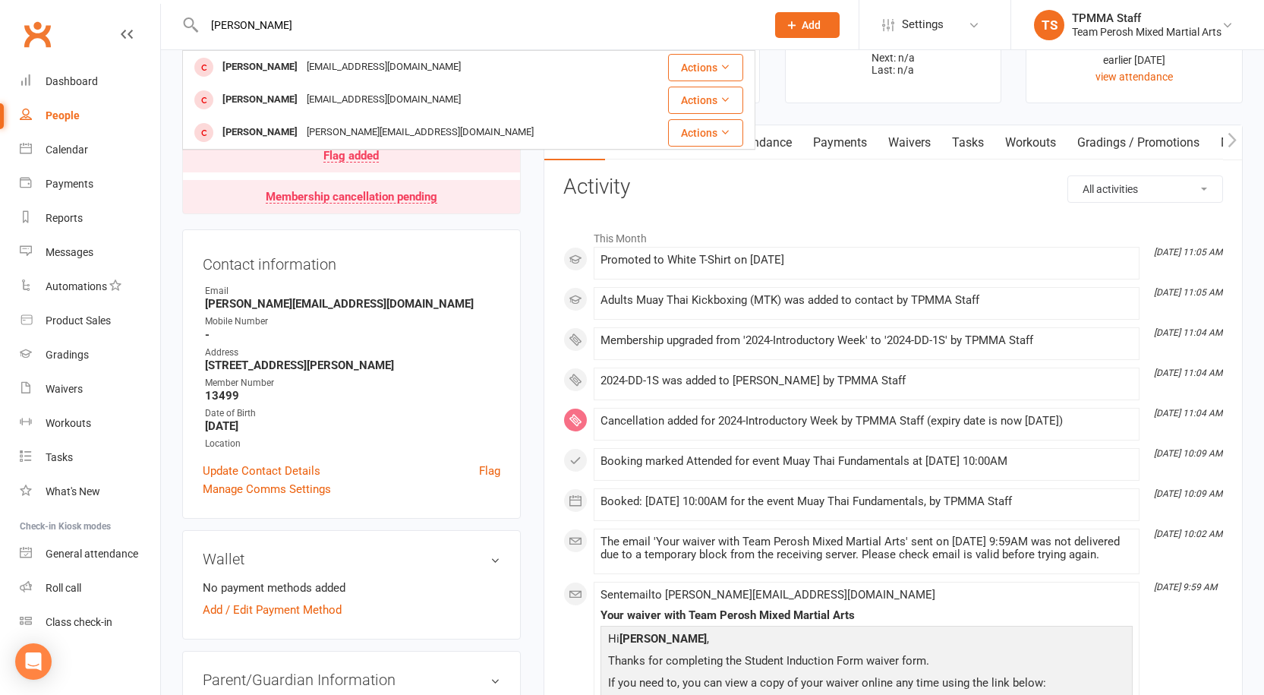
type input "olivia"
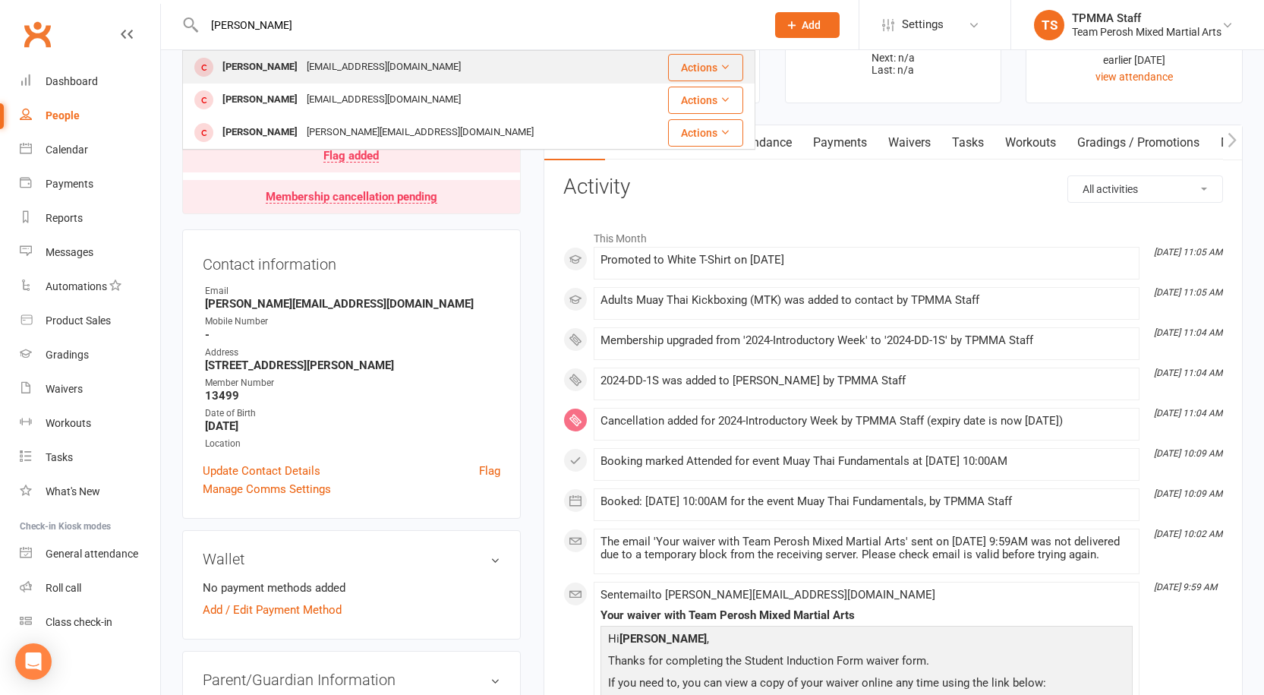
click at [302, 69] on div "opara1909@gmail.com" at bounding box center [383, 67] width 163 height 22
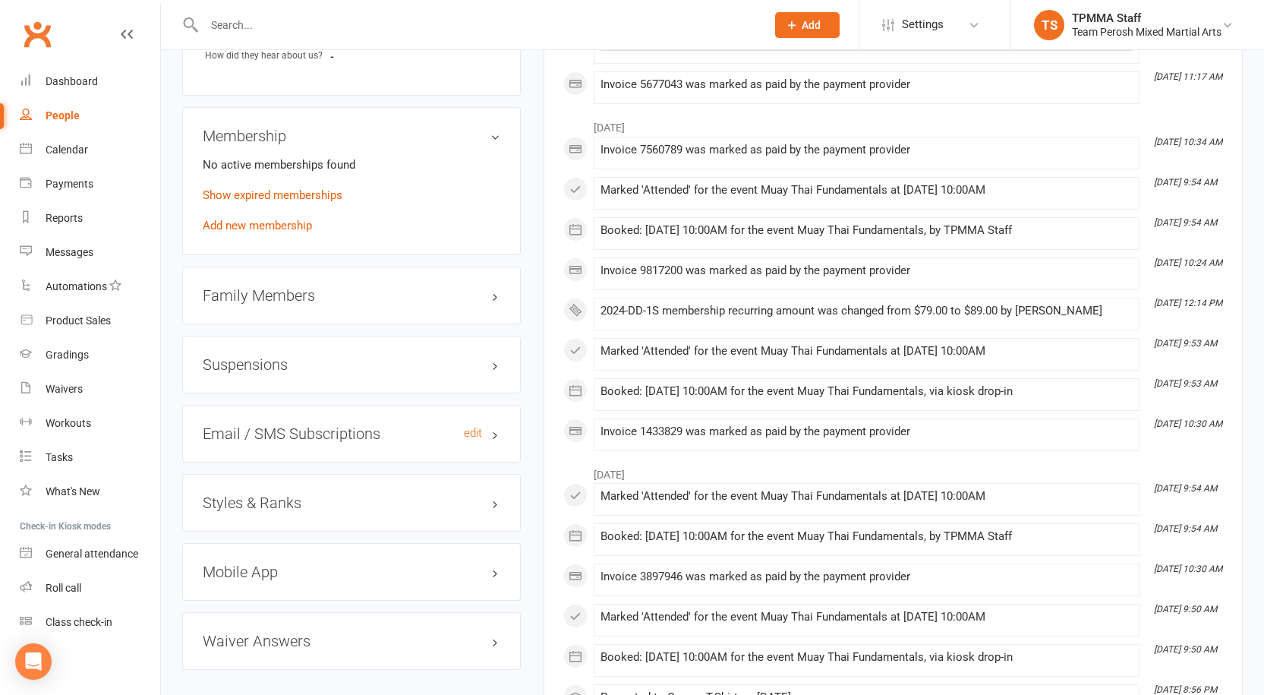
scroll to position [1139, 0]
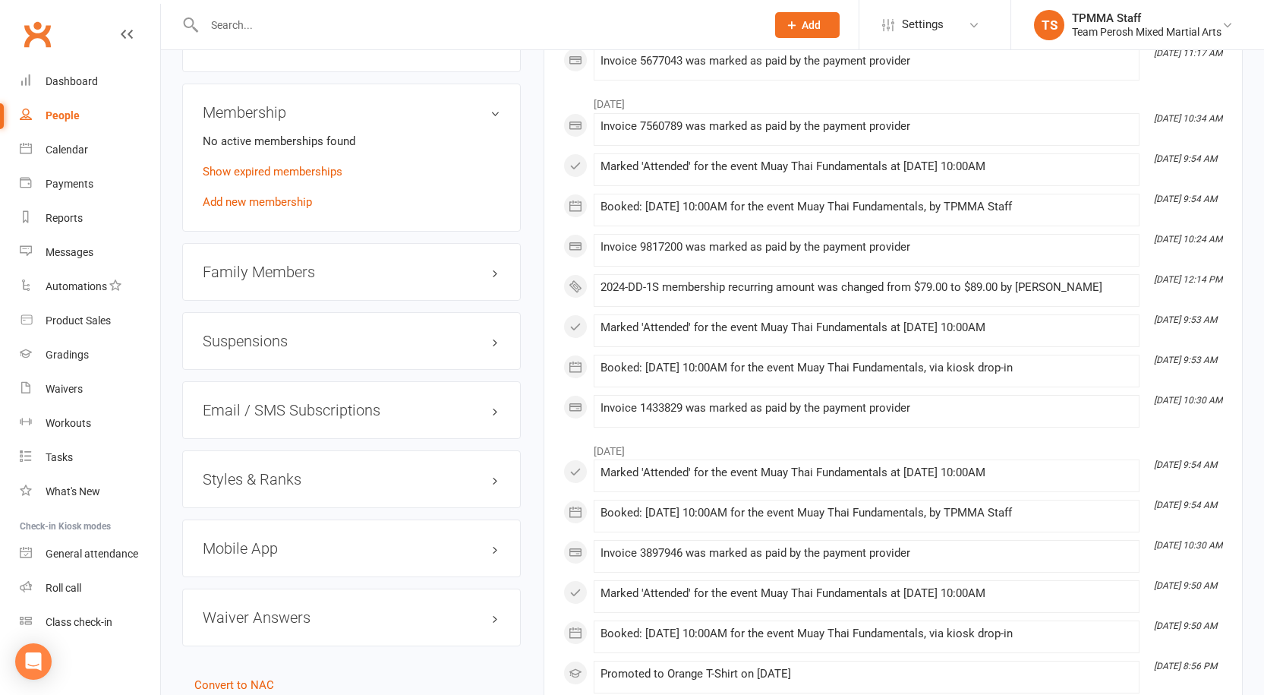
click at [262, 455] on div "Styles & Ranks" at bounding box center [351, 479] width 339 height 58
click at [258, 471] on h3 "Styles & Ranks" at bounding box center [352, 479] width 298 height 17
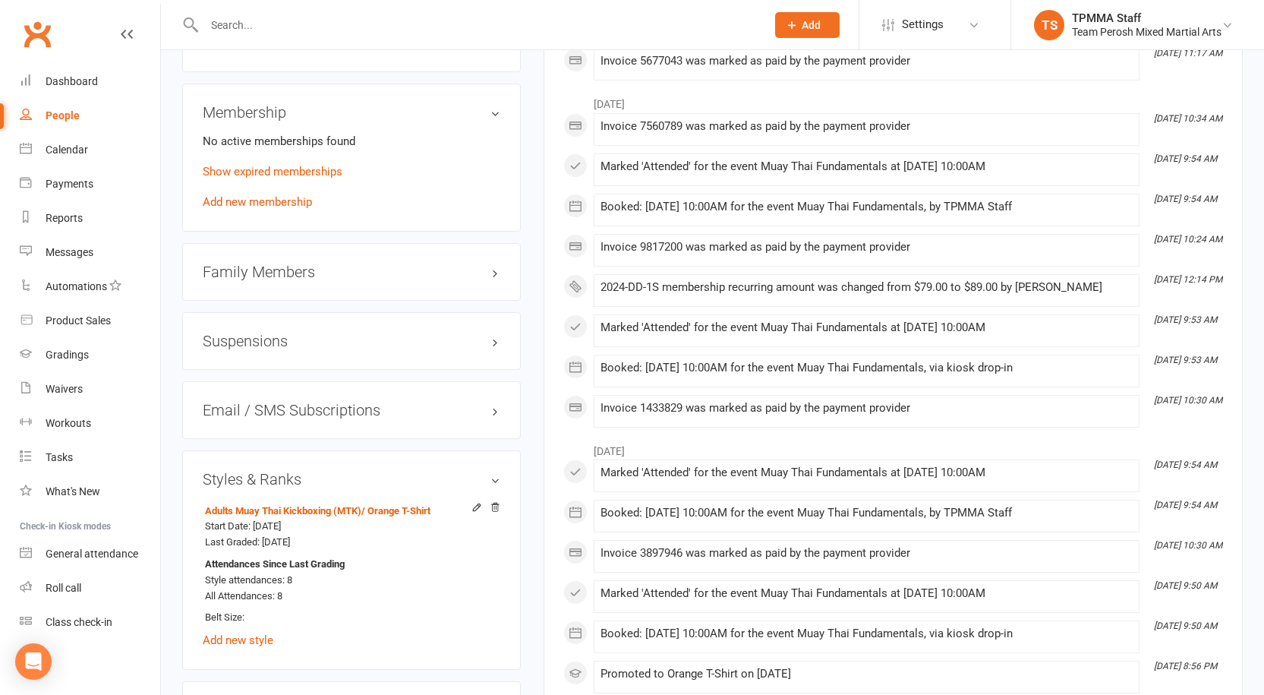
click at [262, 471] on h3 "Styles & Ranks" at bounding box center [352, 479] width 298 height 17
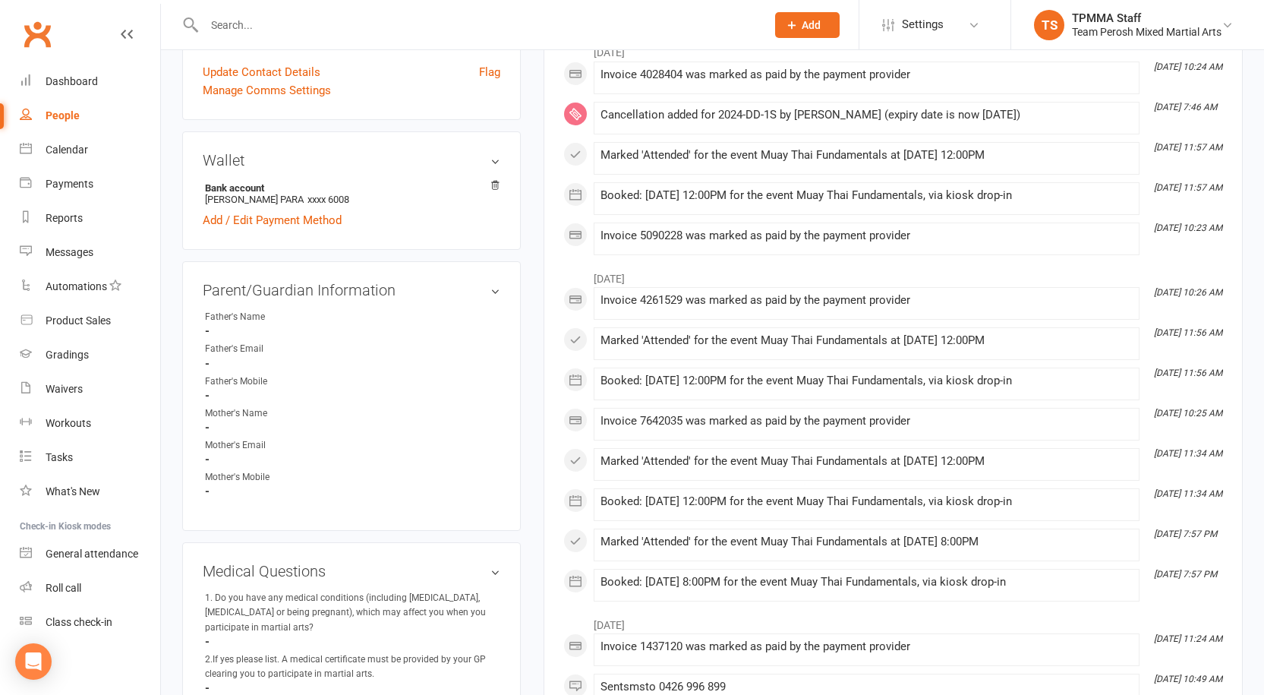
scroll to position [0, 0]
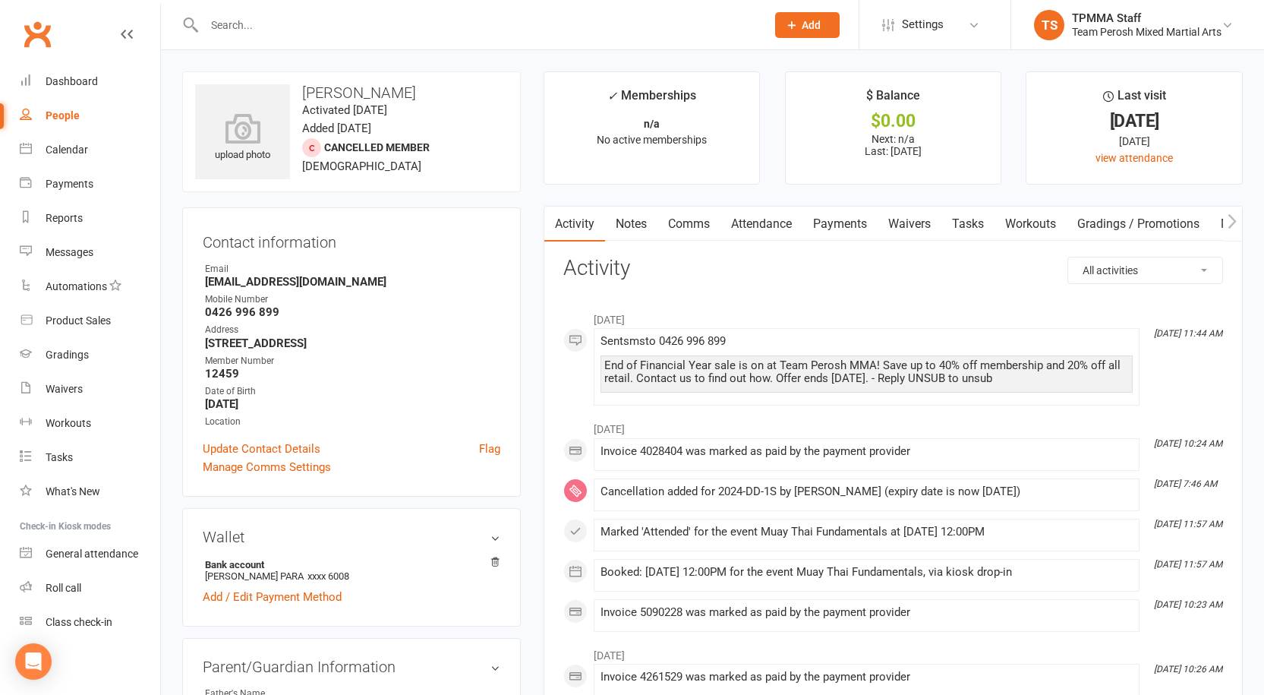
click at [74, 125] on link "People" at bounding box center [90, 116] width 140 height 34
select select "active_trial"
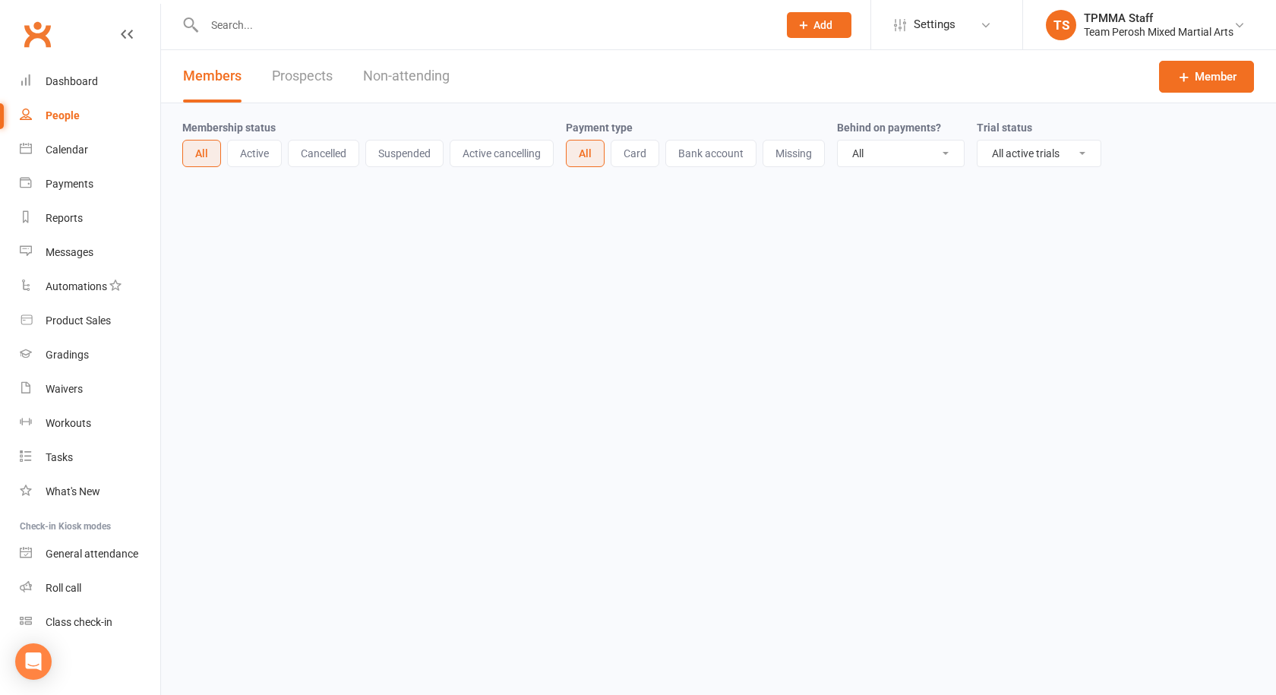
select select "100"
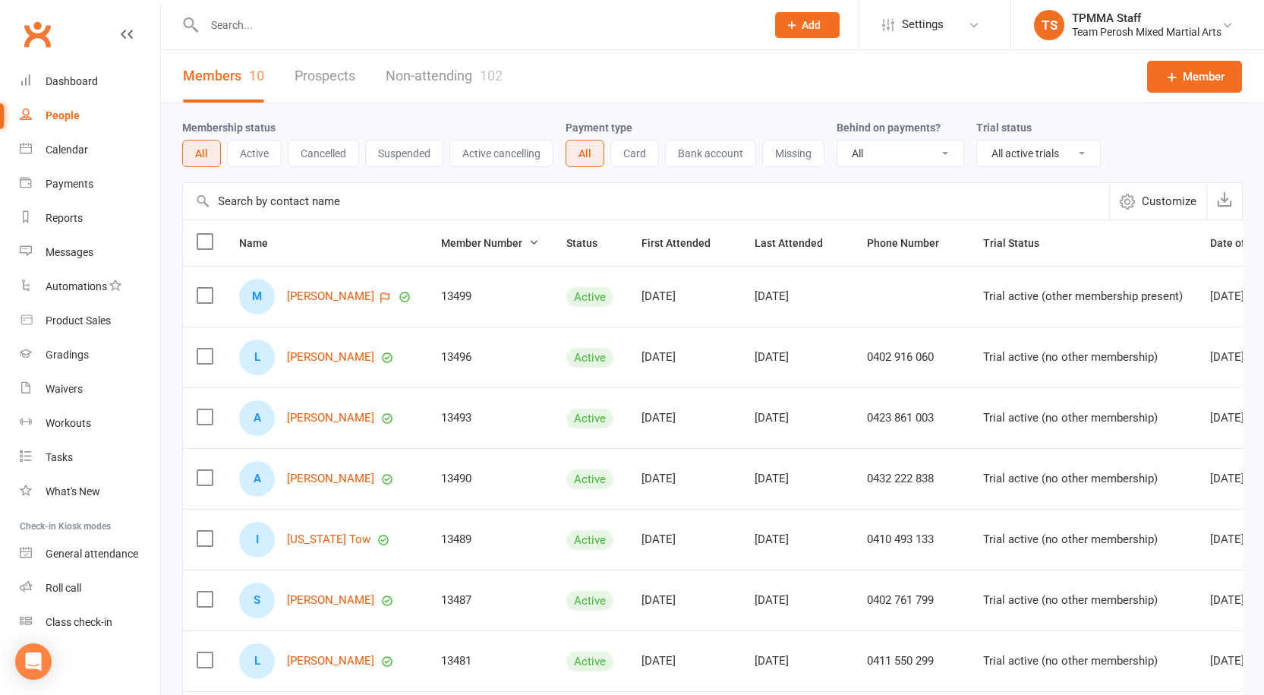
scroll to position [76, 0]
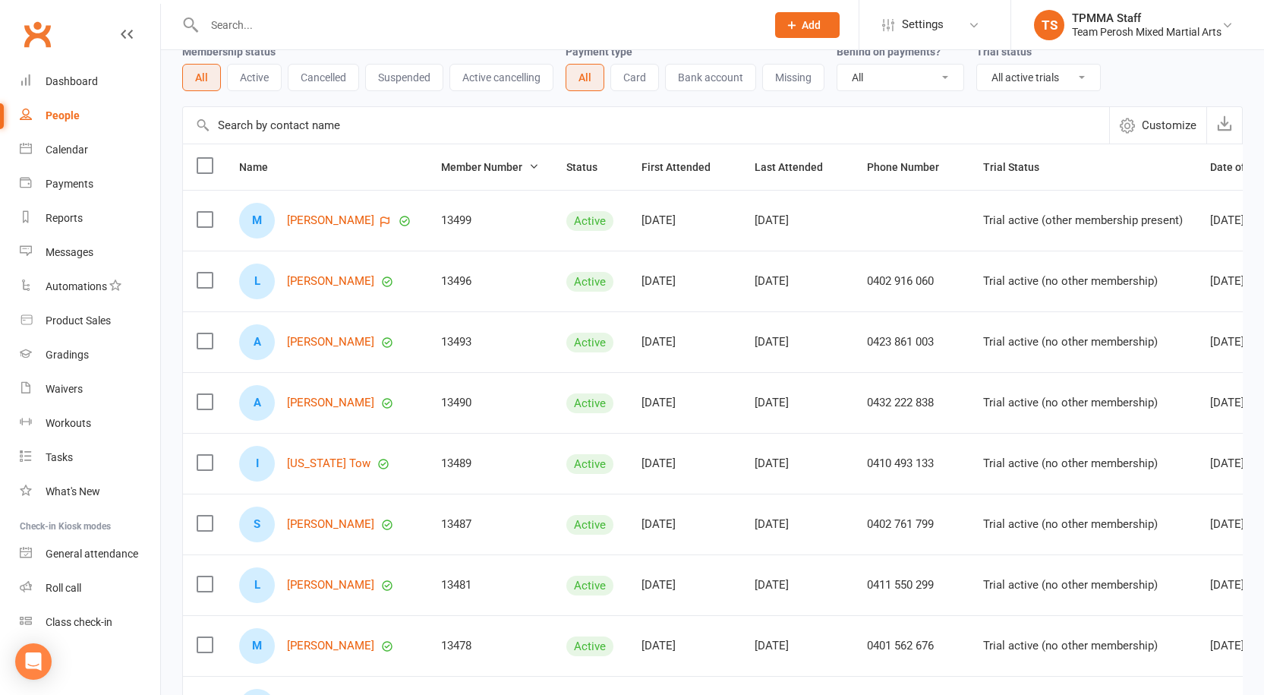
click at [613, 342] on div "Active" at bounding box center [589, 343] width 47 height 20
click at [1036, 71] on select "All Active and expired trials All active trials Active trial (no other membersh…" at bounding box center [1038, 78] width 123 height 26
select select
click at [979, 65] on select "All Active and expired trials All active trials Active trial (no other membersh…" at bounding box center [1038, 78] width 123 height 26
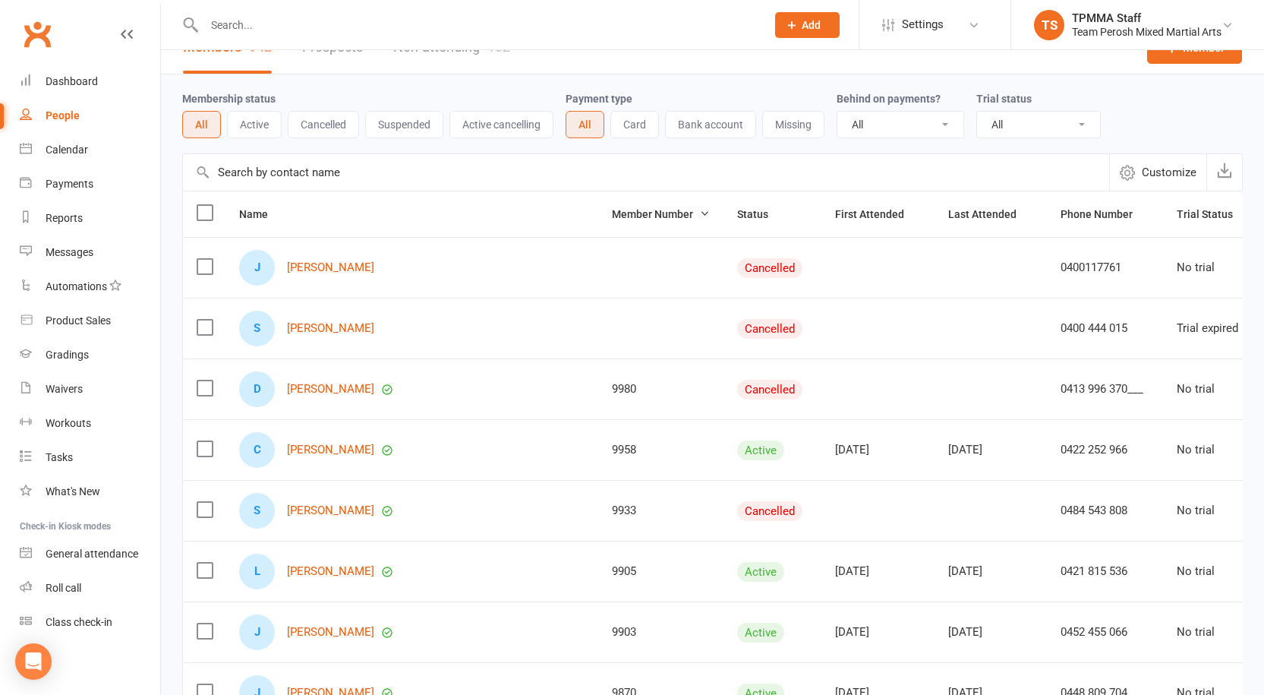
scroll to position [0, 0]
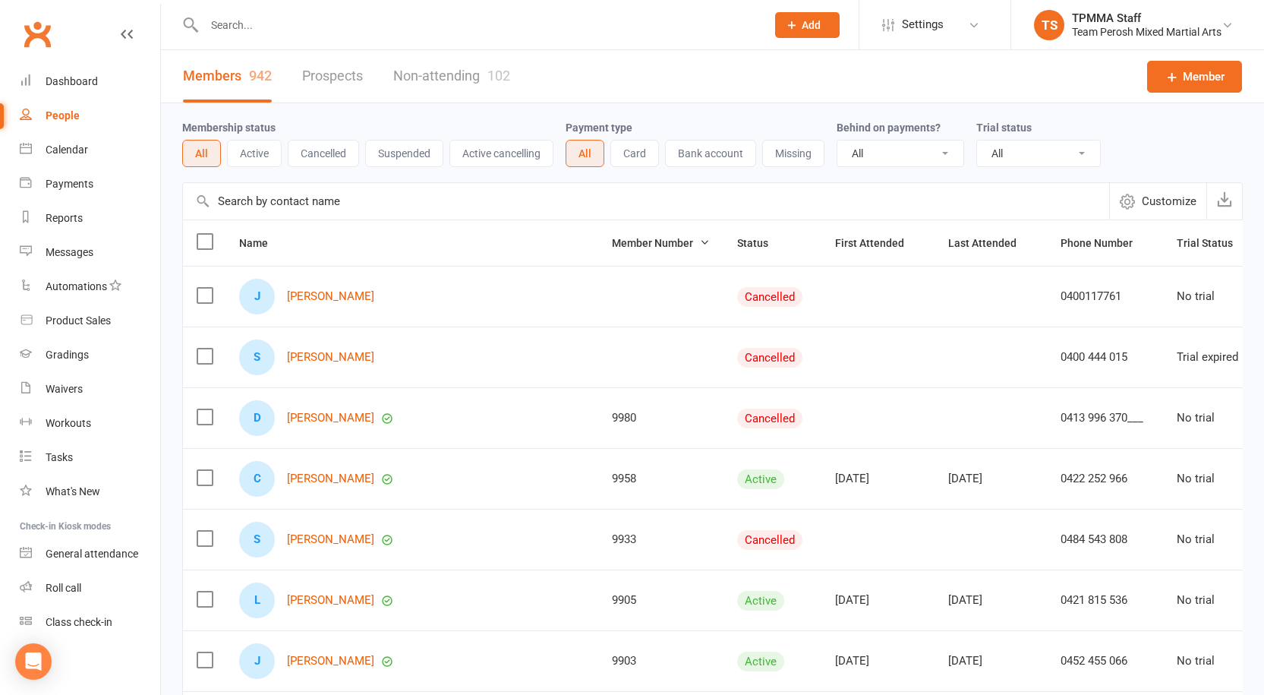
click at [612, 251] on button "Member Number" at bounding box center [661, 243] width 98 height 18
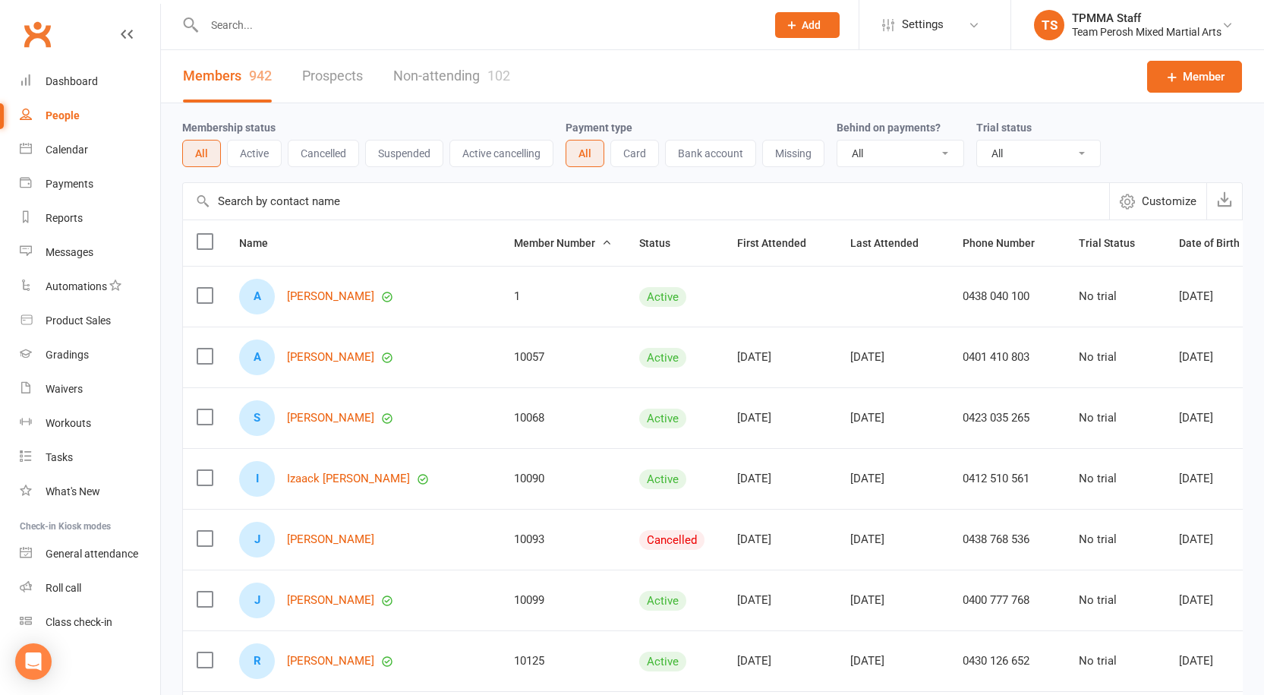
click at [535, 251] on button "Member Number" at bounding box center [563, 243] width 98 height 18
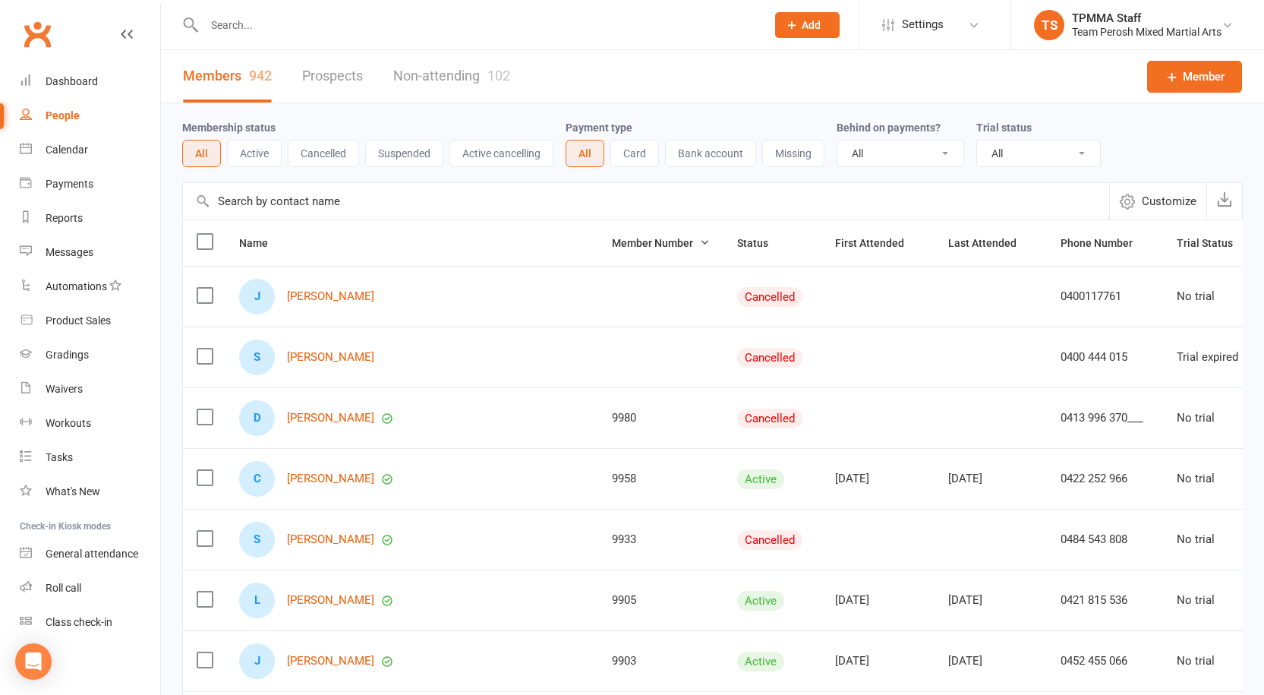
click at [612, 251] on button "Member Number" at bounding box center [661, 243] width 98 height 18
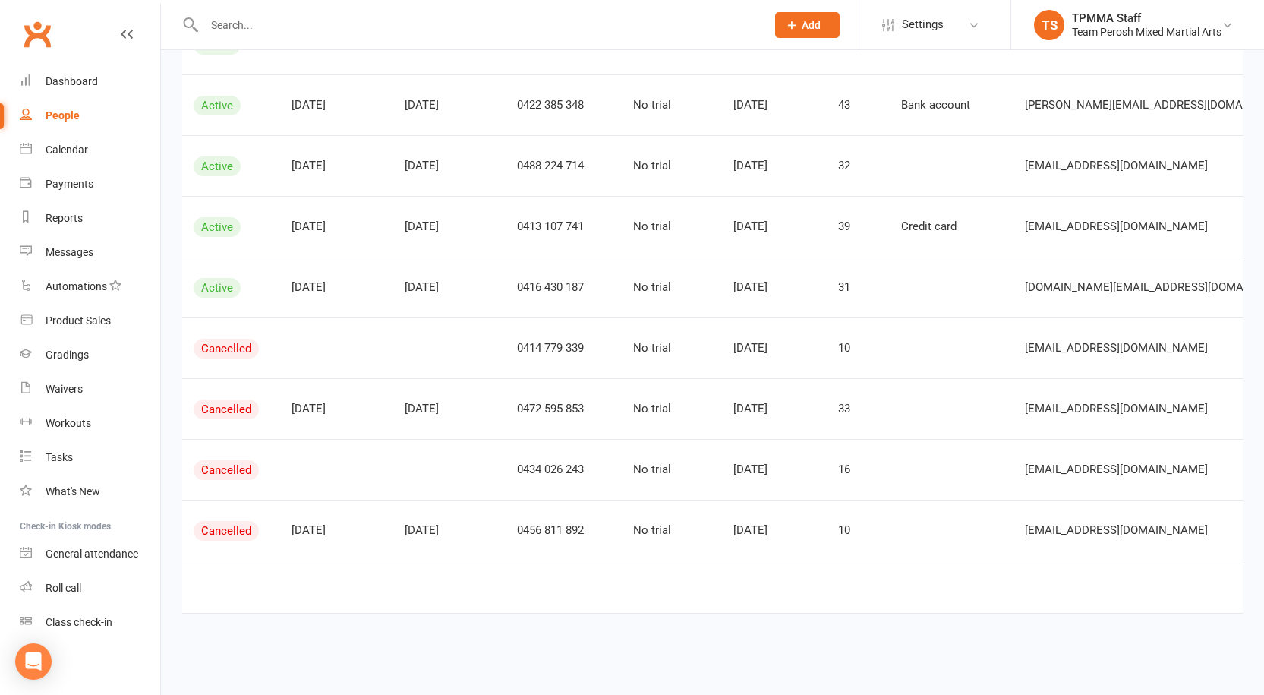
scroll to position [0, 475]
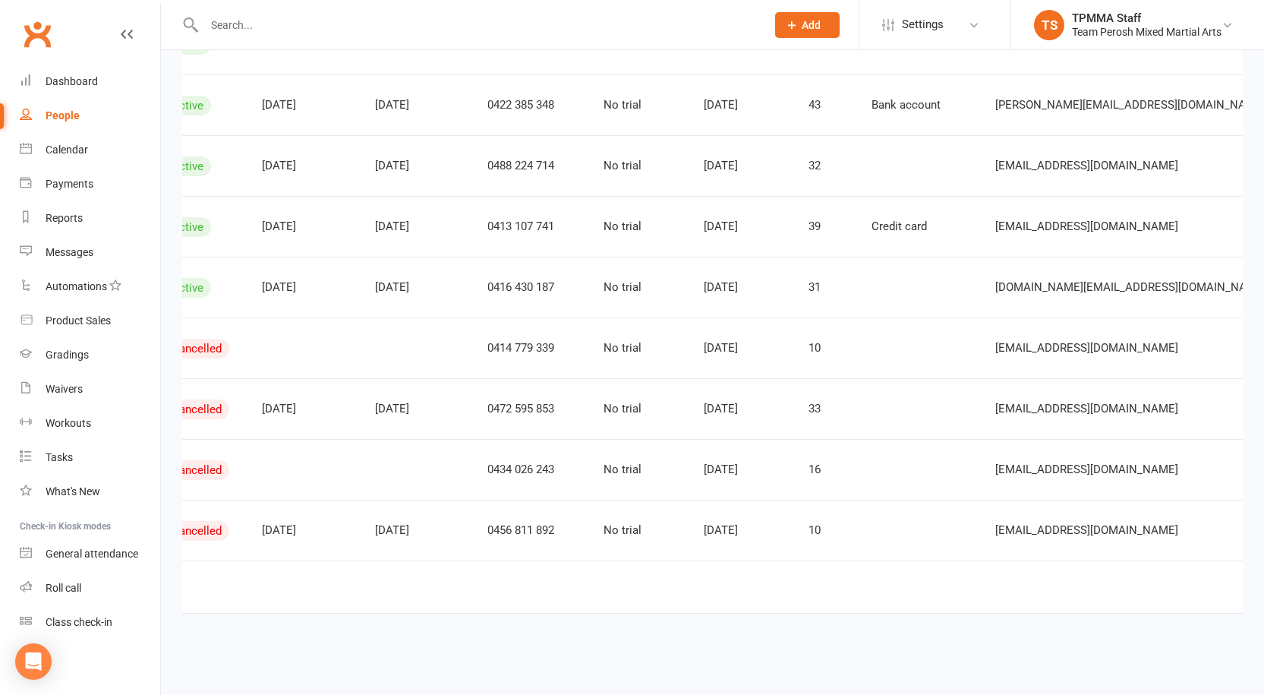
drag, startPoint x: 1238, startPoint y: 629, endPoint x: 898, endPoint y: 571, distance: 345.0
click at [849, 572] on td "Show 10 25 50 100 items per page 1 2 3 … 10" at bounding box center [588, 586] width 1761 height 52
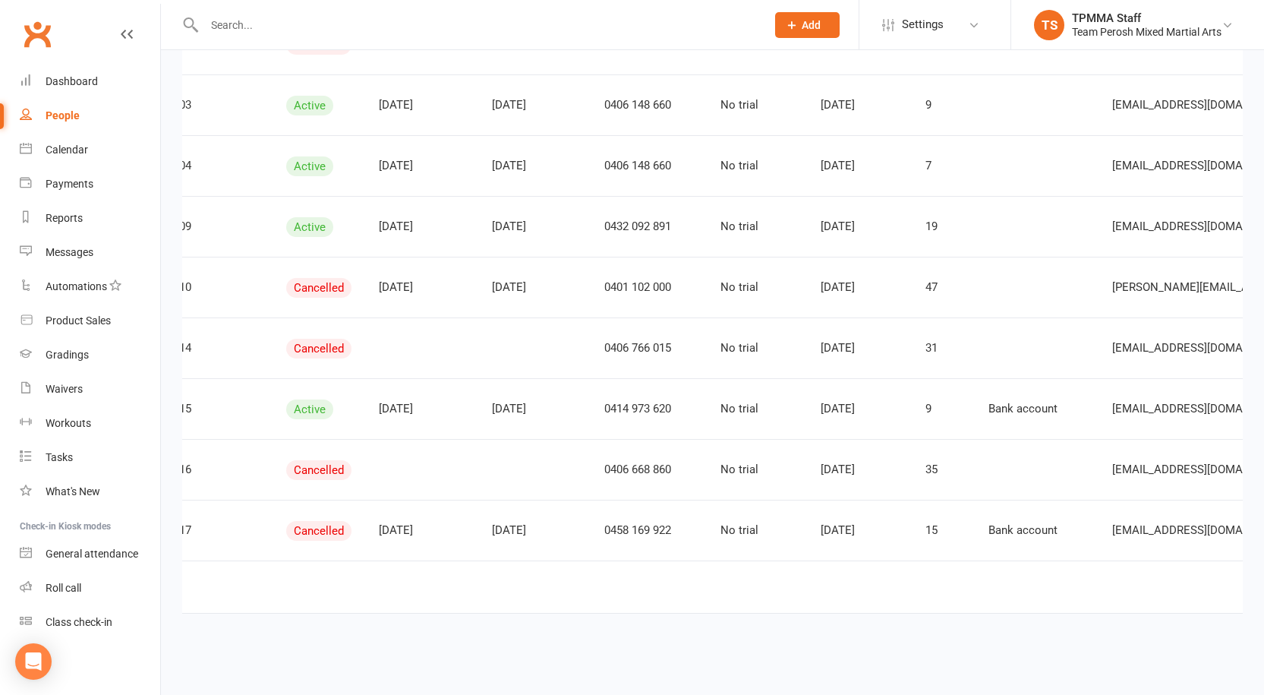
scroll to position [0, 469]
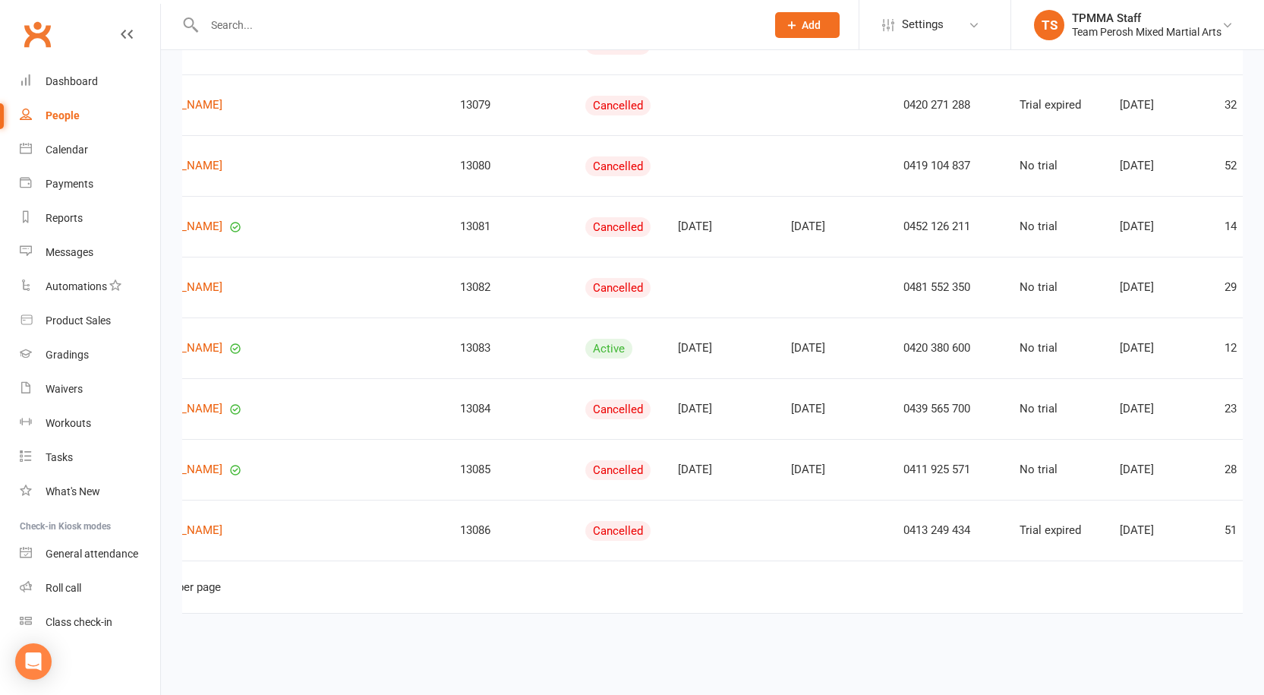
scroll to position [0, 142]
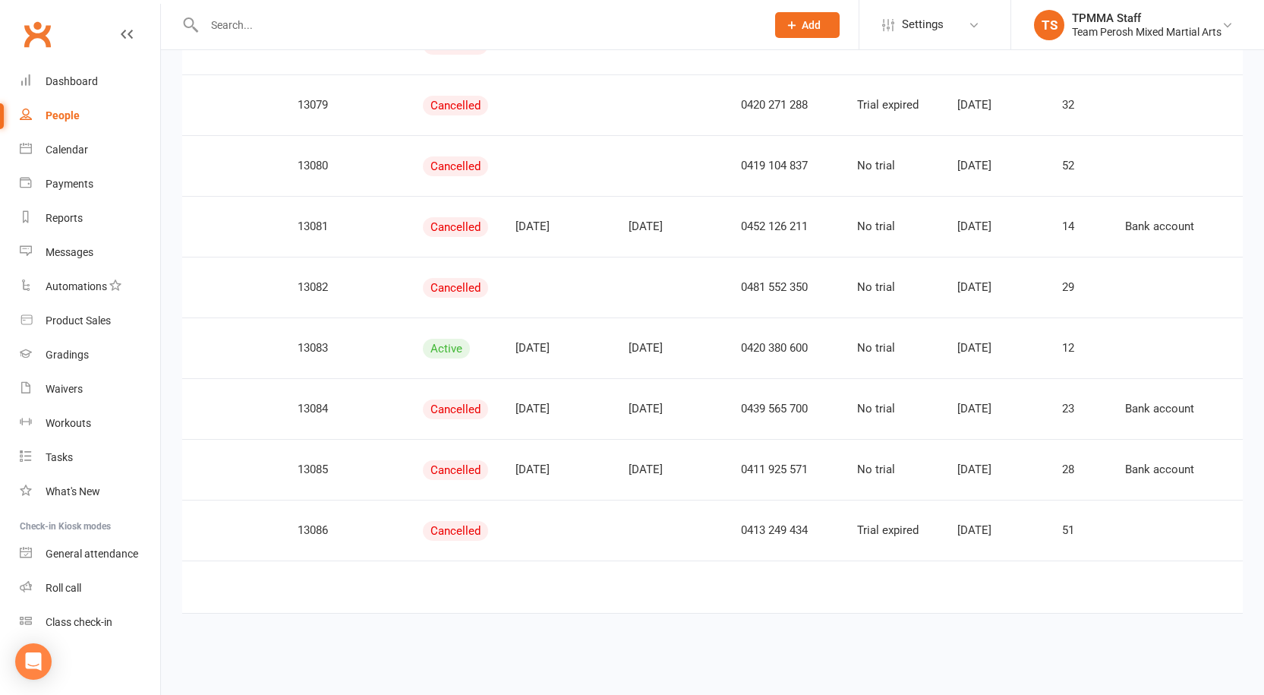
scroll to position [0, 415]
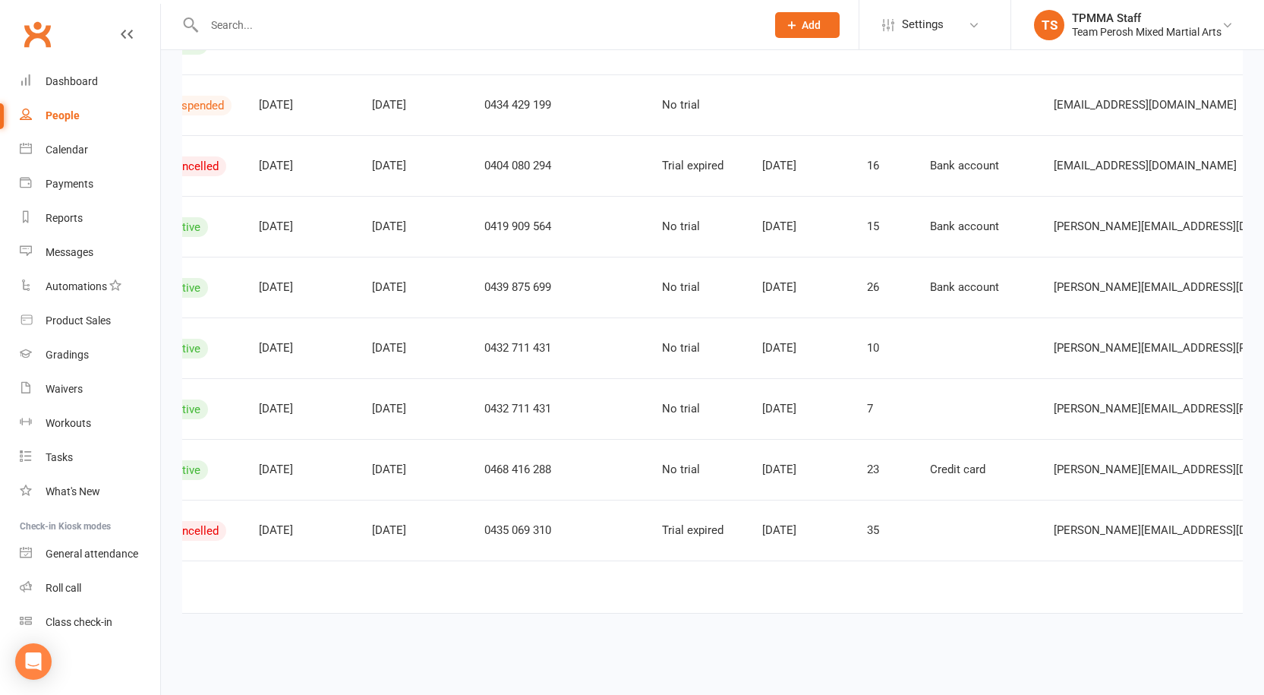
scroll to position [0, 556]
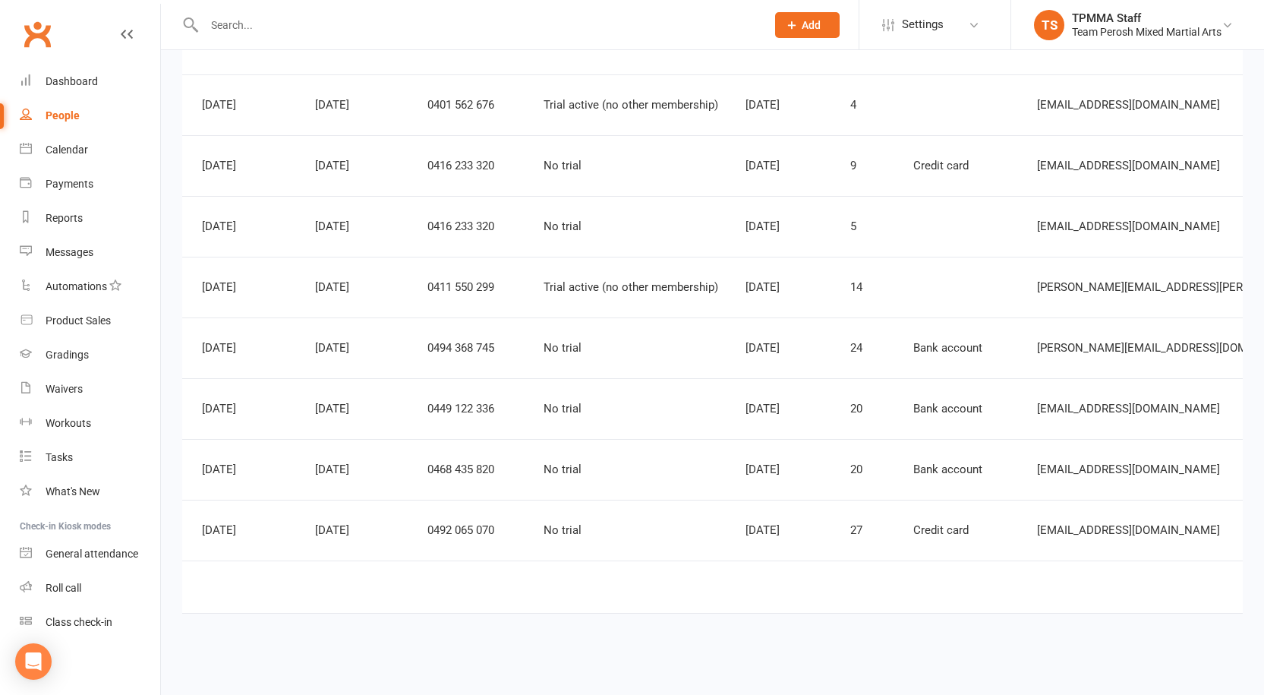
scroll to position [0, 550]
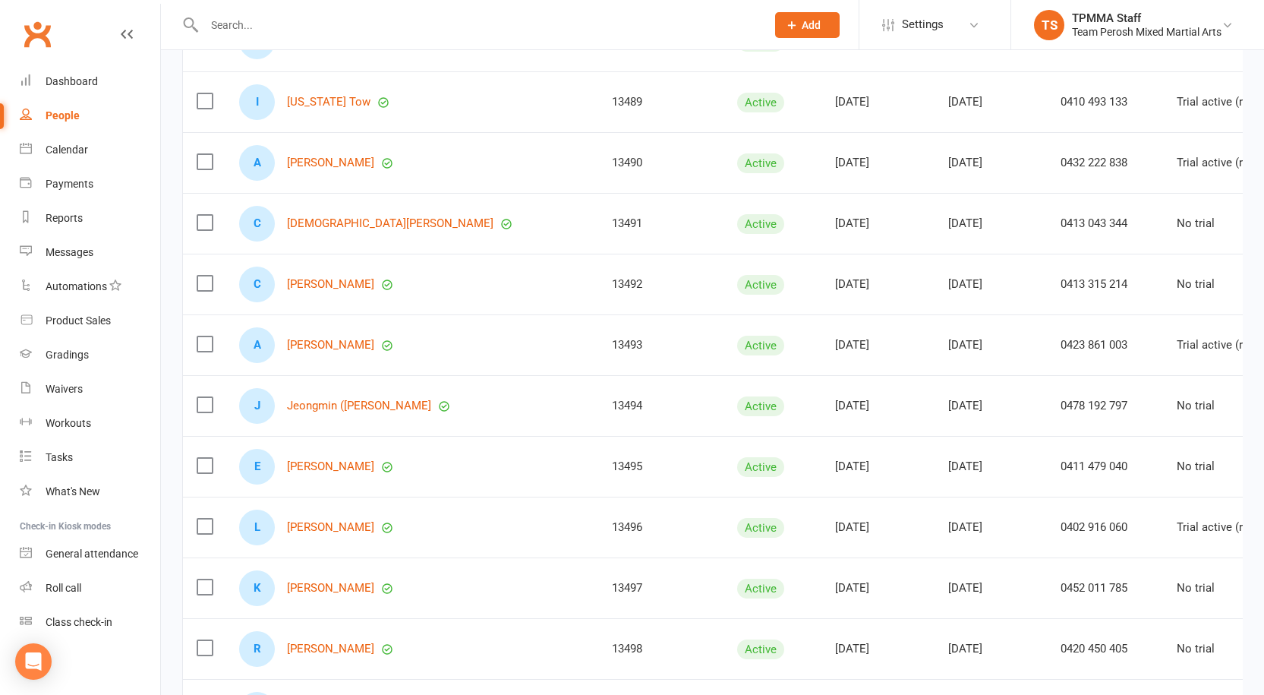
scroll to position [380, 0]
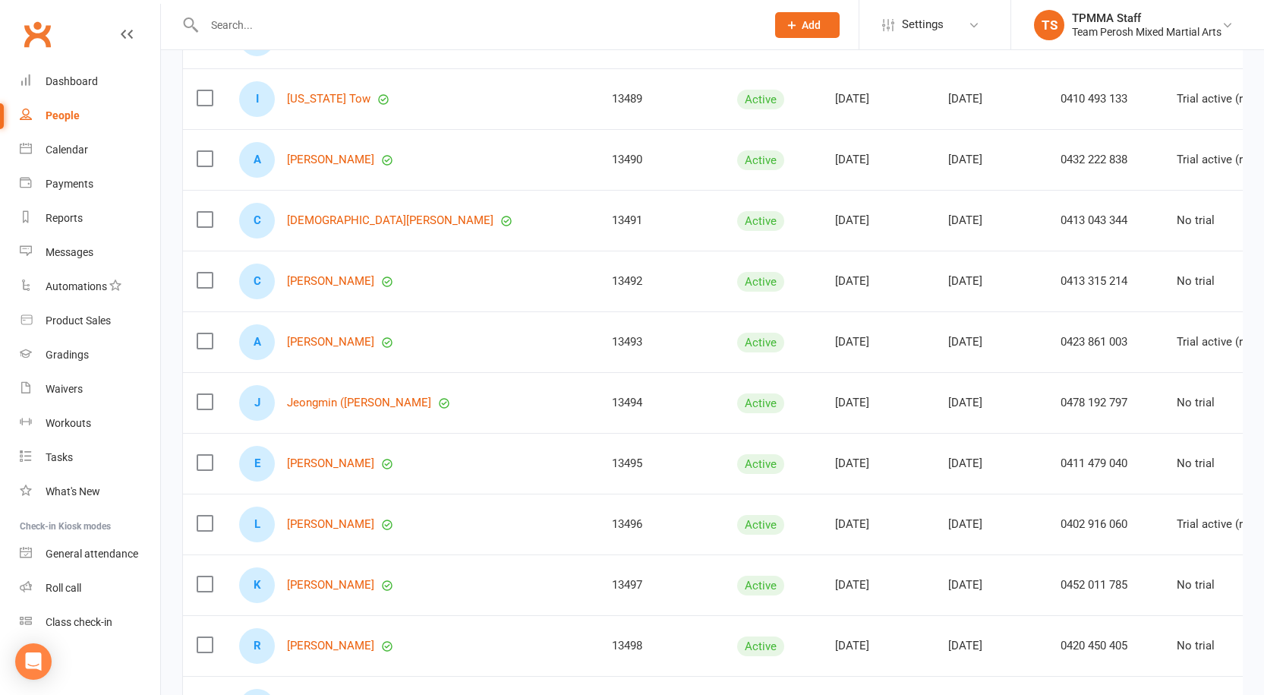
click at [332, 26] on input "text" at bounding box center [478, 24] width 556 height 21
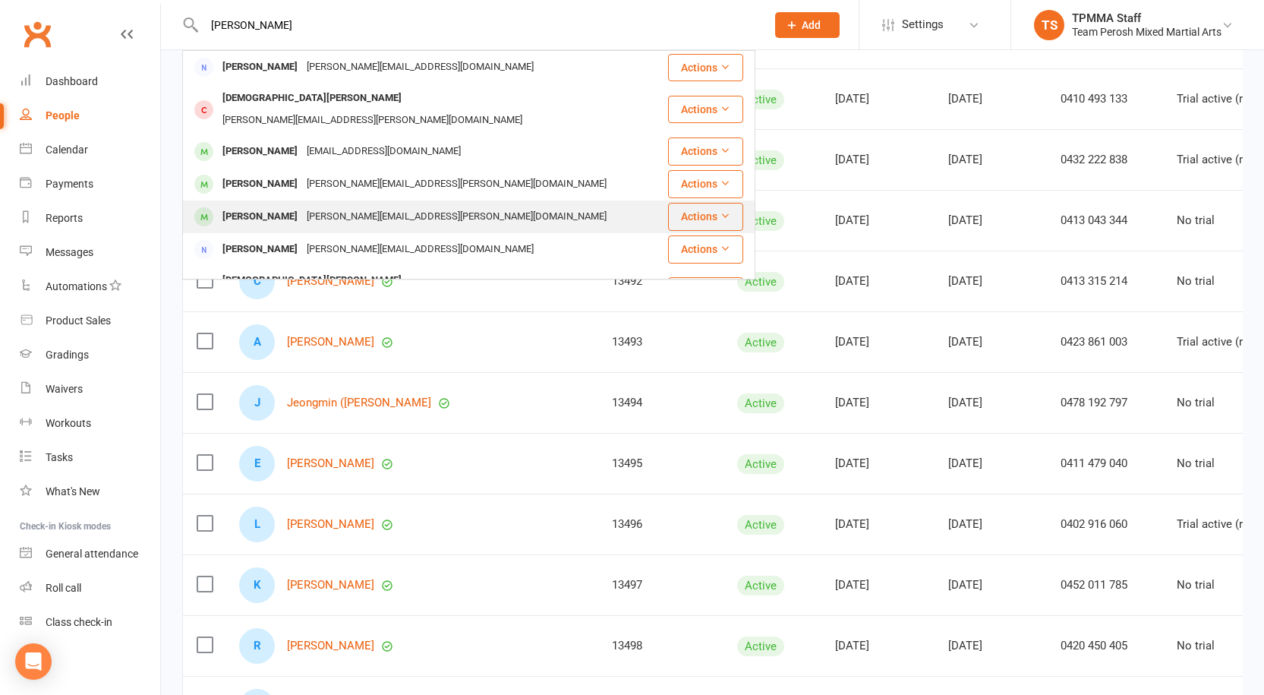
type input "chris a"
click at [390, 206] on div "Christopher-j-allen@outlook.com" at bounding box center [456, 217] width 309 height 22
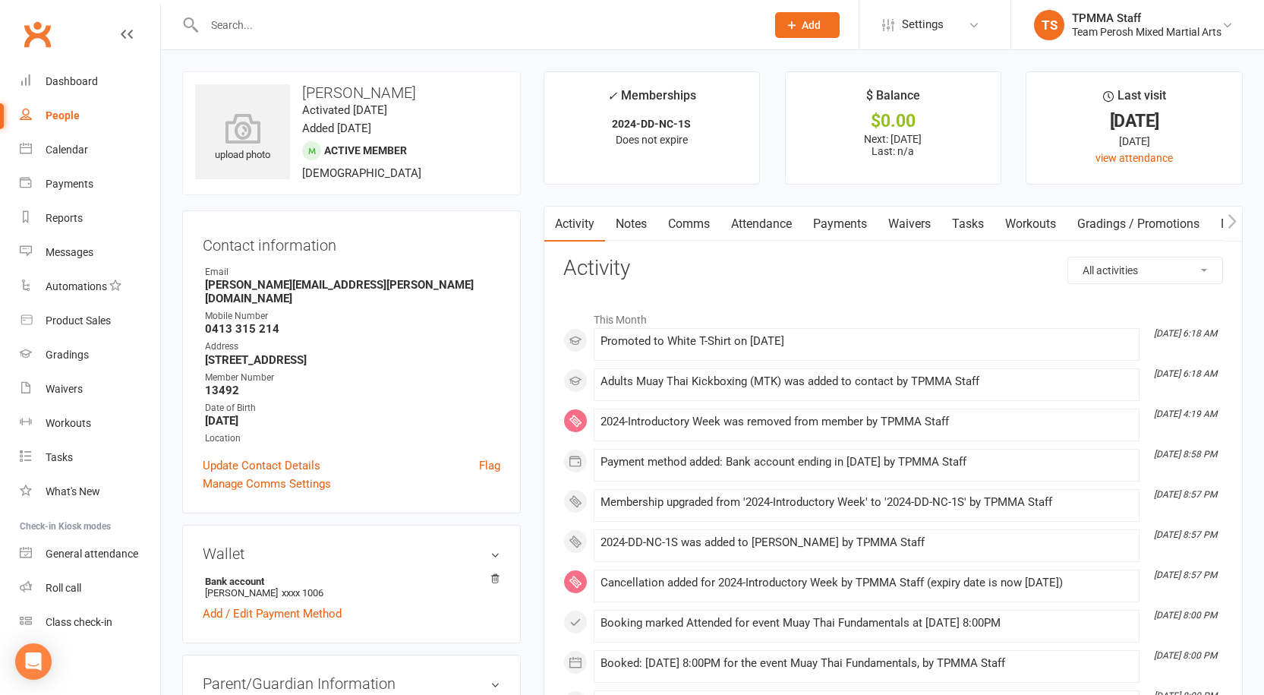
click at [828, 213] on link "Payments" at bounding box center [840, 224] width 75 height 35
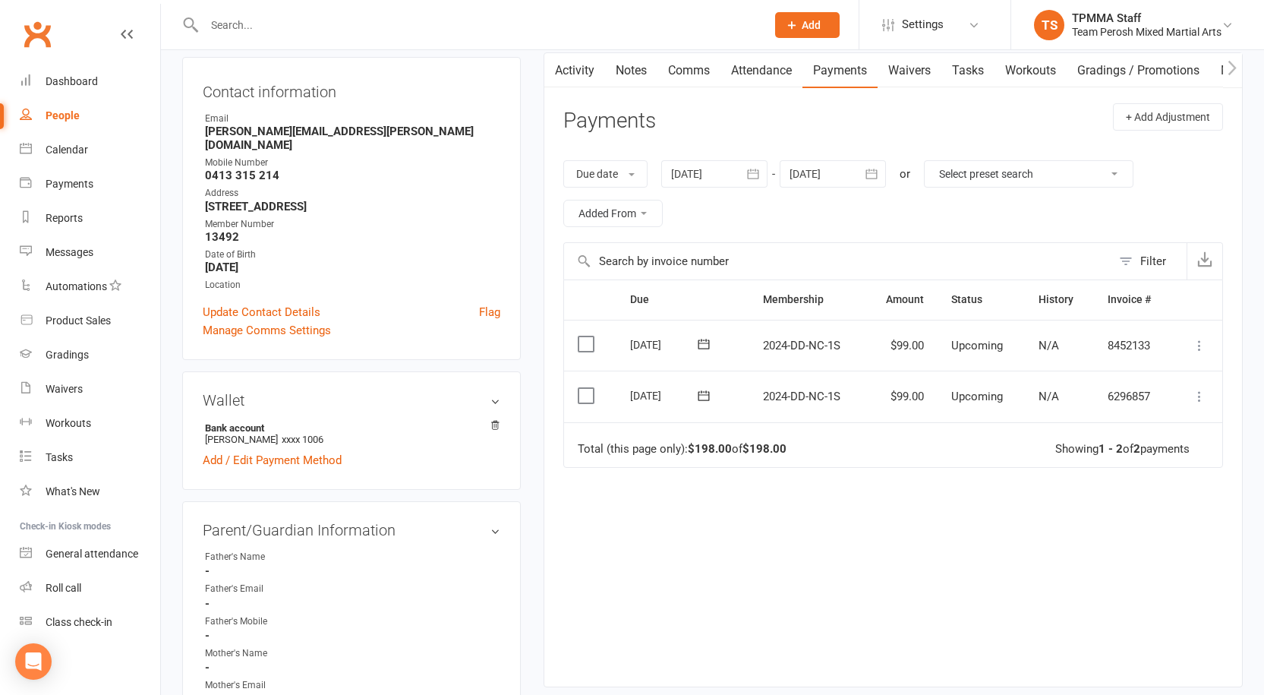
scroll to position [76, 0]
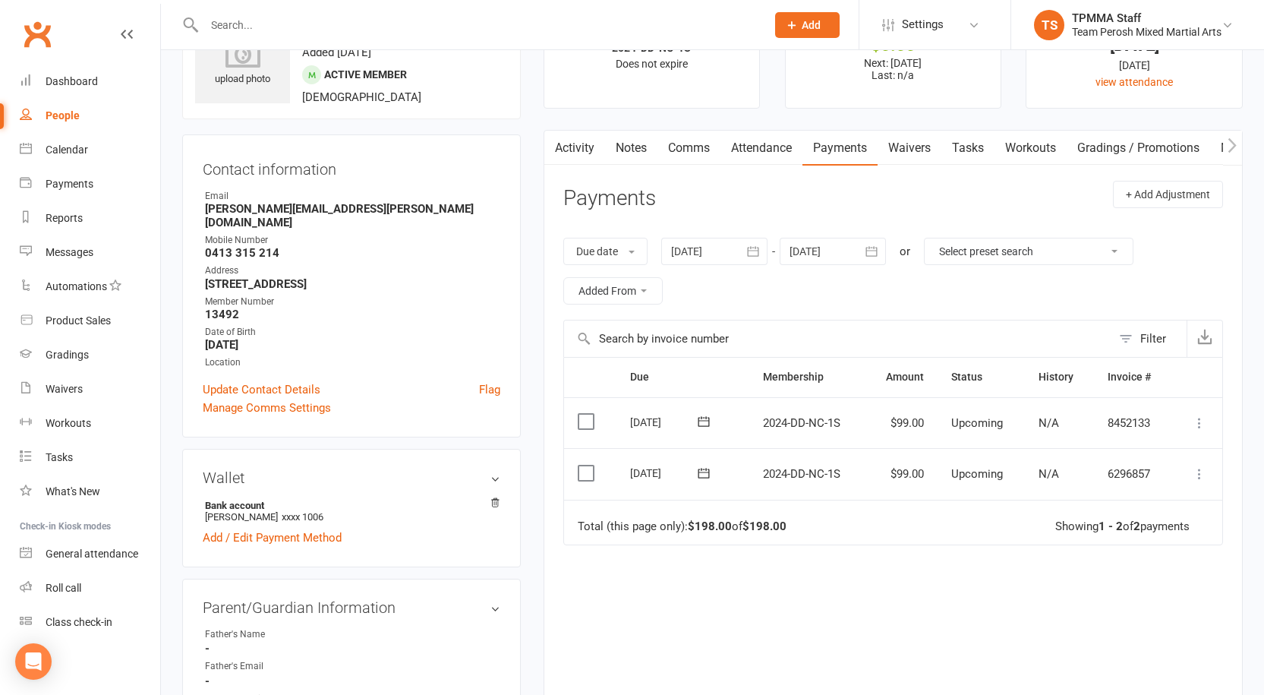
click at [830, 251] on div at bounding box center [833, 251] width 106 height 27
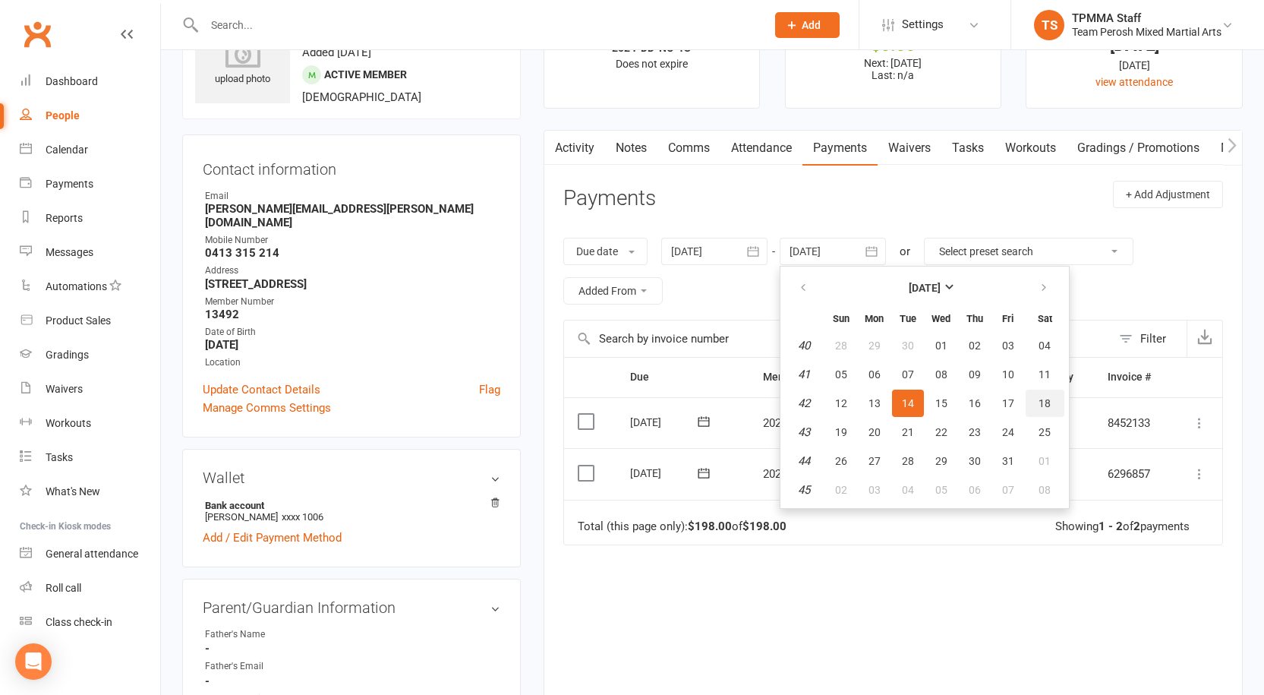
click at [1055, 408] on button "18" at bounding box center [1045, 403] width 39 height 27
type input "18 Oct 2025"
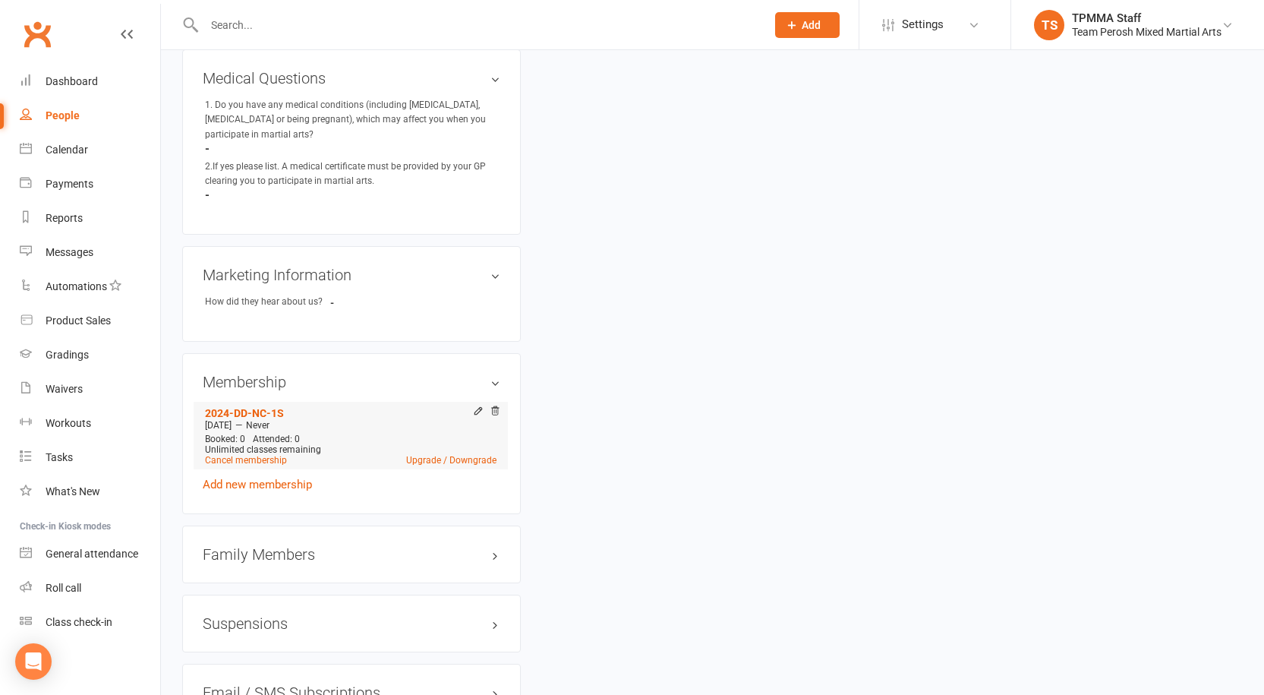
scroll to position [911, 0]
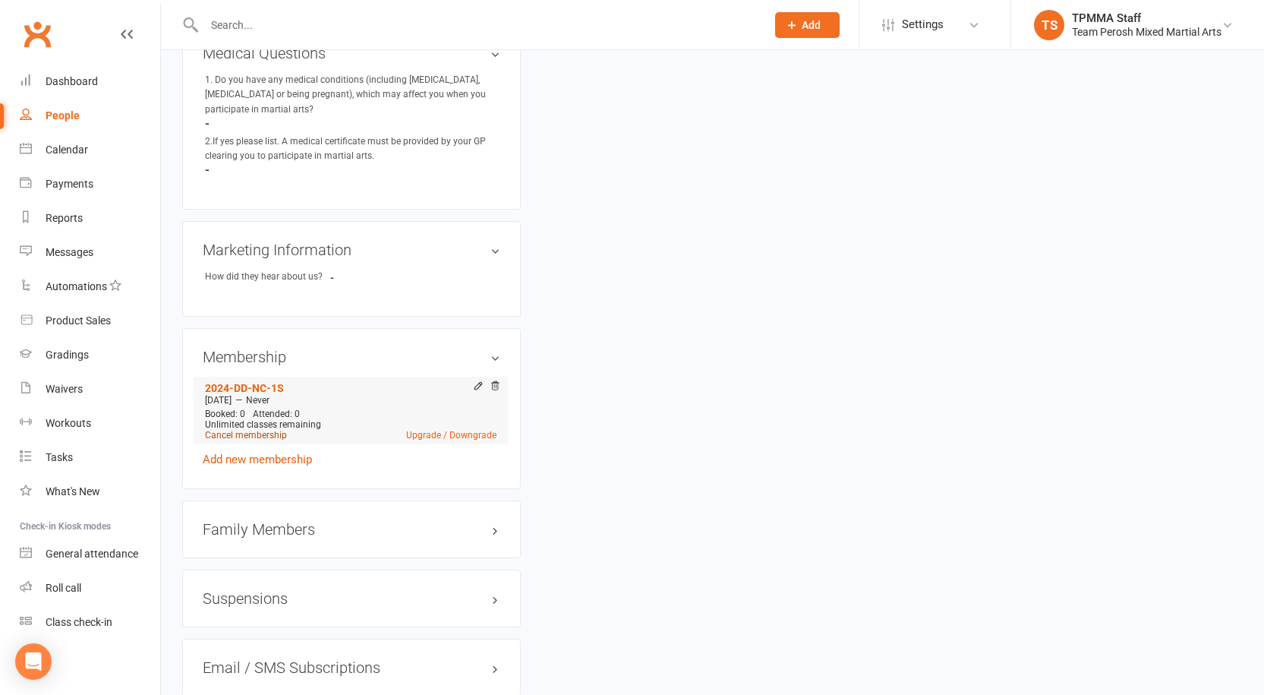
click at [272, 430] on link "Cancel membership" at bounding box center [246, 435] width 82 height 11
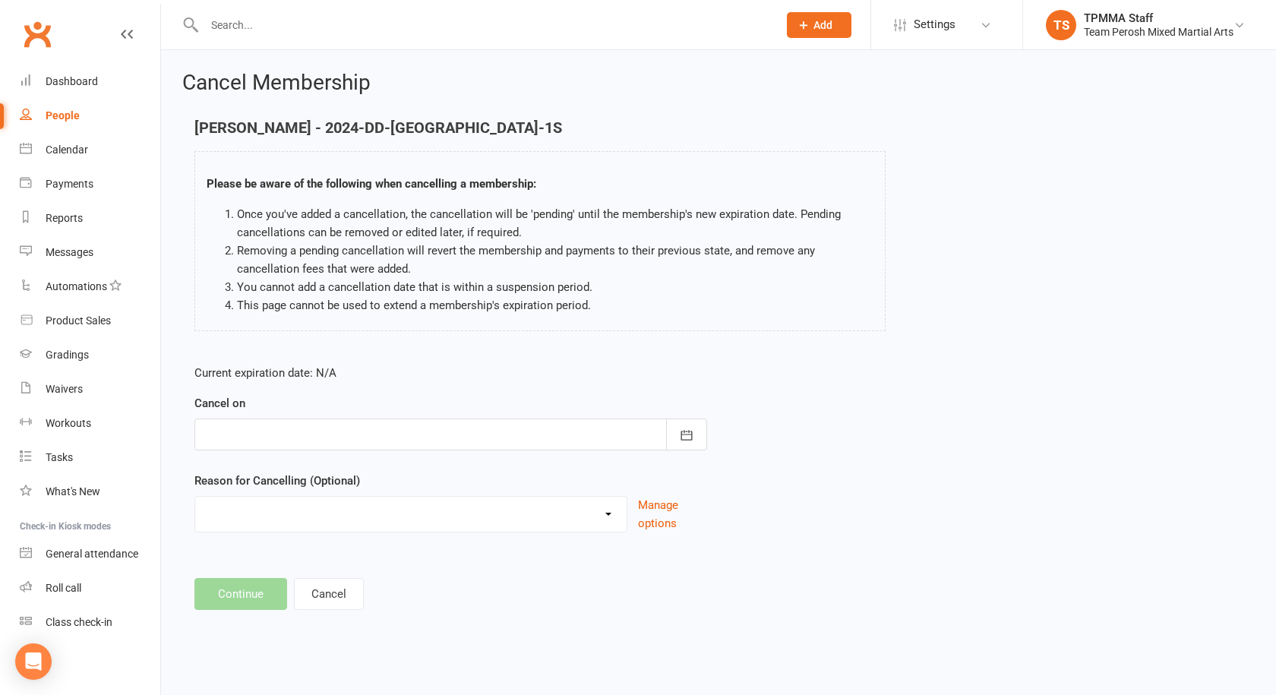
click at [290, 516] on select "Became a member Excessive failed payments Financial Inactive Inactive Casual In…" at bounding box center [410, 512] width 431 height 30
select select "7"
click at [195, 497] on select "Became a member Excessive failed payments Financial Inactive Inactive Casual In…" at bounding box center [410, 512] width 431 height 30
click at [342, 437] on div at bounding box center [450, 434] width 513 height 32
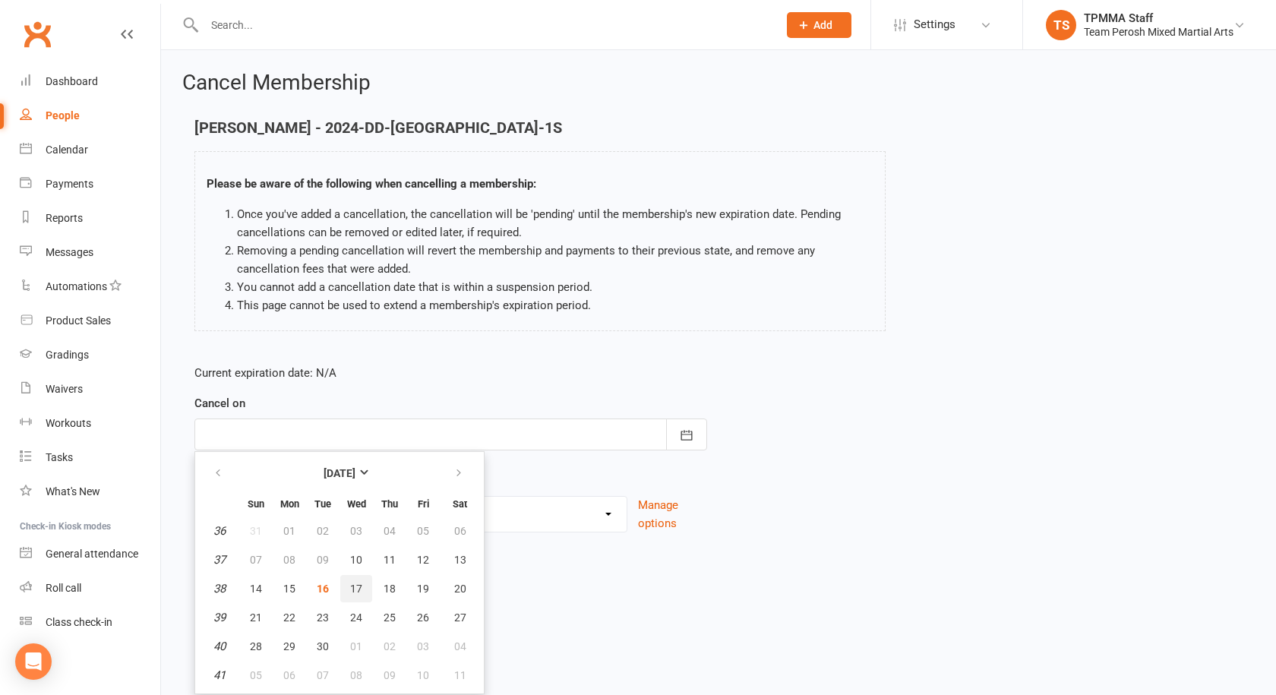
click at [351, 583] on span "17" at bounding box center [356, 588] width 12 height 12
type input "17 Sep 2025"
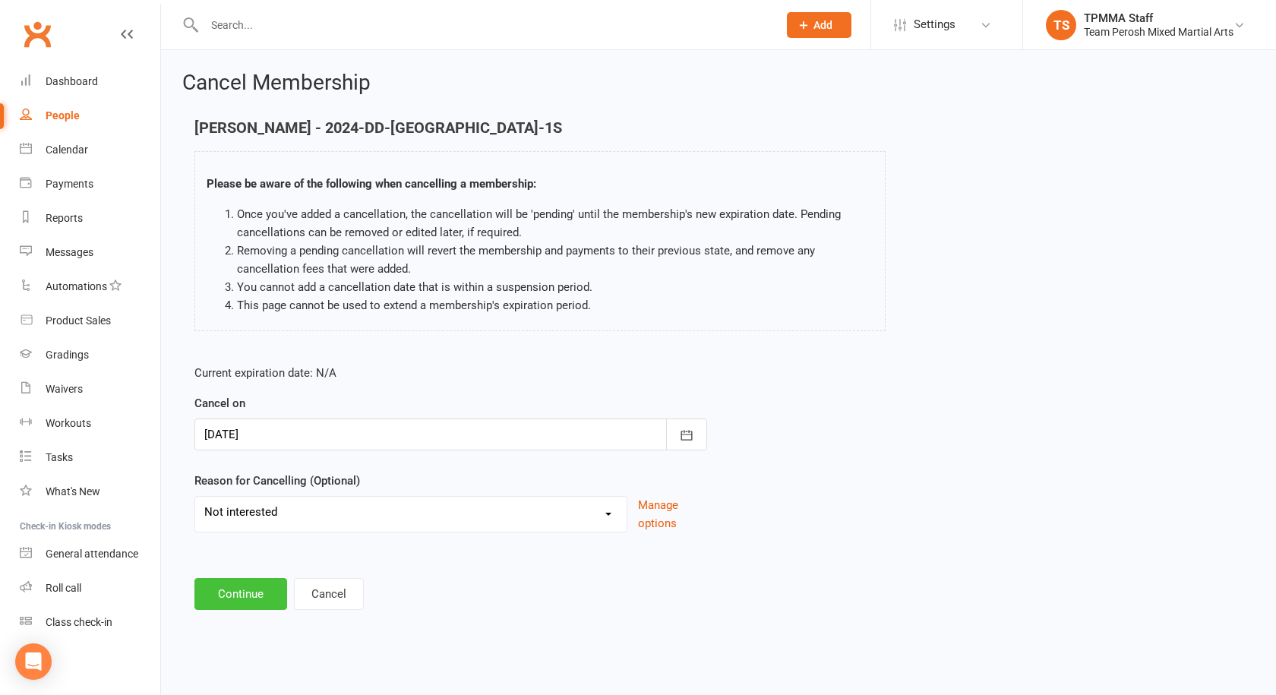
click at [258, 595] on button "Continue" at bounding box center [240, 594] width 93 height 32
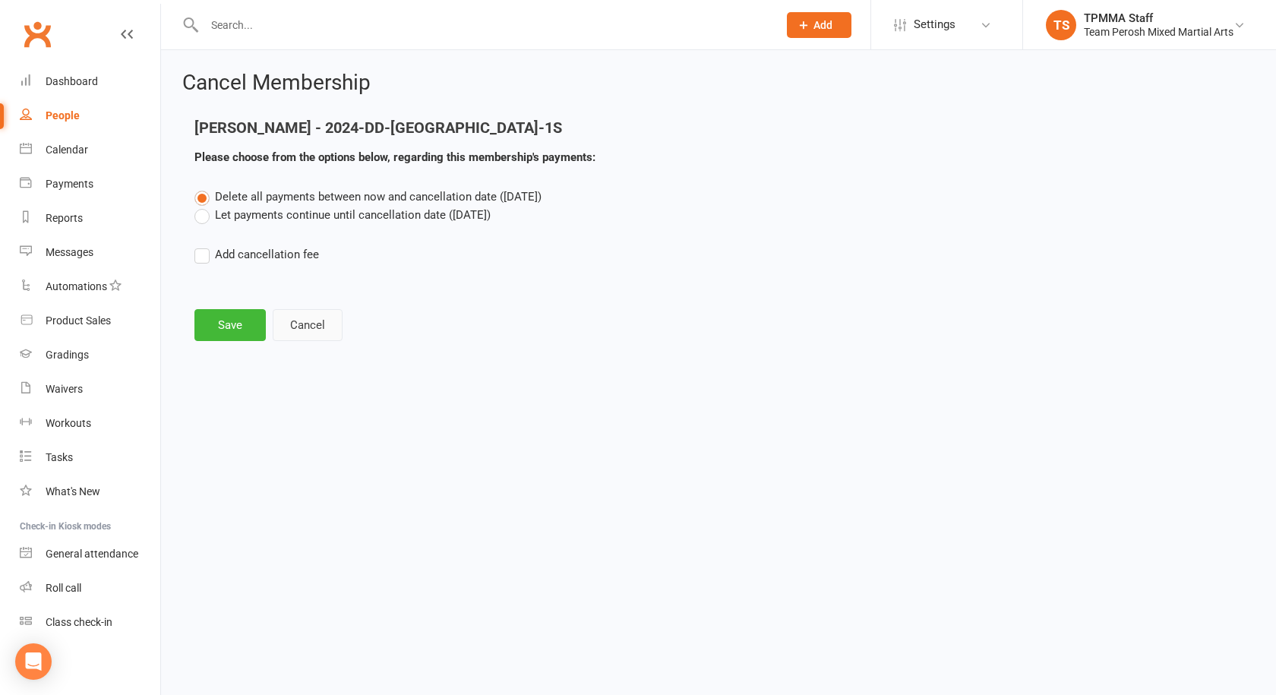
click at [304, 328] on button "Cancel" at bounding box center [308, 325] width 70 height 32
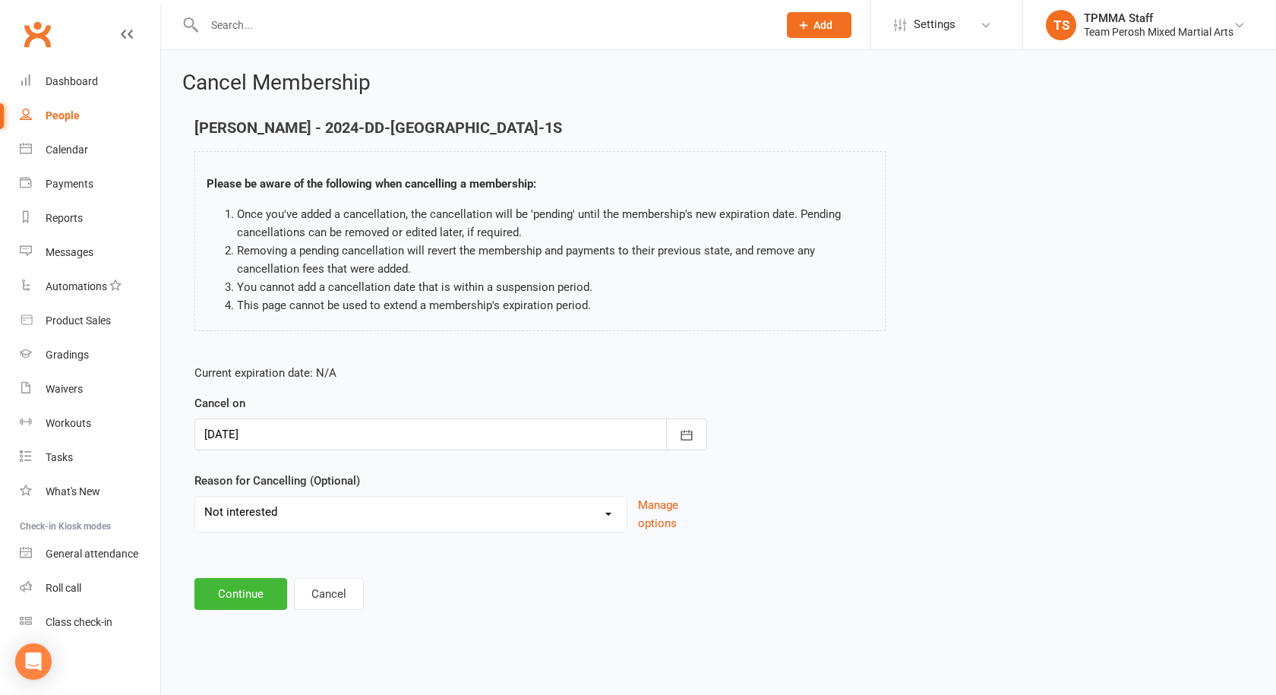
click at [445, 424] on div at bounding box center [450, 434] width 513 height 32
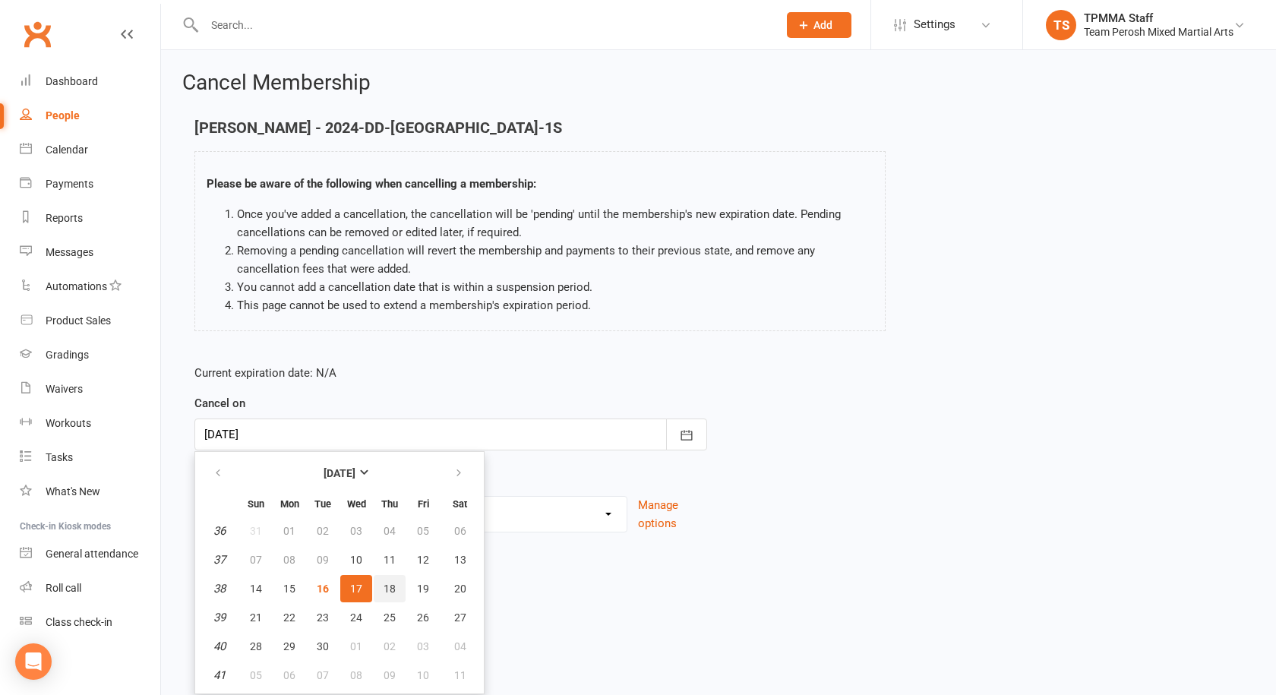
click at [393, 588] on span "18" at bounding box center [389, 588] width 12 height 12
type input "18 Sep 2025"
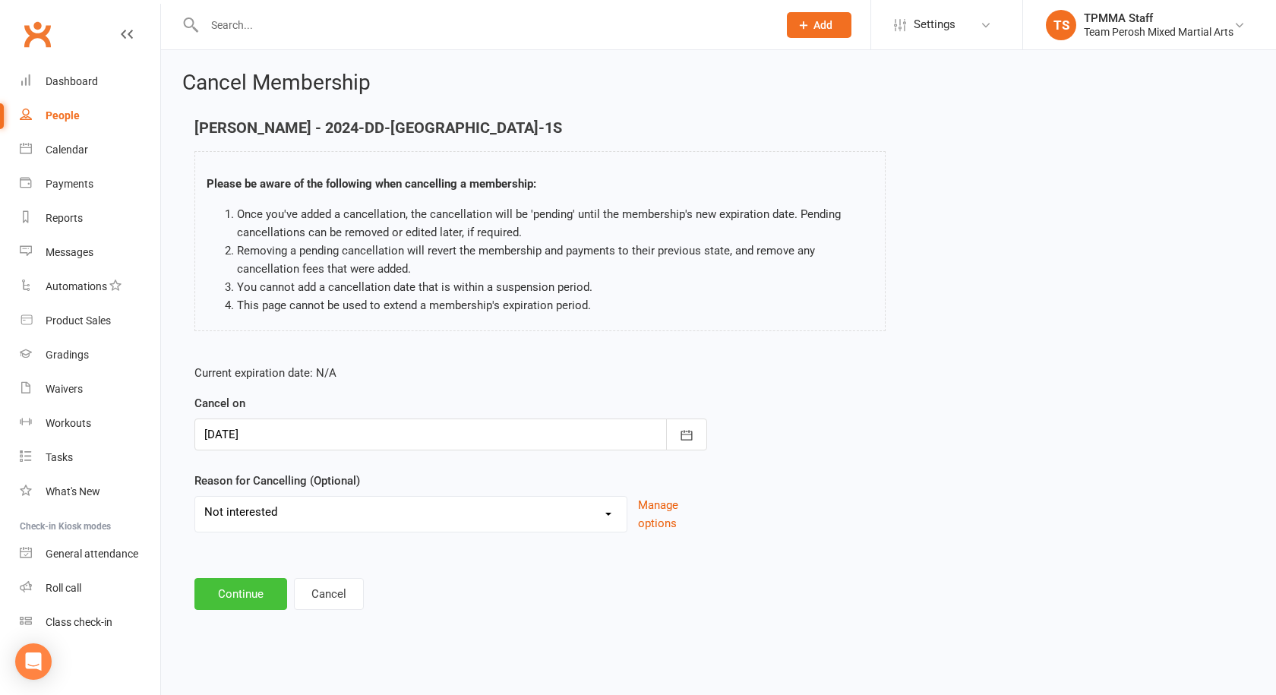
click at [243, 582] on button "Continue" at bounding box center [240, 594] width 93 height 32
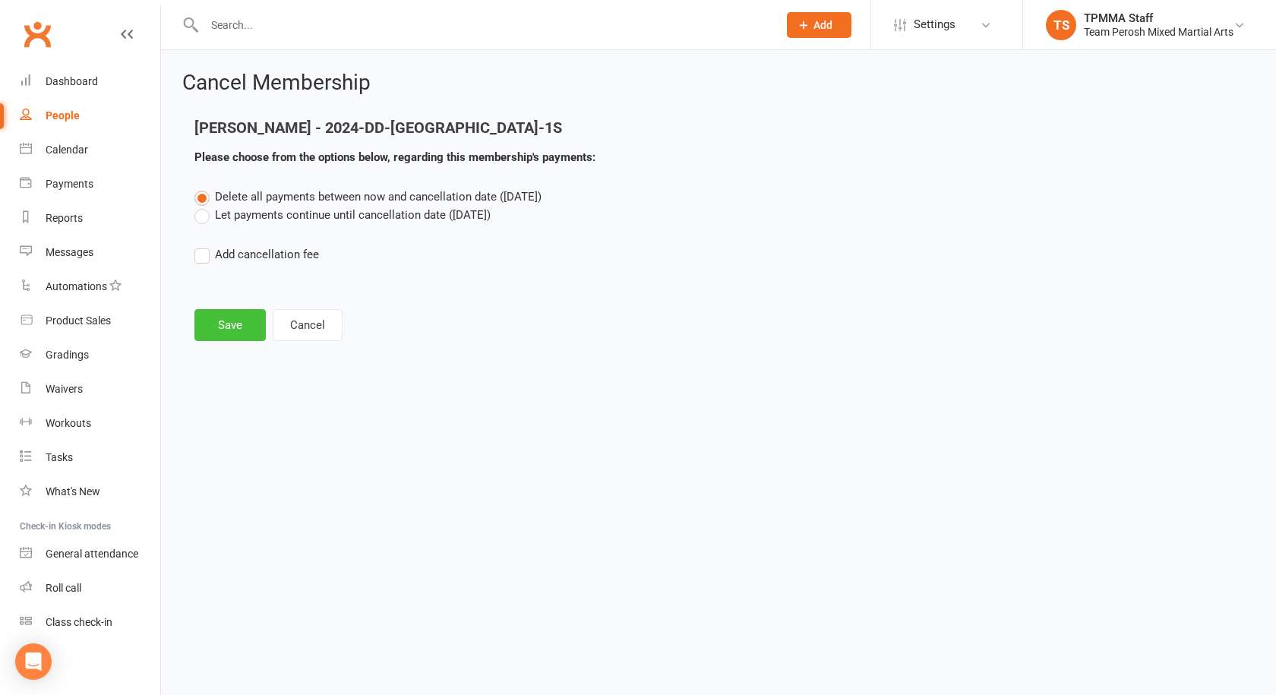
click at [243, 318] on button "Save" at bounding box center [229, 325] width 71 height 32
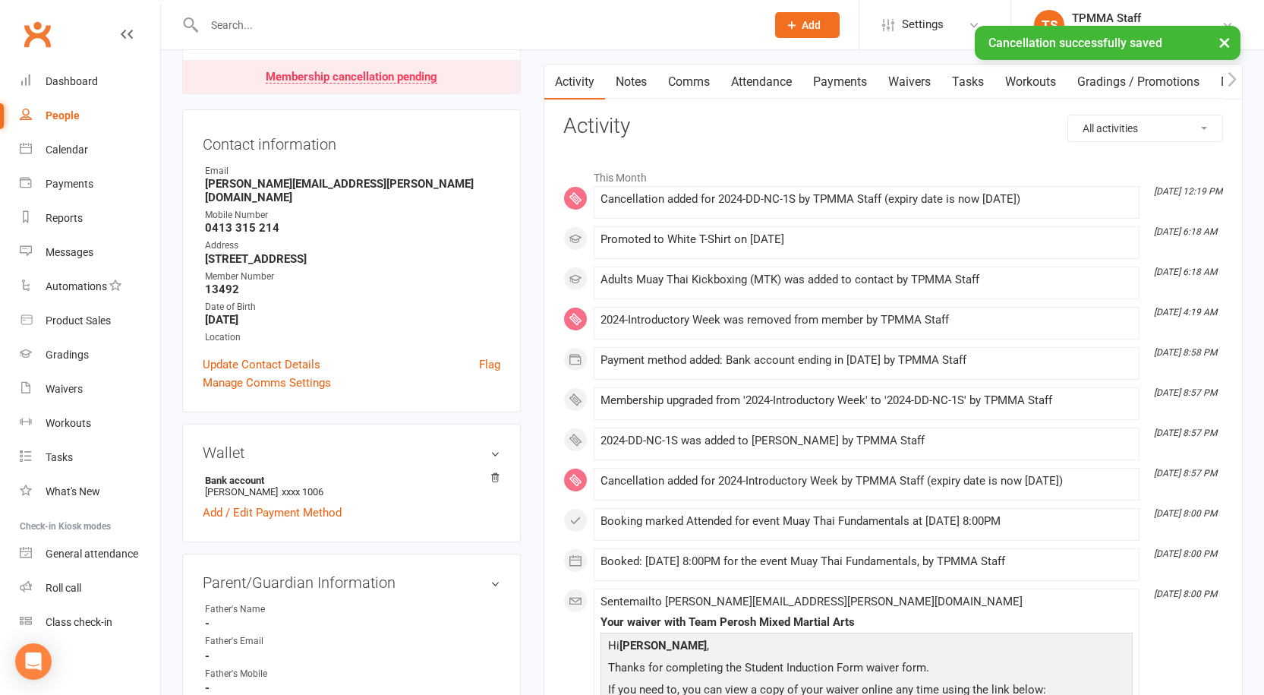
scroll to position [152, 0]
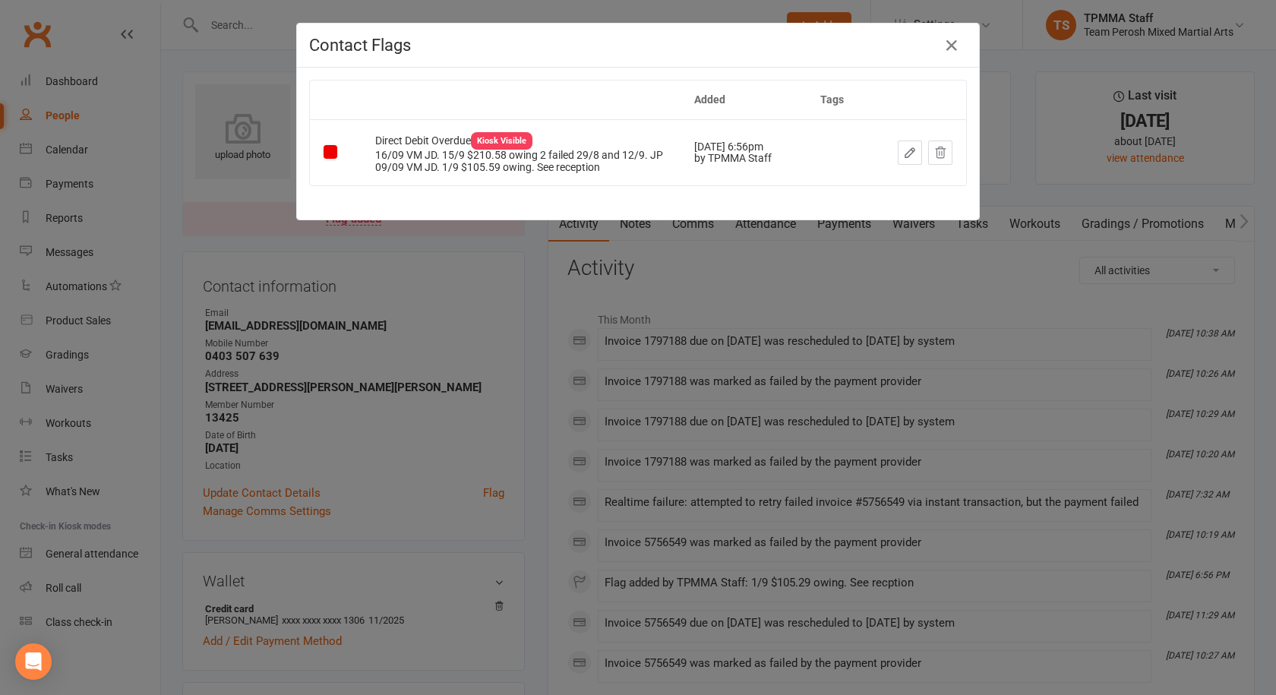
click at [510, 341] on div "Contact Flags Added Tags Direct Debit Overdue Kiosk Visible 16/09 VM JD. 15/9 $…" at bounding box center [638, 347] width 1276 height 695
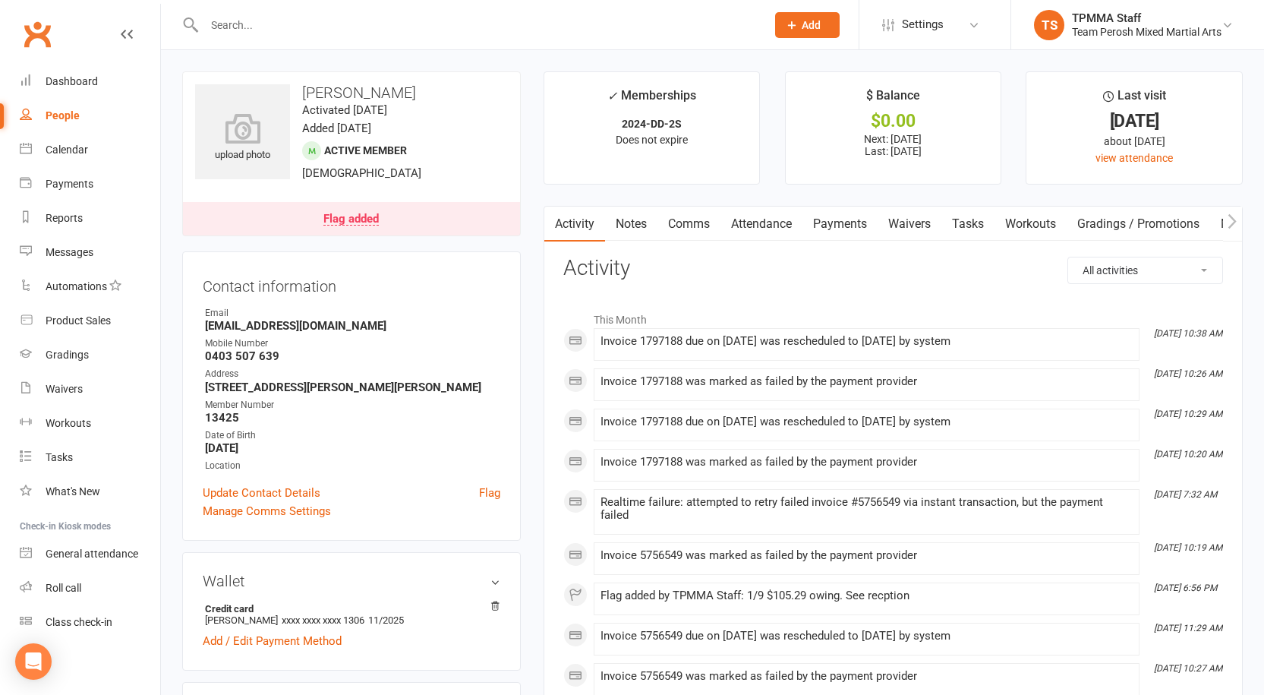
click at [321, 3] on div at bounding box center [468, 24] width 573 height 49
click at [320, 16] on input "text" at bounding box center [478, 24] width 556 height 21
paste input "Melyna"
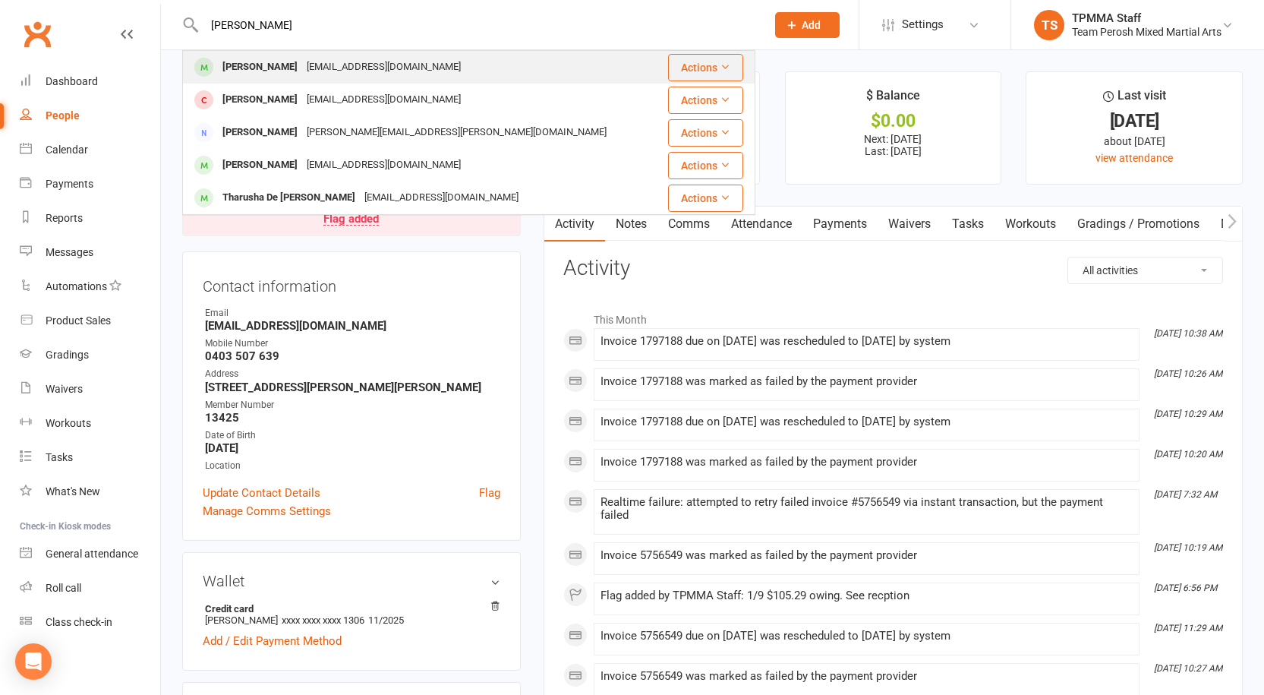
type input "Melyna"
click at [331, 60] on div "Quinterosmelyna@gmail.com" at bounding box center [383, 67] width 163 height 22
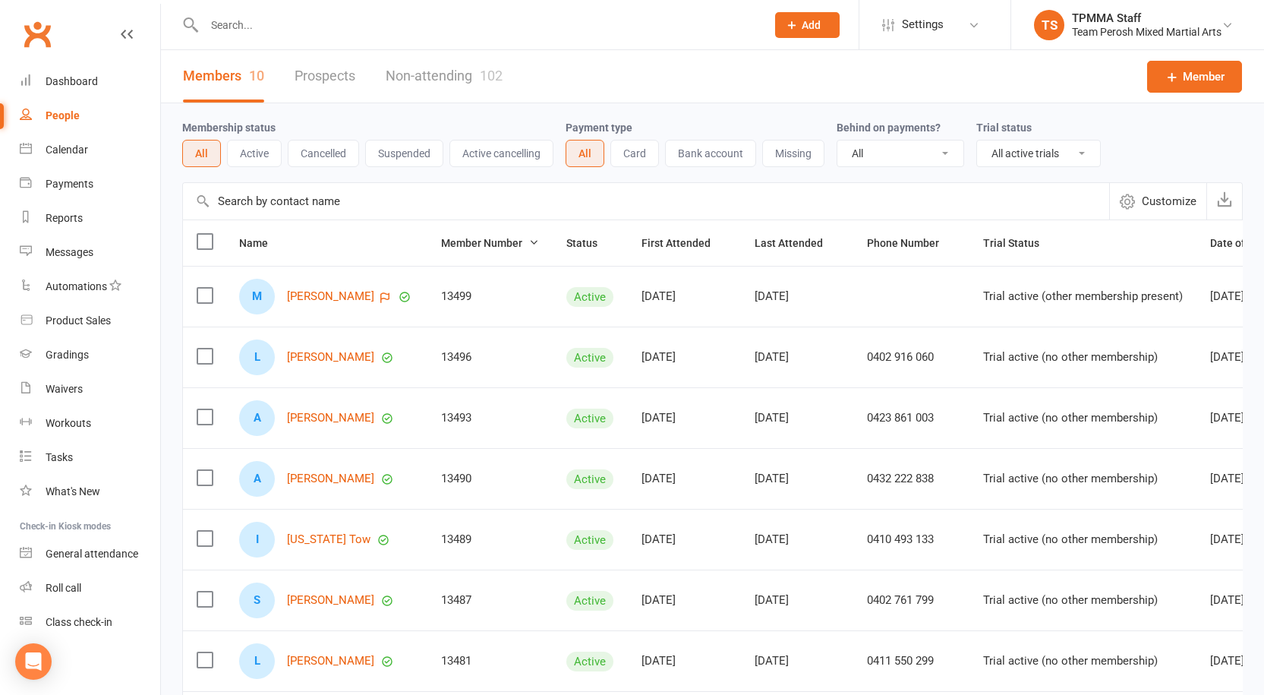
select select "active_trial"
select select "100"
click at [267, 32] on input "text" at bounding box center [478, 24] width 556 height 21
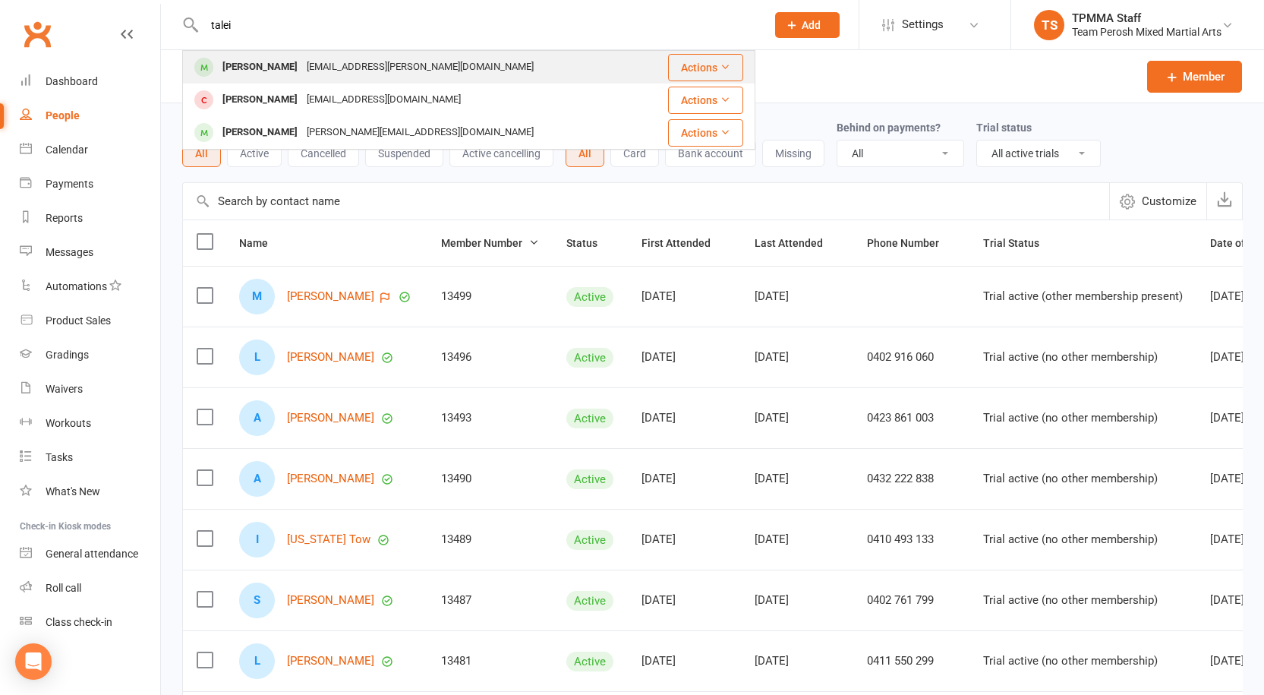
type input "talei"
click at [272, 70] on div "[PERSON_NAME]" at bounding box center [260, 67] width 84 height 22
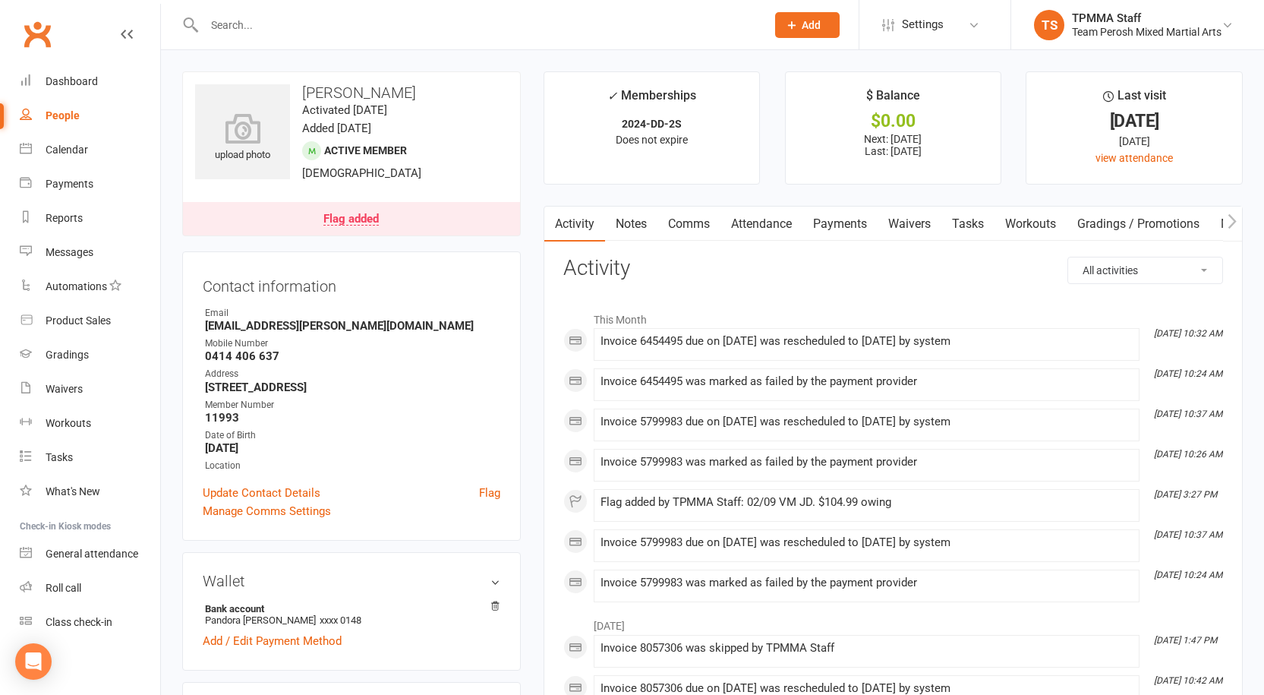
click at [849, 229] on link "Payments" at bounding box center [840, 224] width 75 height 35
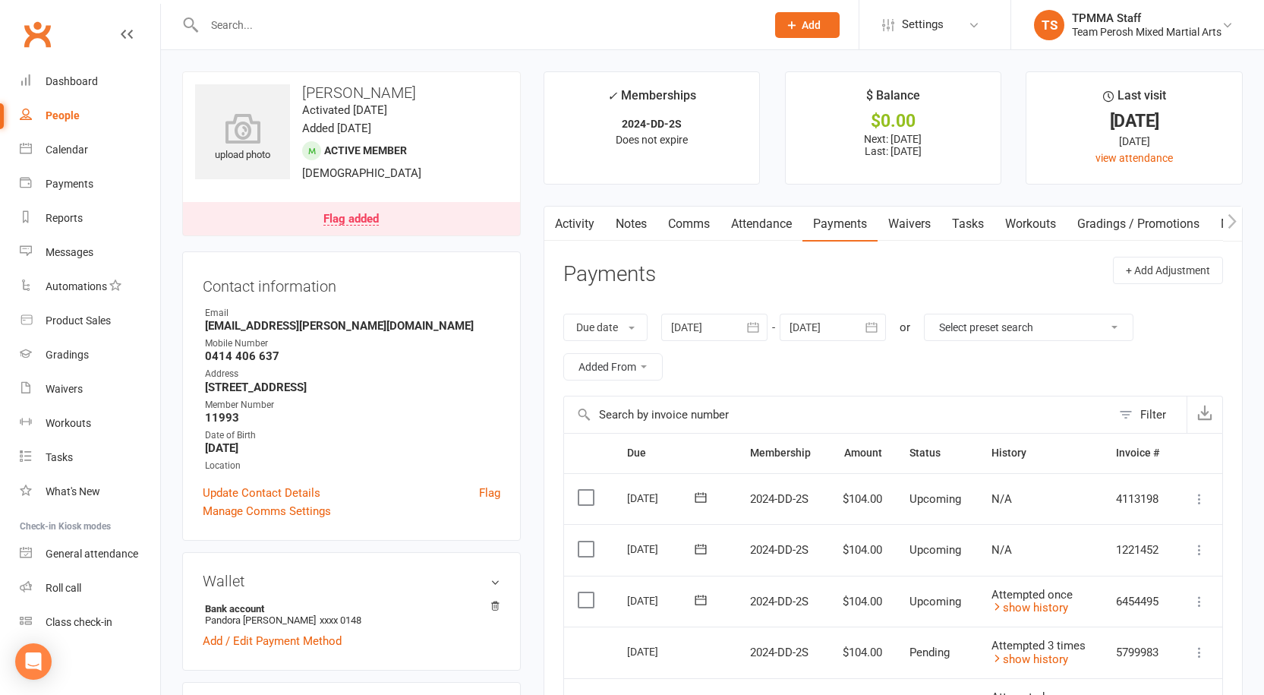
click at [586, 226] on link "Activity" at bounding box center [574, 224] width 61 height 35
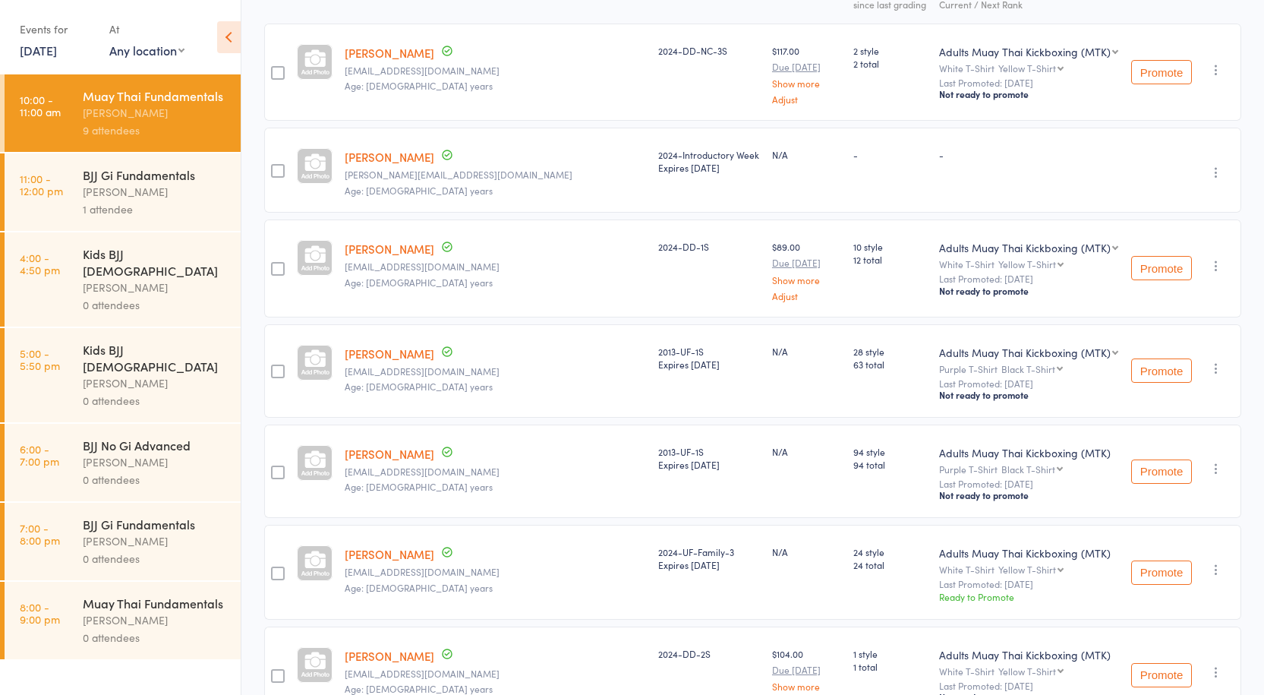
click at [134, 193] on div "Anthony Perosh" at bounding box center [155, 191] width 145 height 17
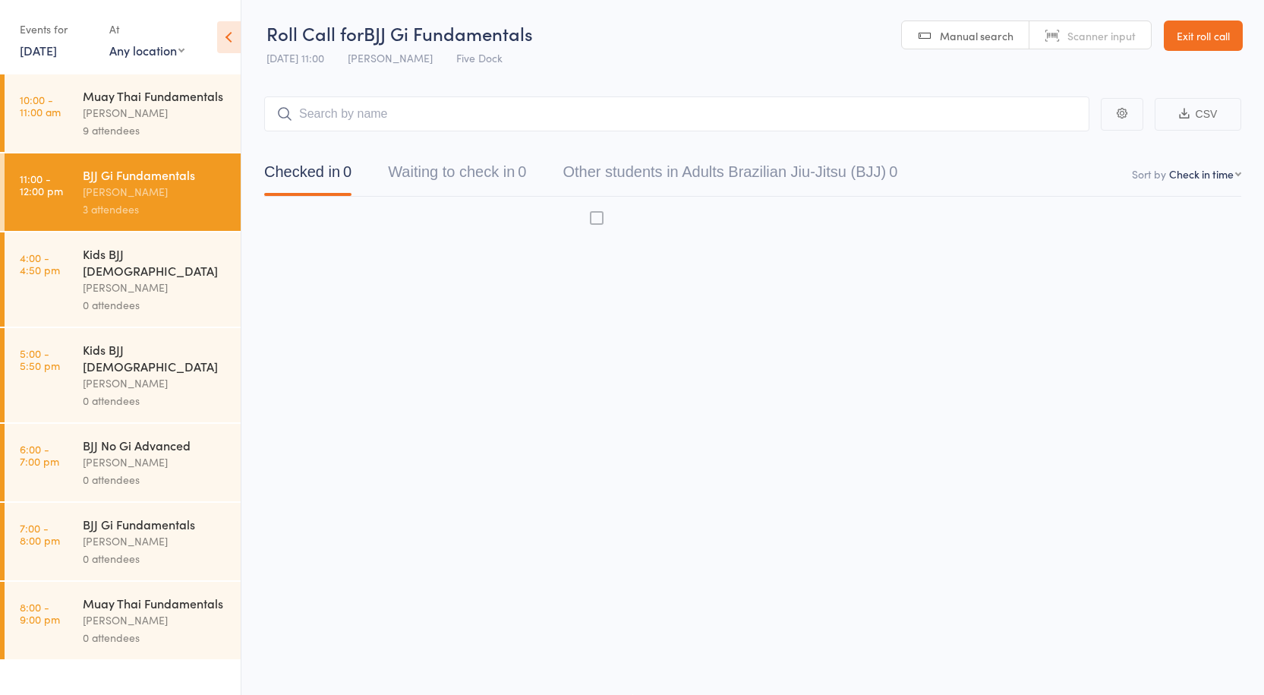
scroll to position [1, 0]
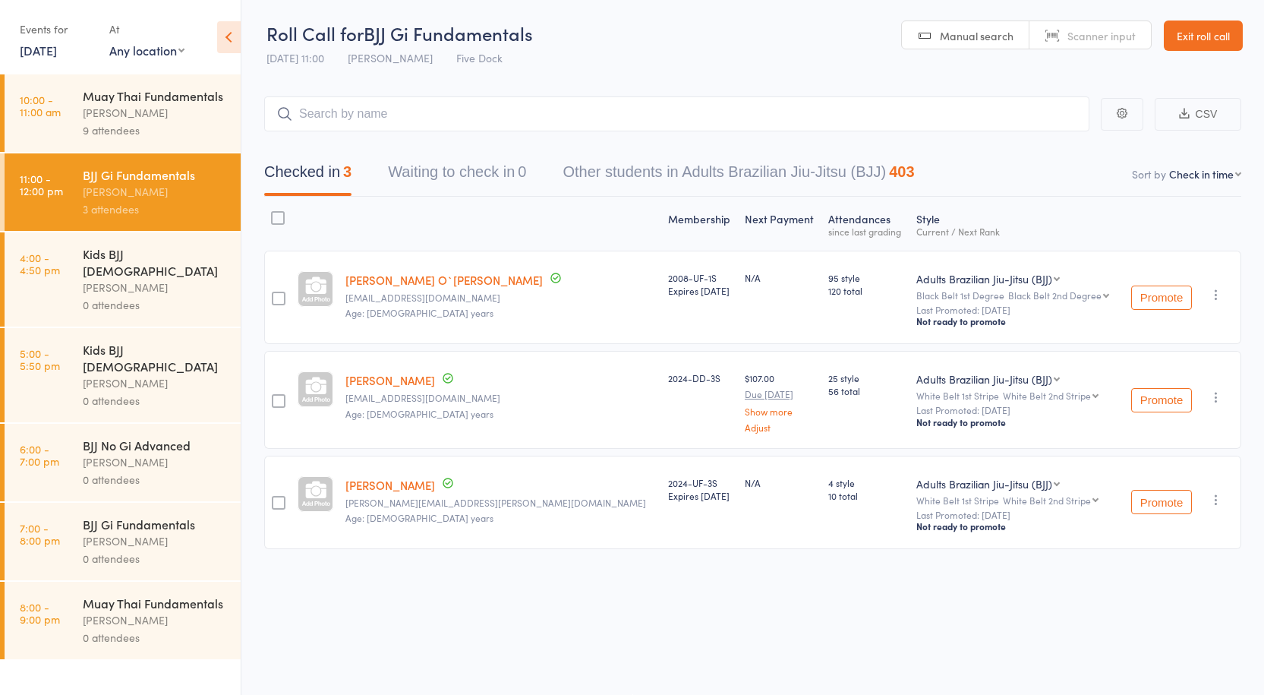
click at [49, 112] on time "10:00 - 11:00 am" at bounding box center [40, 105] width 41 height 24
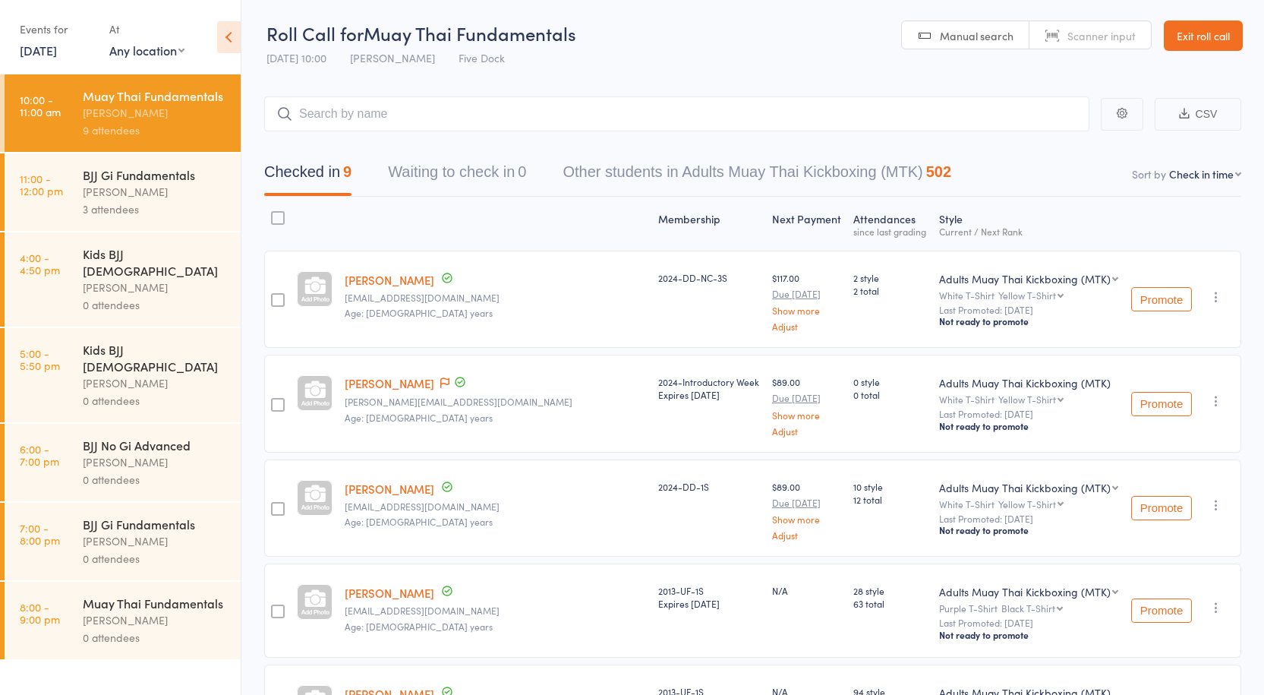
click at [402, 278] on link "[PERSON_NAME]" at bounding box center [390, 280] width 90 height 16
click at [167, 194] on div "Anthony Perosh" at bounding box center [155, 191] width 145 height 17
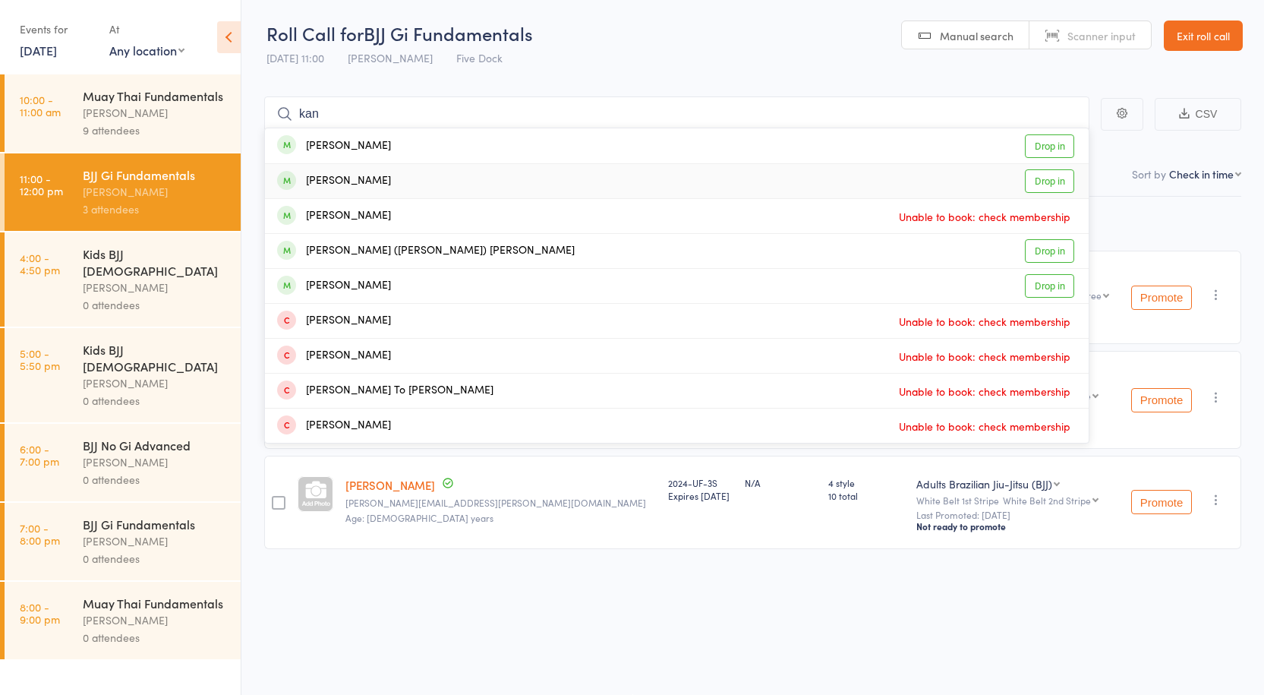
type input "kan"
click at [566, 188] on div "Kaan Esenkurt Drop in" at bounding box center [677, 181] width 824 height 34
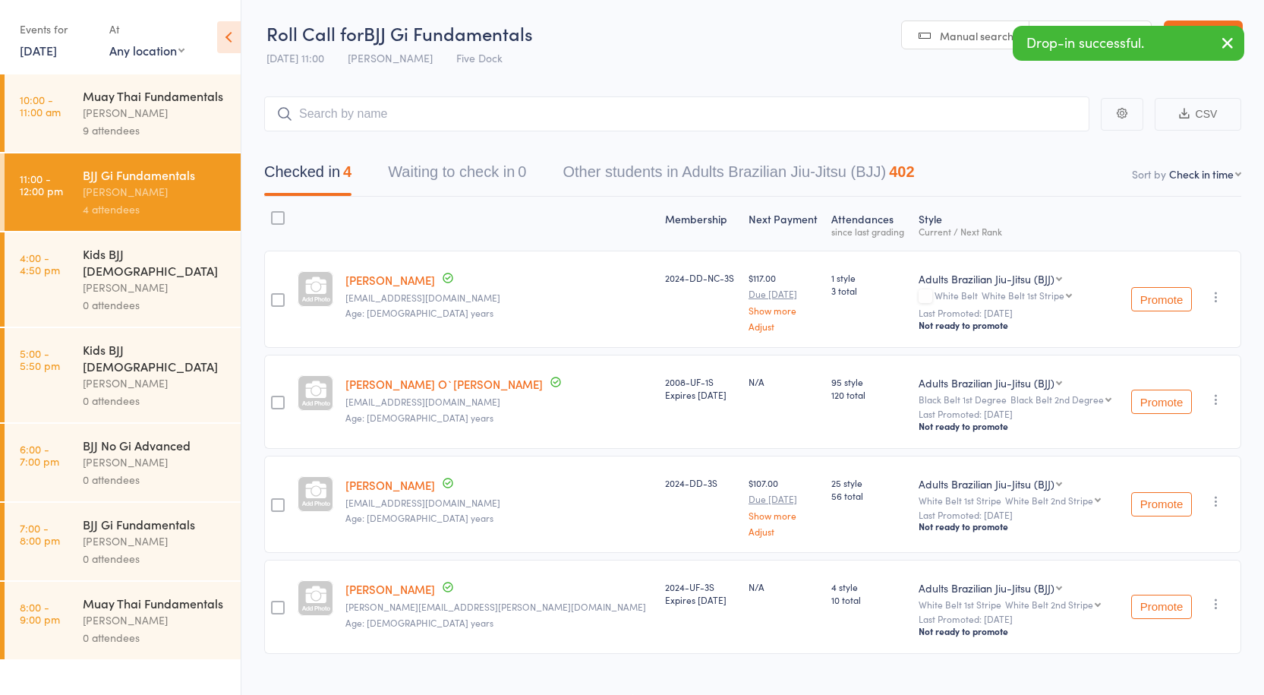
click at [147, 124] on div "9 attendees" at bounding box center [155, 129] width 145 height 17
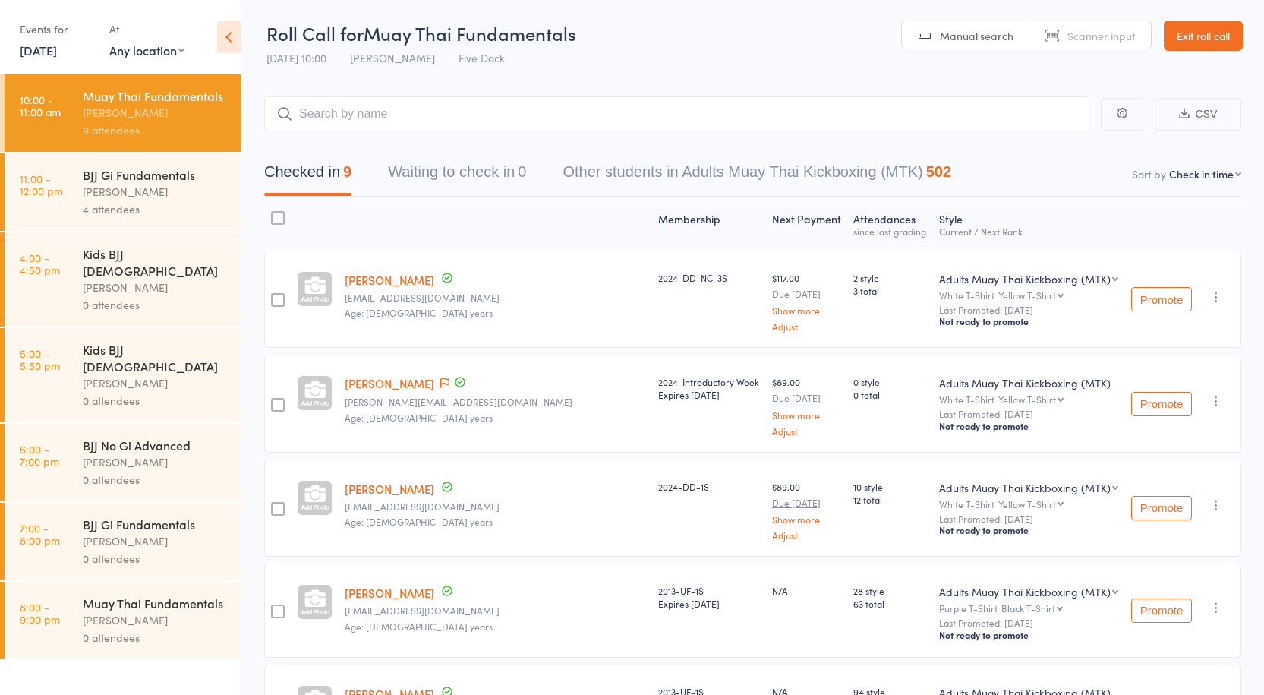
click at [129, 176] on div "BJJ Gi Fundamentals" at bounding box center [155, 174] width 145 height 17
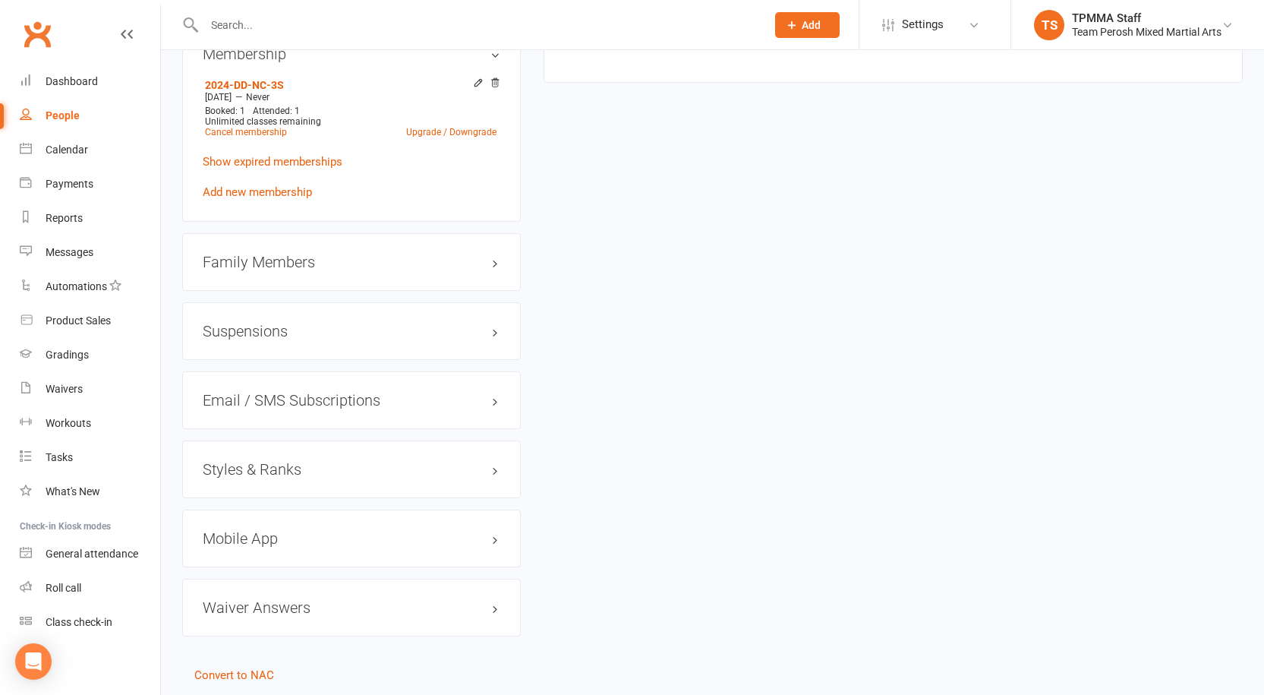
scroll to position [1248, 0]
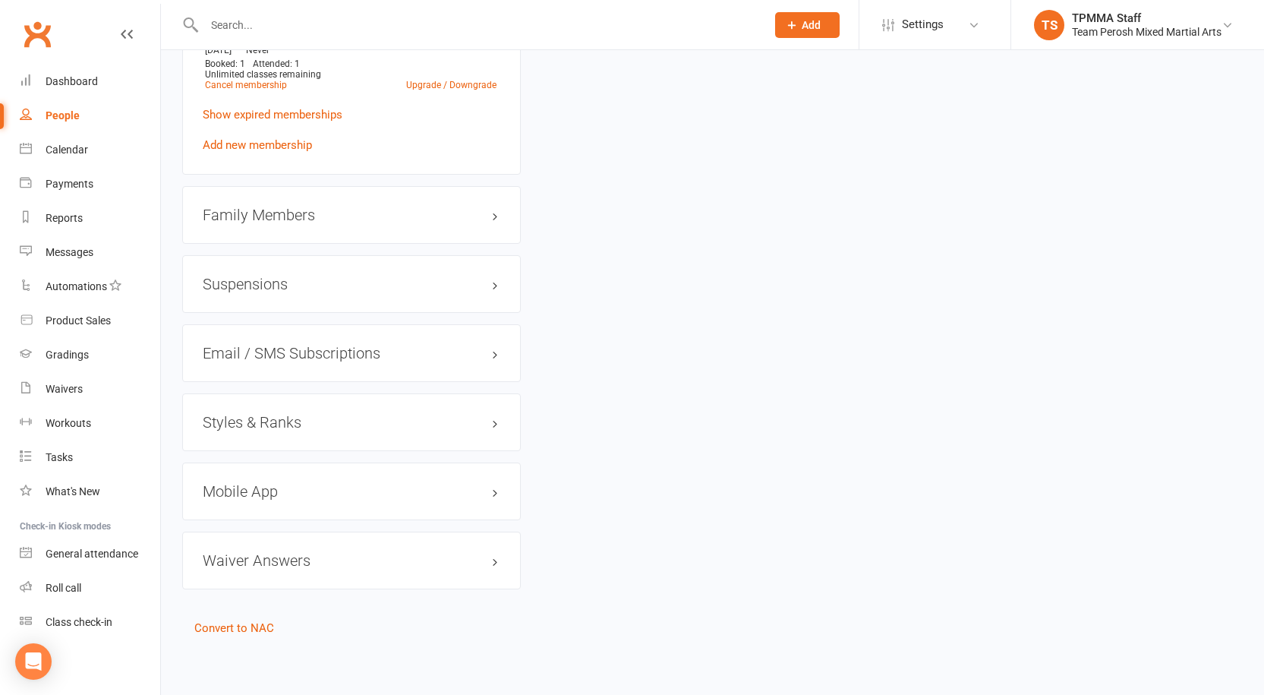
click at [271, 424] on h3 "Styles & Ranks" at bounding box center [352, 422] width 298 height 17
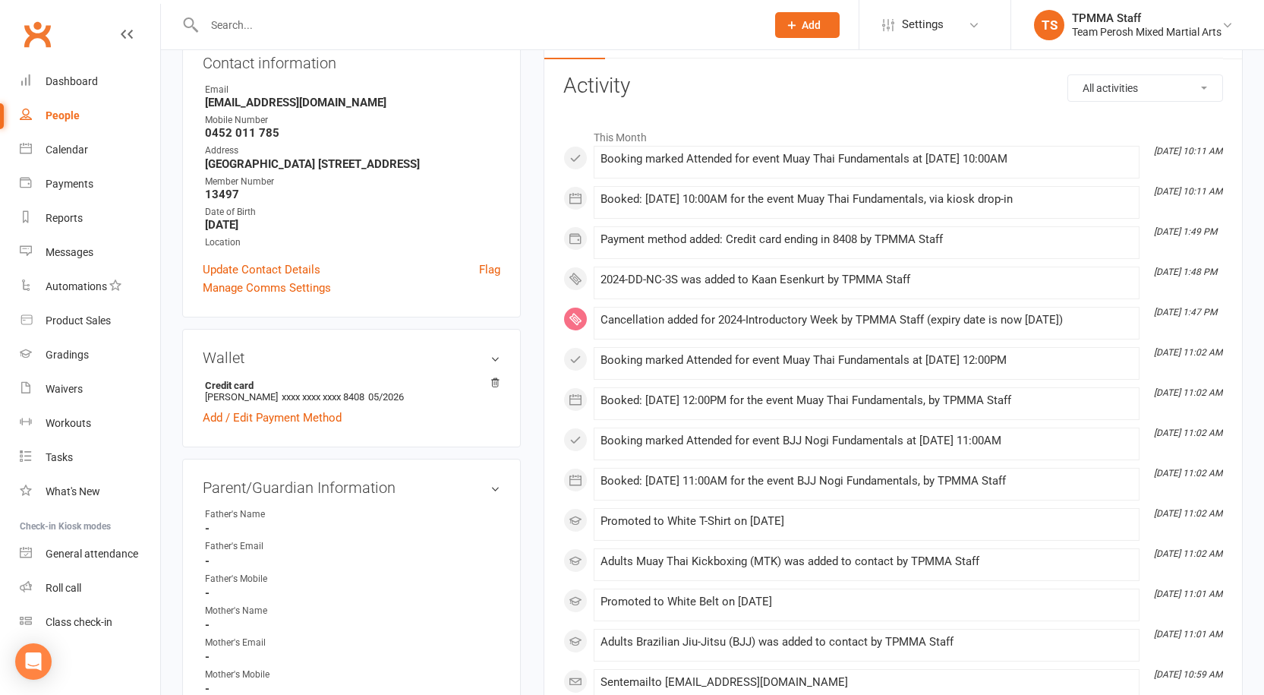
scroll to position [0, 0]
